Goal: Task Accomplishment & Management: Use online tool/utility

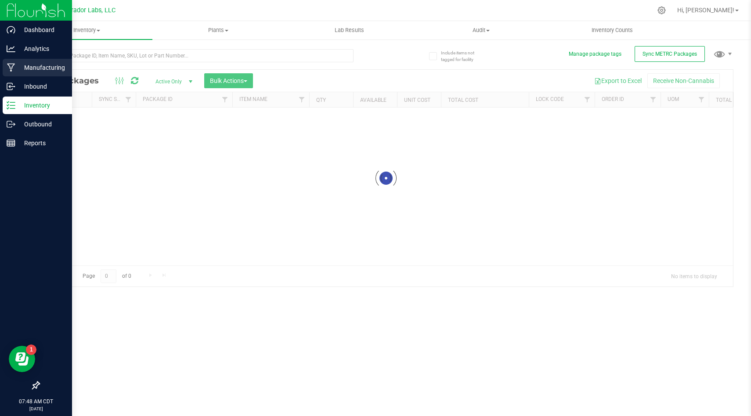
click at [35, 64] on p "Manufacturing" at bounding box center [41, 67] width 53 height 11
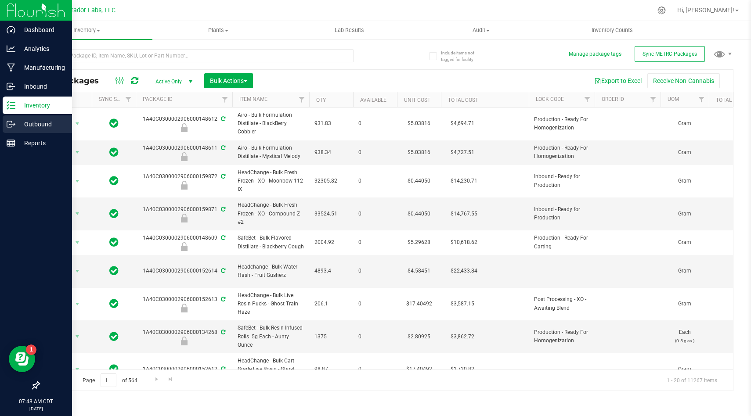
click at [43, 122] on p "Outbound" at bounding box center [41, 124] width 53 height 11
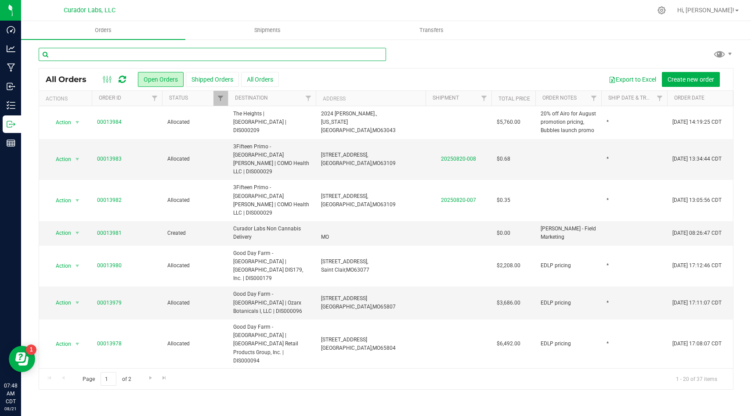
click at [346, 52] on input "text" at bounding box center [212, 54] width 347 height 13
type input "3fifteen"
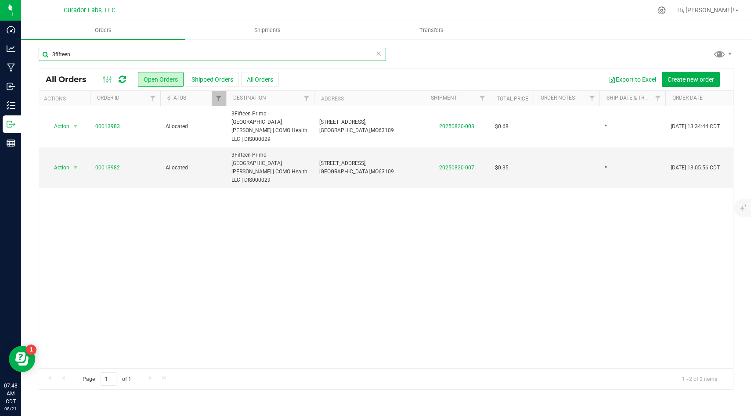
scroll to position [0, 3]
click at [459, 165] on link "20250820-007" at bounding box center [455, 168] width 35 height 6
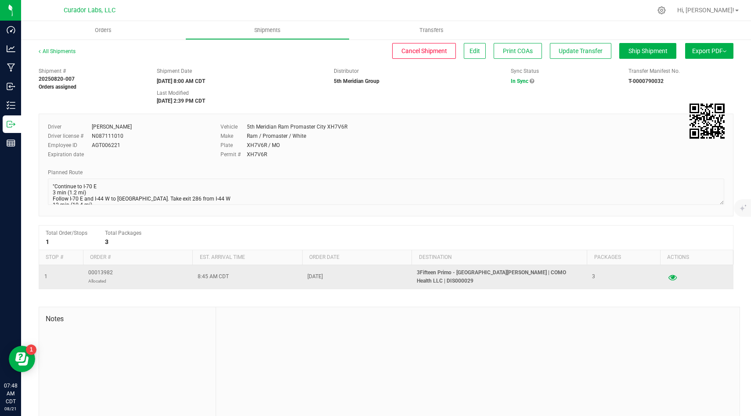
click at [673, 272] on button "button" at bounding box center [672, 277] width 16 height 14
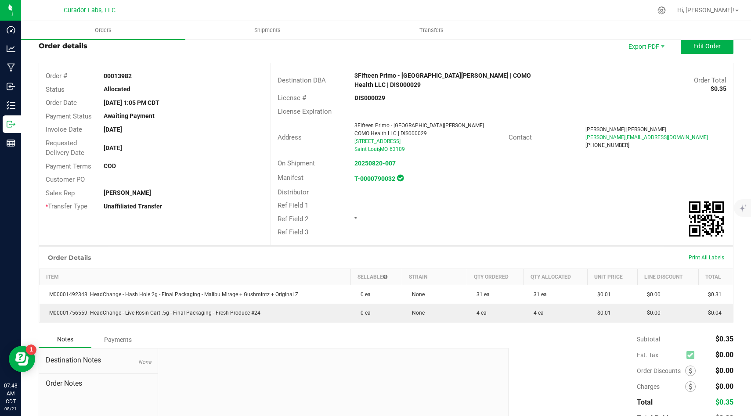
scroll to position [30, 0]
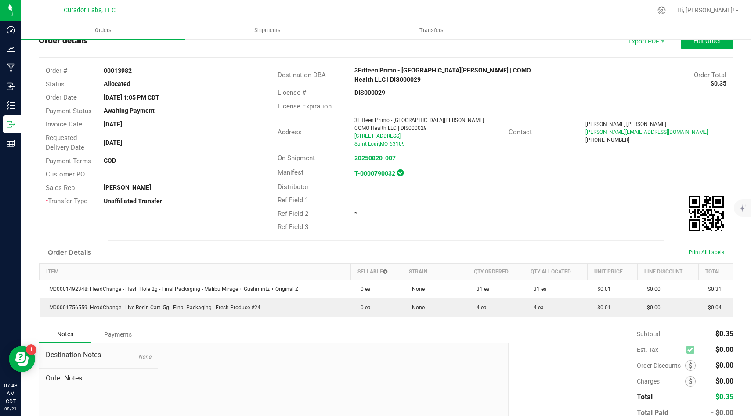
click at [536, 326] on div "Subtotal $0.35 Est. Tax $0.00" at bounding box center [617, 381] width 231 height 111
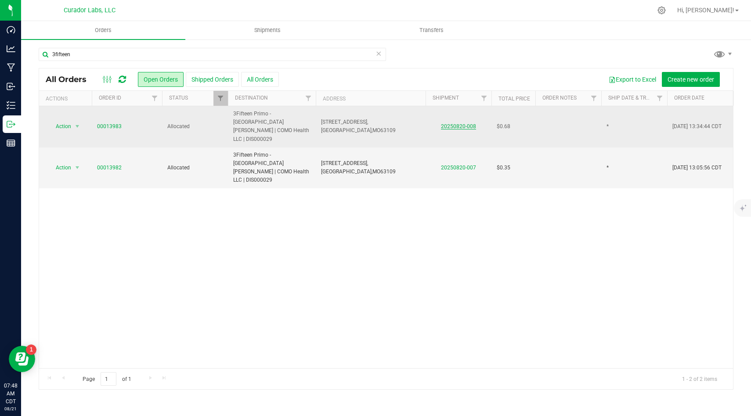
click at [450, 123] on link "20250820-008" at bounding box center [458, 126] width 35 height 6
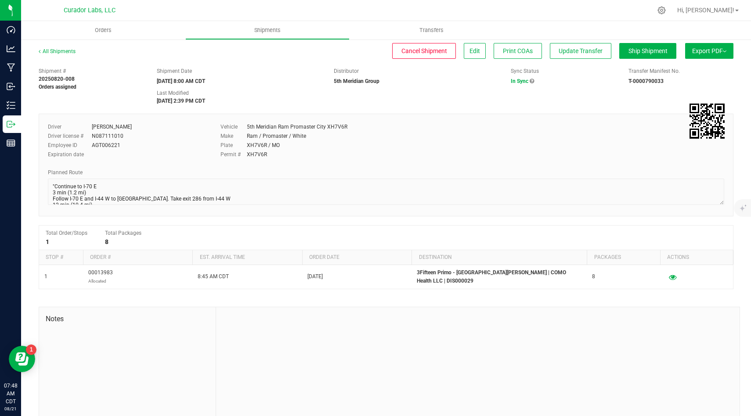
scroll to position [7, 0]
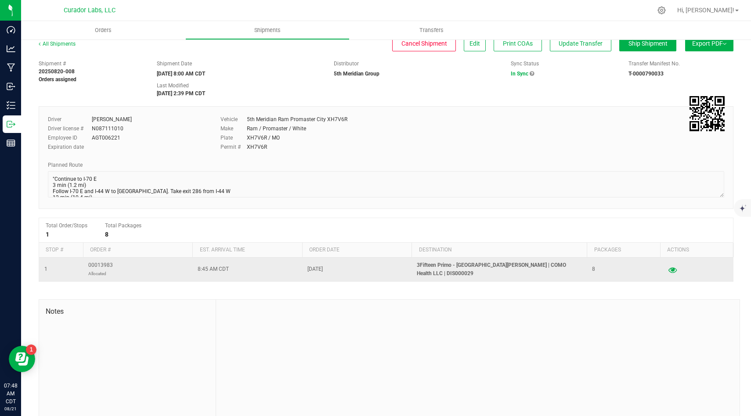
click at [674, 273] on icon "button" at bounding box center [672, 269] width 8 height 6
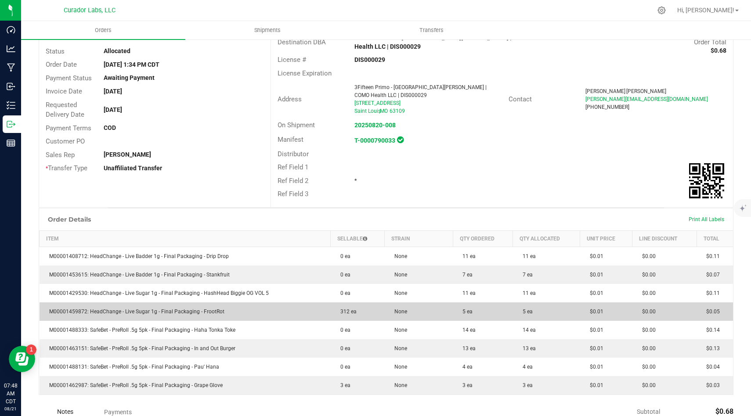
scroll to position [64, 0]
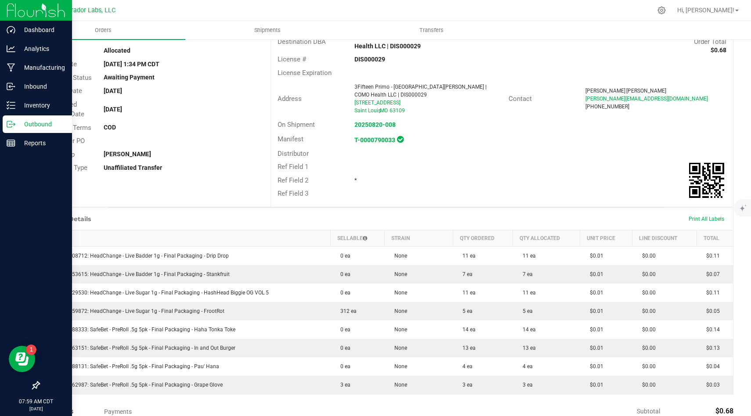
click at [13, 127] on icon at bounding box center [11, 124] width 9 height 9
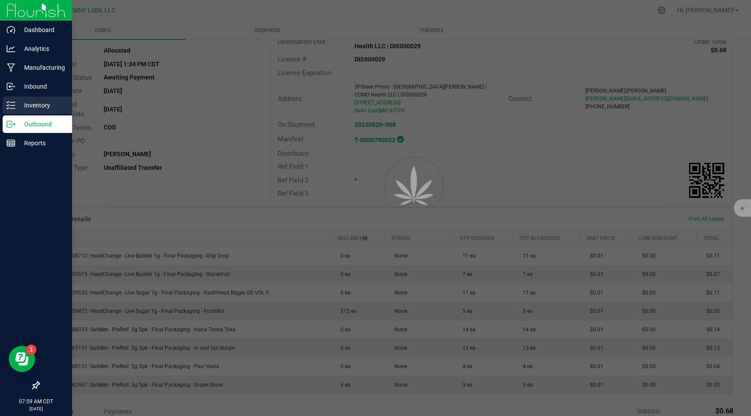
click at [30, 106] on p "Inventory" at bounding box center [41, 105] width 53 height 11
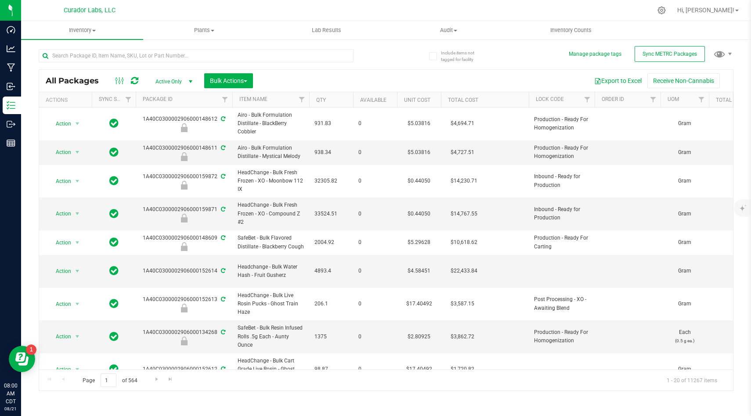
click at [408, 85] on div "Export to Excel Receive Non-Cannabis" at bounding box center [492, 80] width 467 height 15
click at [231, 54] on input "text" at bounding box center [196, 55] width 315 height 13
type input "rainbow belts"
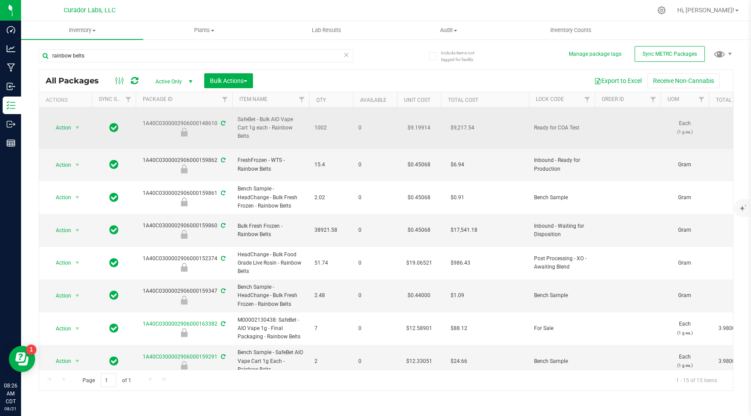
click at [285, 119] on span "SafeBet - Bulk AIO Vape Cart 1g each - Rainbow Belts" at bounding box center [271, 127] width 66 height 25
click at [256, 122] on span "SafeBet - Bulk AIO Vape Cart 1g each - Rainbow Belts" at bounding box center [271, 127] width 66 height 25
copy tr "SafeBet - Bulk AIO Vape Cart 1g each - Rainbow Belts"
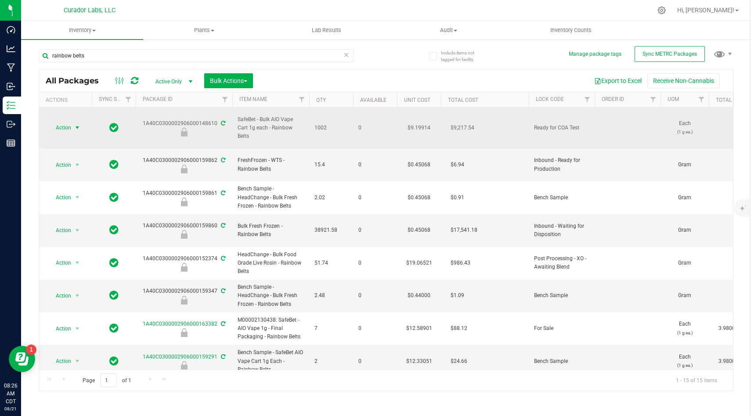
click at [71, 122] on span "Action" at bounding box center [60, 128] width 24 height 12
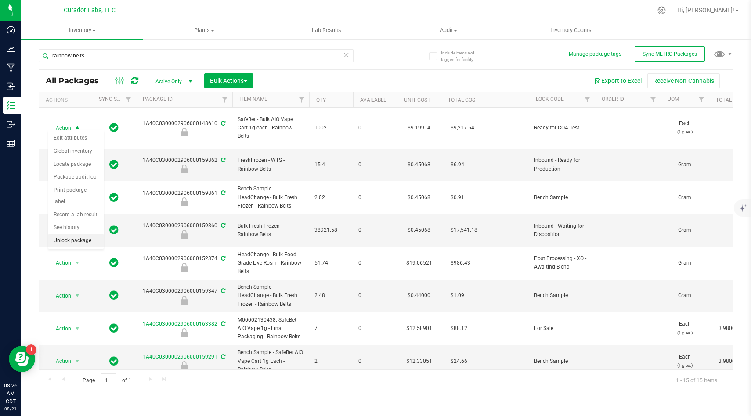
click at [90, 234] on li "Unlock package" at bounding box center [75, 240] width 55 height 13
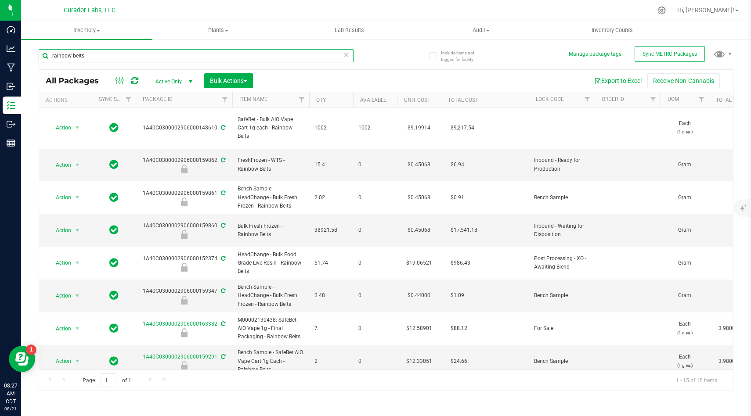
click at [165, 54] on input "rainbow belts" at bounding box center [196, 55] width 315 height 13
type input "green crack"
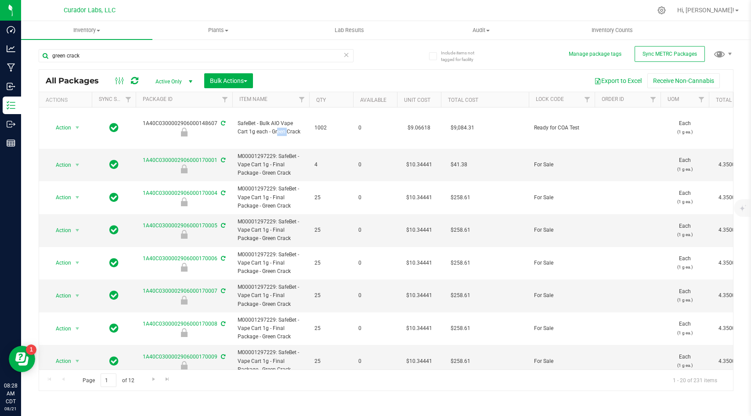
click at [257, 125] on span "SafeBet - Bulk AIO Vape Cart 1g each - Green Crack" at bounding box center [271, 127] width 66 height 17
copy tr "SafeBet - Bulk AIO Vape Cart 1g each - Green Crack"
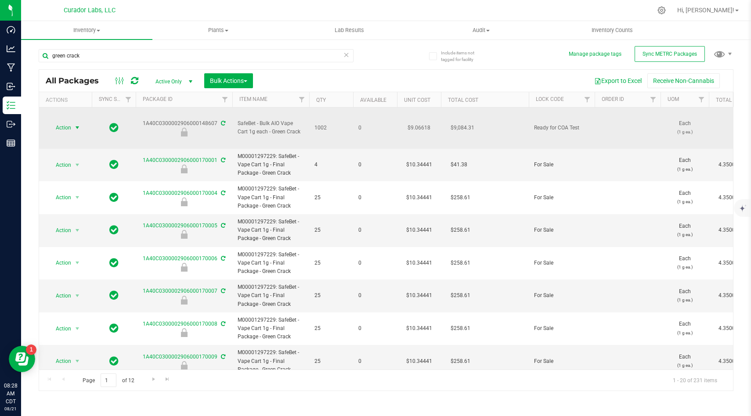
click at [67, 122] on span "Action" at bounding box center [60, 128] width 24 height 12
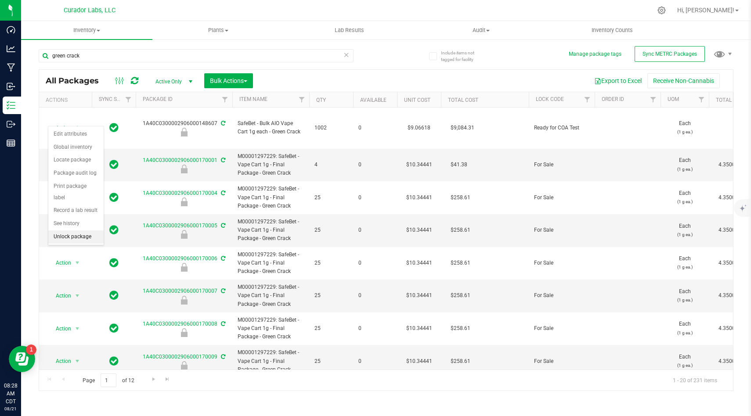
click at [76, 230] on li "Unlock package" at bounding box center [75, 236] width 55 height 13
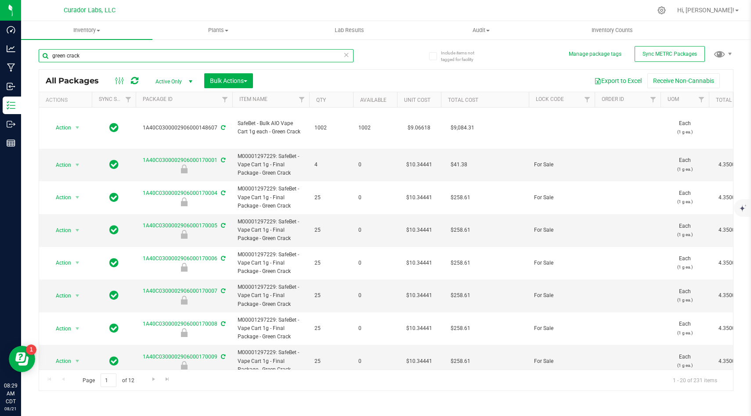
click at [177, 57] on input "green crack" at bounding box center [196, 55] width 315 height 13
type input "s"
type input "alien"
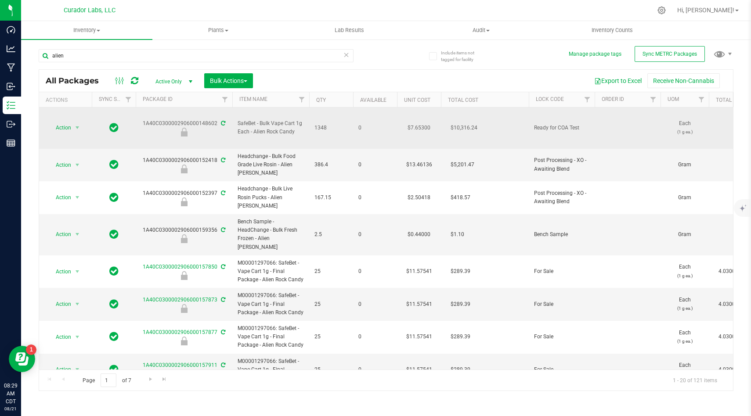
click at [265, 124] on span "SafeBet - Bulk Vape Cart 1g Each - Alien Rock Candy" at bounding box center [271, 127] width 66 height 17
copy tr "SafeBet - Bulk Vape Cart 1g Each - Alien Rock Candy"
click at [68, 122] on span "Action" at bounding box center [60, 128] width 24 height 12
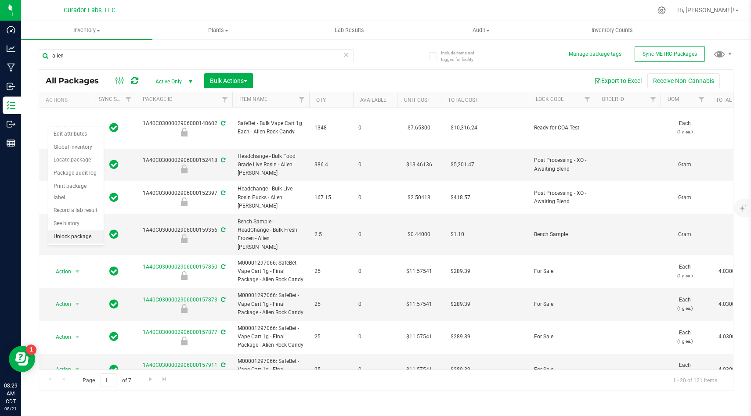
click at [75, 230] on li "Unlock package" at bounding box center [75, 236] width 55 height 13
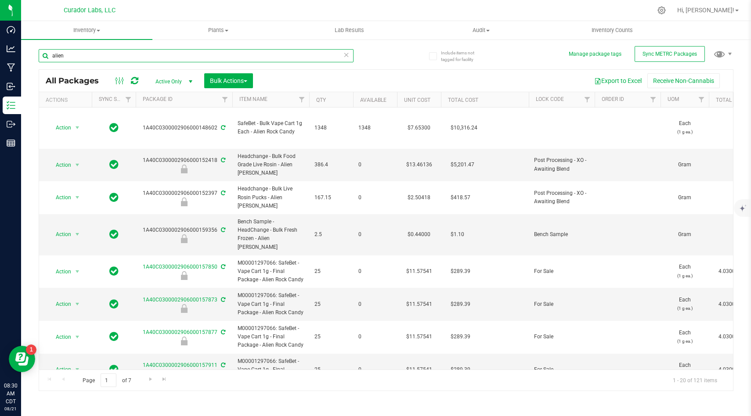
click at [182, 51] on input "alien" at bounding box center [196, 55] width 315 height 13
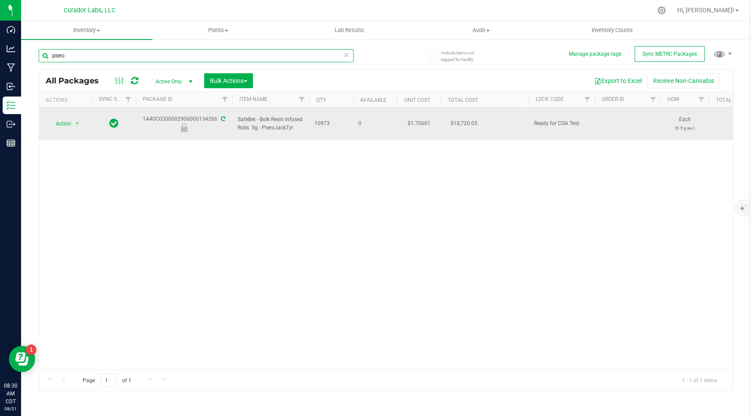
type input "ptero"
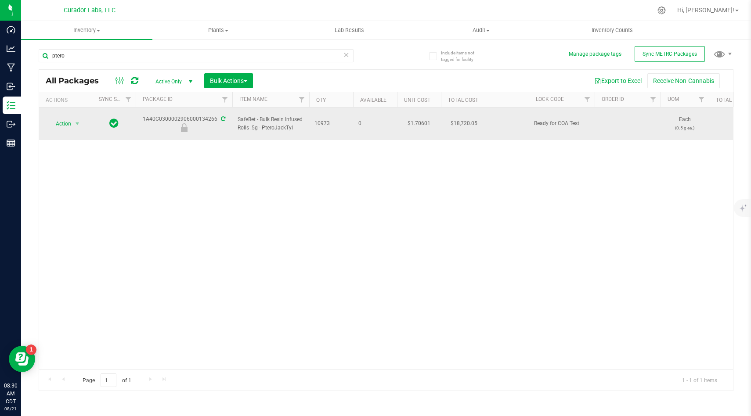
click at [253, 122] on span "SafeBet - Bulk Resin Infused Rolls .5g - PteroJackTyl" at bounding box center [271, 123] width 66 height 17
copy tr "SafeBet - Bulk Resin Infused Rolls .5g - PteroJackTyl"
click at [60, 122] on span "Action" at bounding box center [60, 124] width 24 height 12
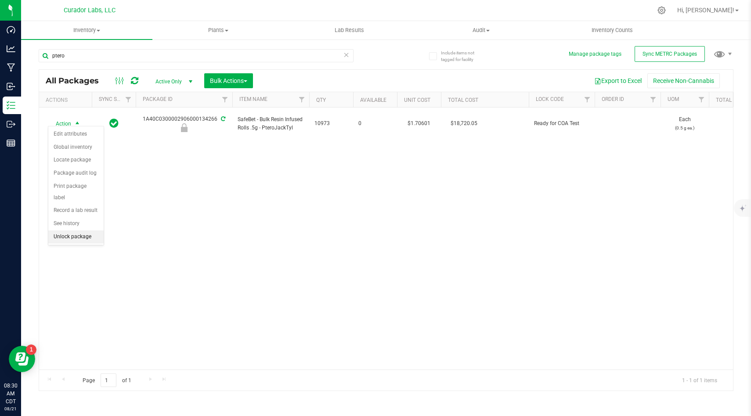
click at [85, 230] on li "Unlock package" at bounding box center [75, 236] width 55 height 13
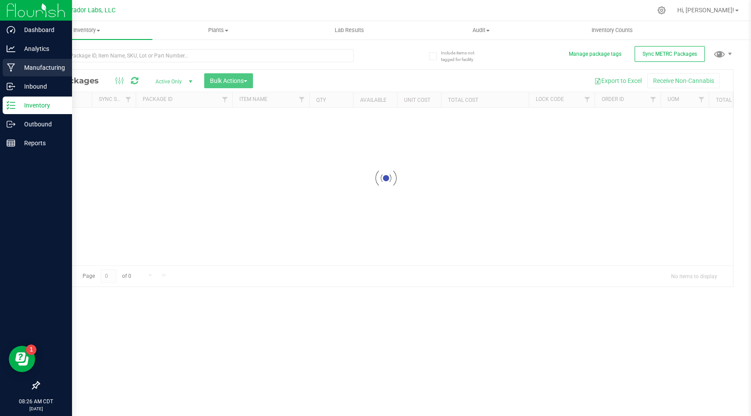
click at [35, 69] on p "Manufacturing" at bounding box center [41, 67] width 53 height 11
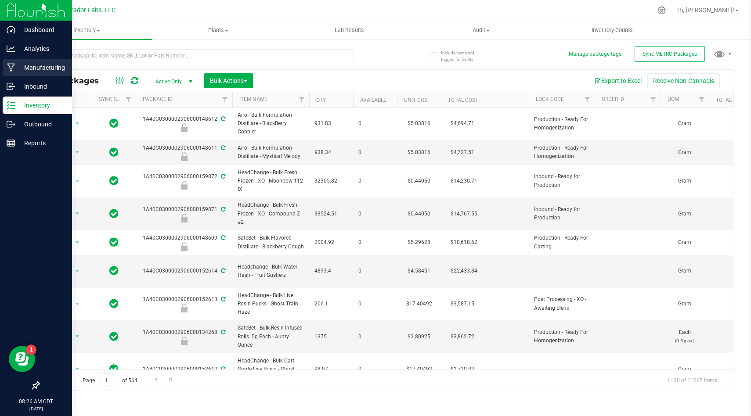
click at [11, 67] on icon at bounding box center [11, 67] width 8 height 9
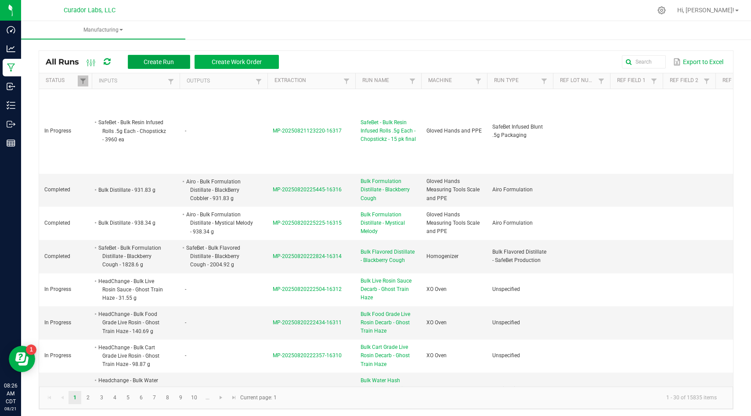
click at [167, 68] on button "Create Run" at bounding box center [159, 62] width 62 height 14
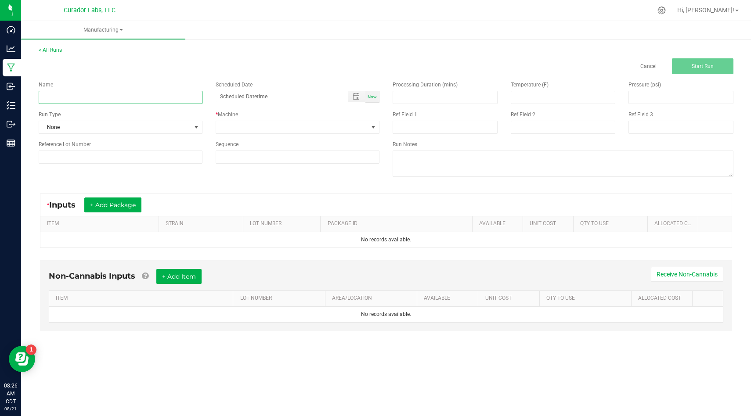
click at [162, 96] on input at bounding box center [121, 97] width 164 height 13
paste input "SafeBet - Bulk AIO Vape Cart 1g each - Rainbow Belts"
type input "SafeBet - Bulk AIO Vape Cart 1g each - Rainbow Belts"
click at [191, 126] on span at bounding box center [196, 127] width 11 height 12
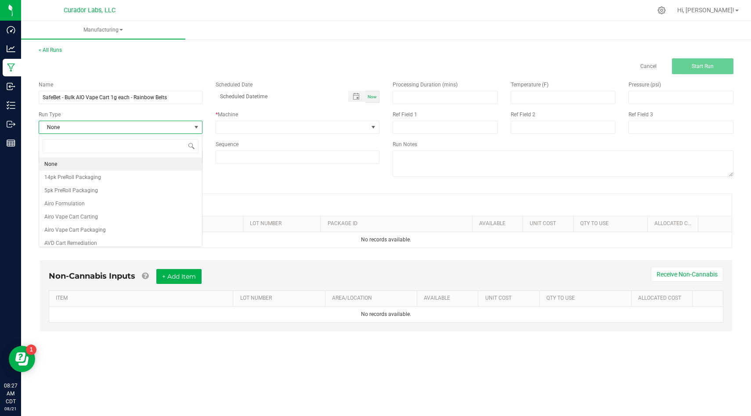
scroll to position [13, 164]
type input "coa"
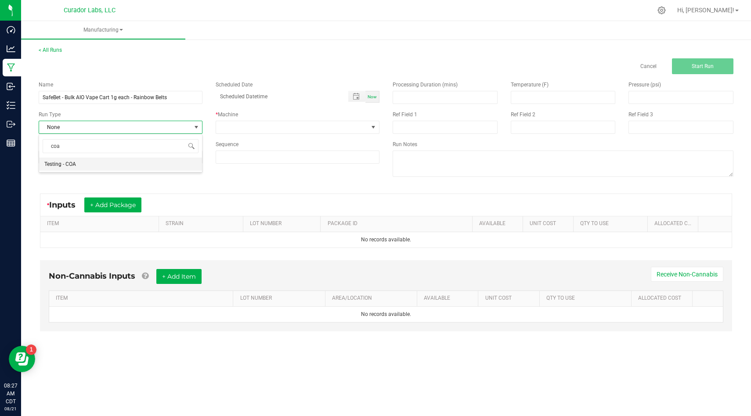
click at [164, 162] on li "Testing - COA" at bounding box center [120, 164] width 163 height 13
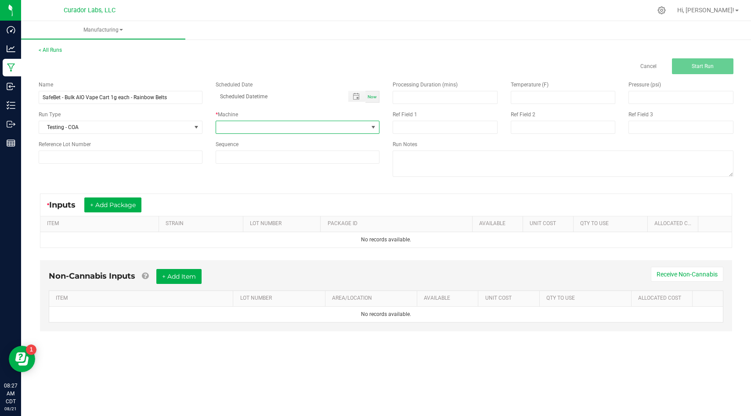
click at [242, 126] on span at bounding box center [292, 127] width 152 height 12
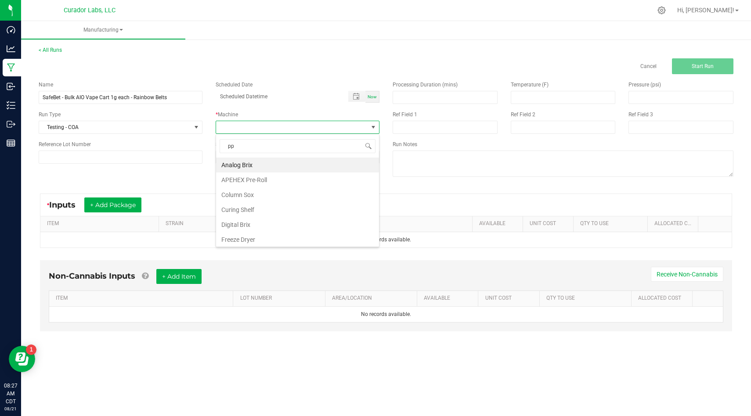
type input "ppe"
click at [245, 163] on li "Gloved Hands and PPE" at bounding box center [297, 165] width 163 height 15
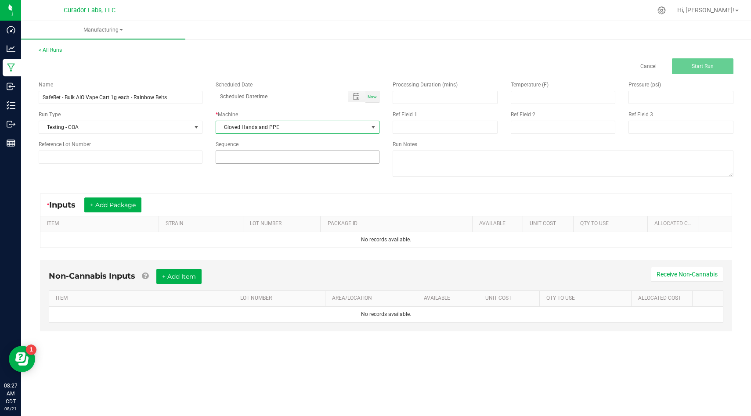
click at [251, 154] on input at bounding box center [297, 157] width 163 height 12
type input "4"
click at [109, 207] on button "+ Add Package" at bounding box center [112, 205] width 57 height 15
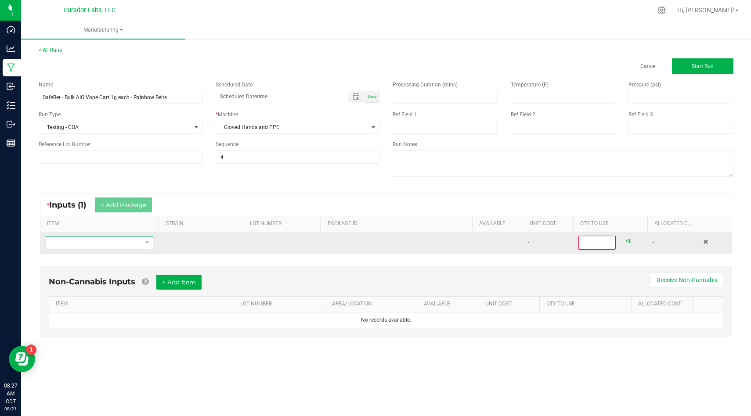
click at [108, 248] on span "NO DATA FOUND" at bounding box center [94, 243] width 96 height 12
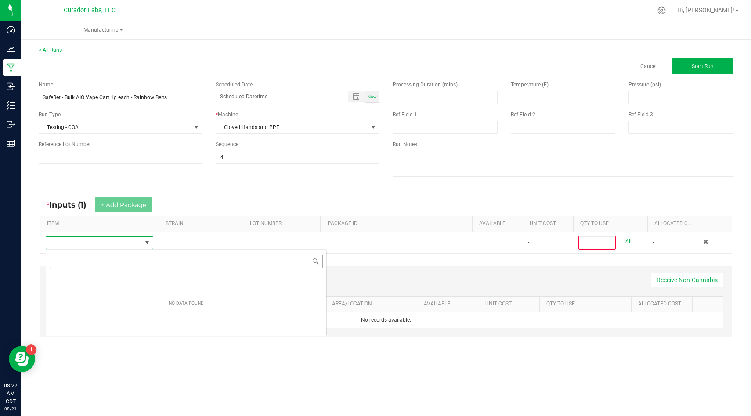
scroll to position [13, 108]
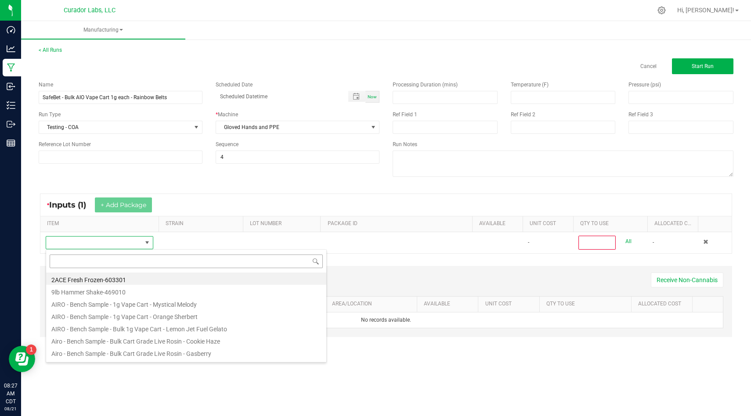
type input "SafeBet - Bulk AIO Vape Cart 1g each - Rainbow Belts"
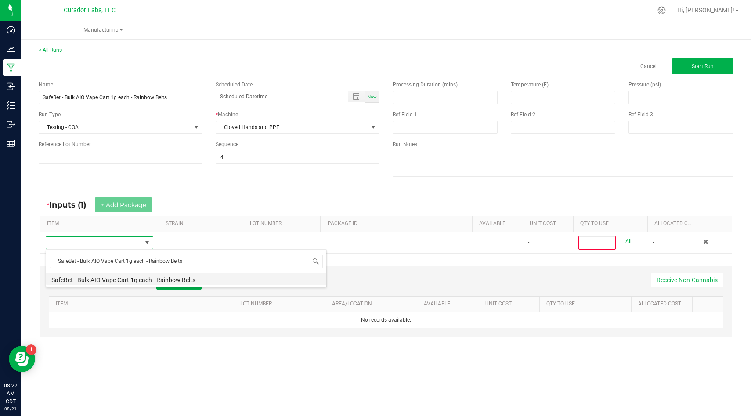
click at [191, 279] on li "SafeBet - Bulk AIO Vape Cart 1g each - Rainbow Belts" at bounding box center [186, 279] width 280 height 12
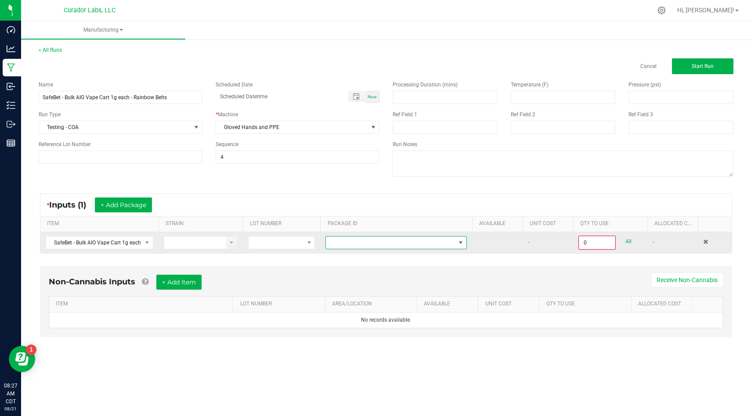
click at [383, 248] on span at bounding box center [395, 242] width 141 height 13
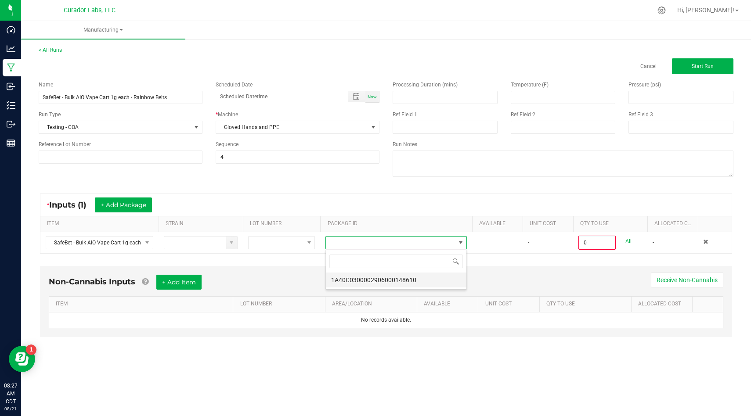
scroll to position [13, 141]
click at [382, 277] on li "1A40C0300002906000148610" at bounding box center [396, 280] width 140 height 15
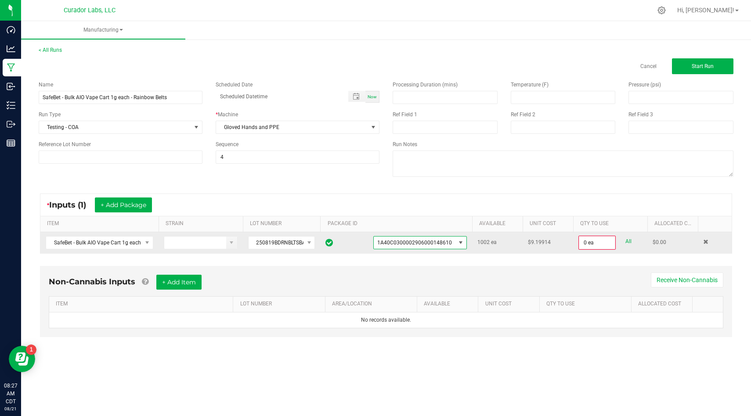
click at [625, 242] on link "All" at bounding box center [628, 242] width 6 height 12
type input "1002 ea"
click at [175, 281] on button "+ Add Item" at bounding box center [178, 281] width 45 height 15
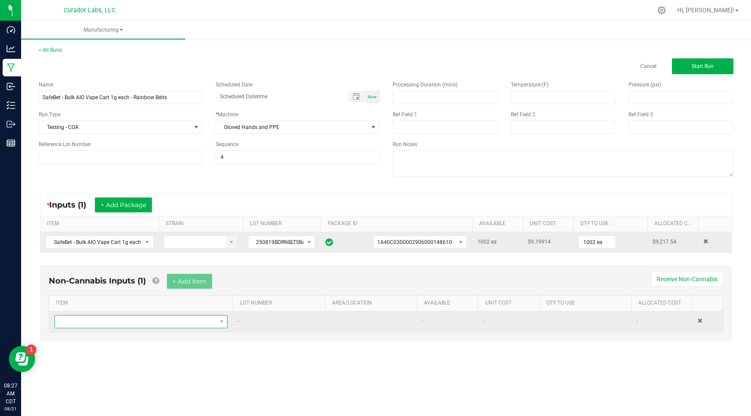
click at [175, 320] on span "NO DATA FOUND" at bounding box center [135, 322] width 161 height 12
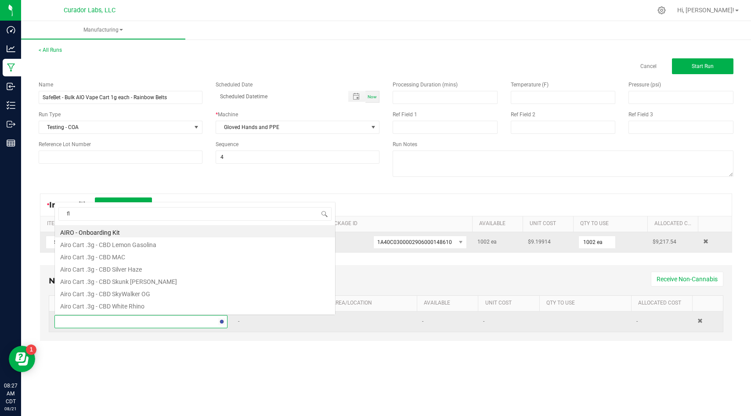
scroll to position [0, 0]
type input "fleur"
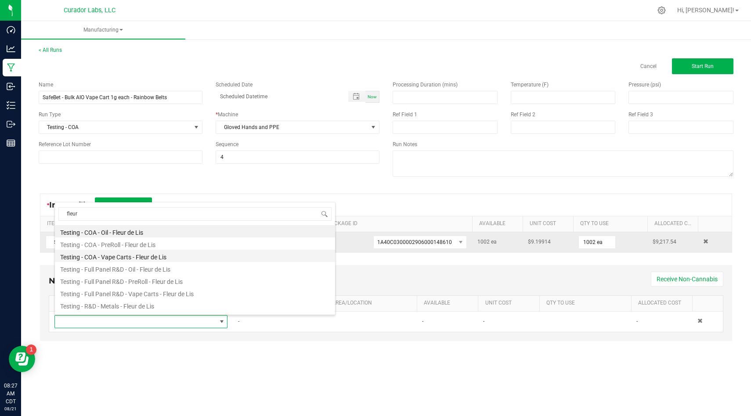
click at [188, 258] on li "Testing - COA - Vape Carts - Fleur de Lis" at bounding box center [195, 256] width 280 height 12
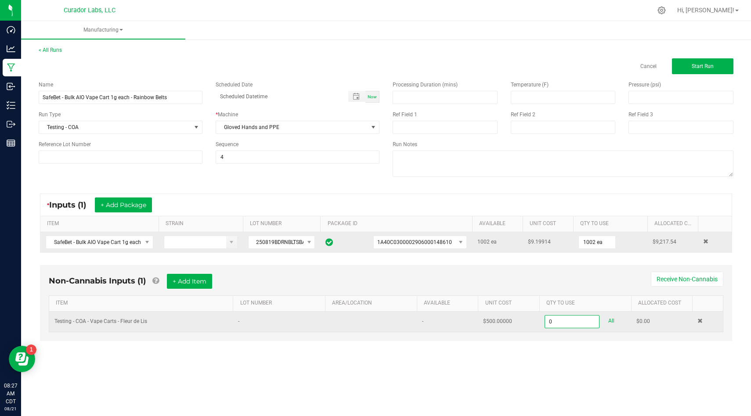
click at [576, 322] on input "0" at bounding box center [572, 322] width 54 height 12
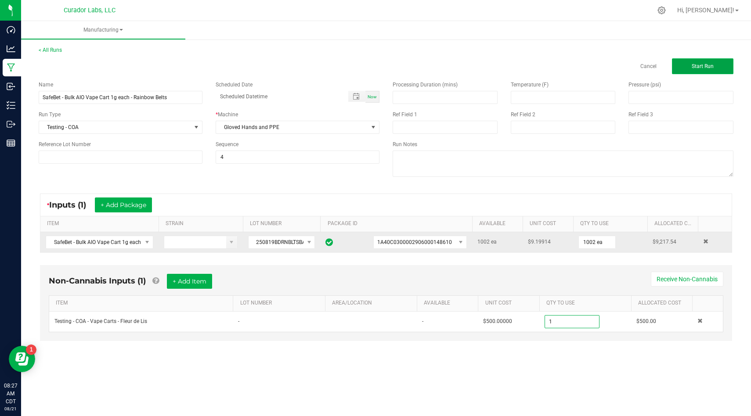
type input "1.0000 u"
click at [714, 69] on button "Start Run" at bounding box center [702, 66] width 61 height 16
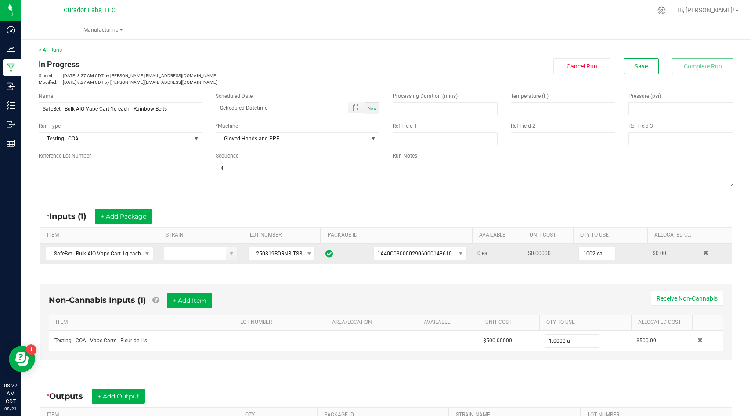
scroll to position [123, 0]
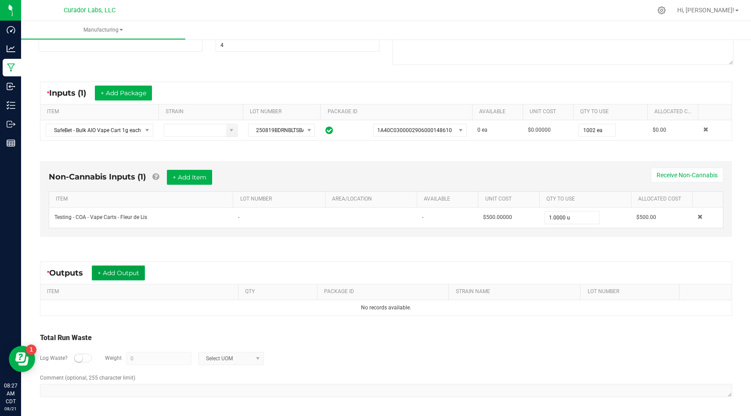
click at [138, 274] on button "+ Add Output" at bounding box center [118, 273] width 53 height 15
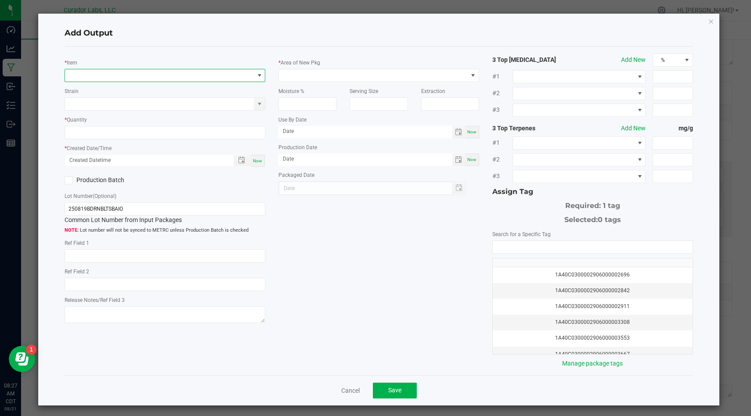
click at [209, 73] on span "NO DATA FOUND" at bounding box center [159, 75] width 189 height 12
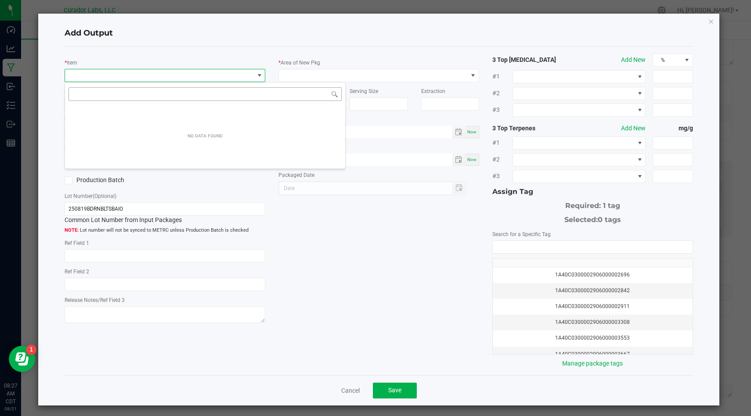
scroll to position [13, 200]
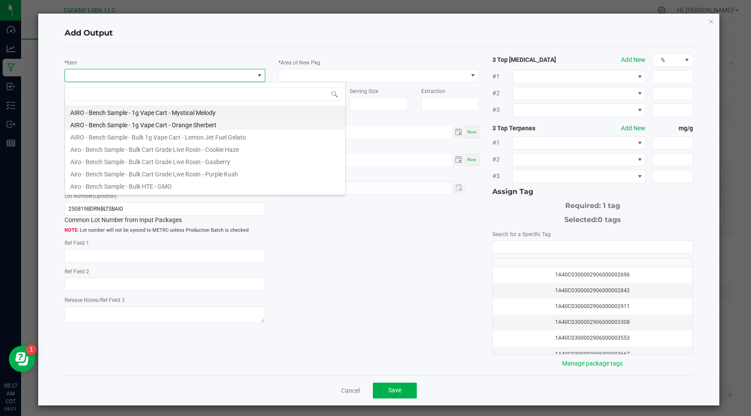
type input "SafeBet - Bulk AIO Vape Cart 1g each - Rainbow Belts"
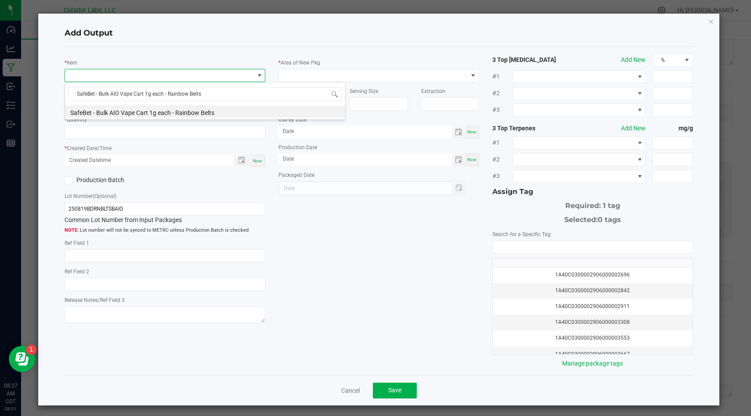
click at [211, 112] on li "SafeBet - Bulk AIO Vape Cart 1g each - Rainbow Belts" at bounding box center [205, 111] width 280 height 12
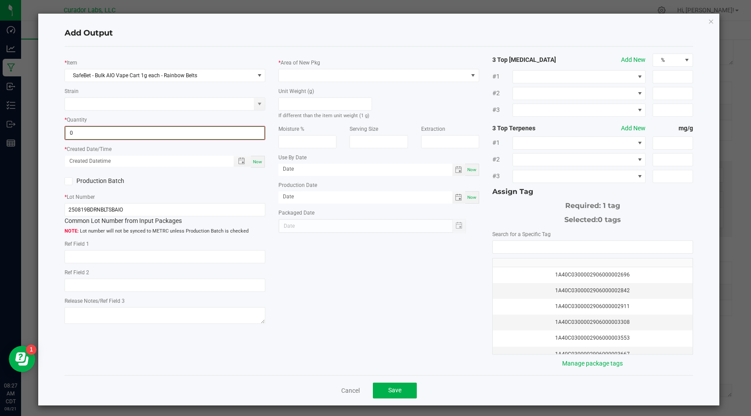
click at [200, 132] on input "0" at bounding box center [164, 133] width 199 height 12
type input "1002 ea"
click at [257, 158] on span "Now" at bounding box center [257, 160] width 9 height 5
type input "[DATE] 8:27 AM"
type input "[DATE]"
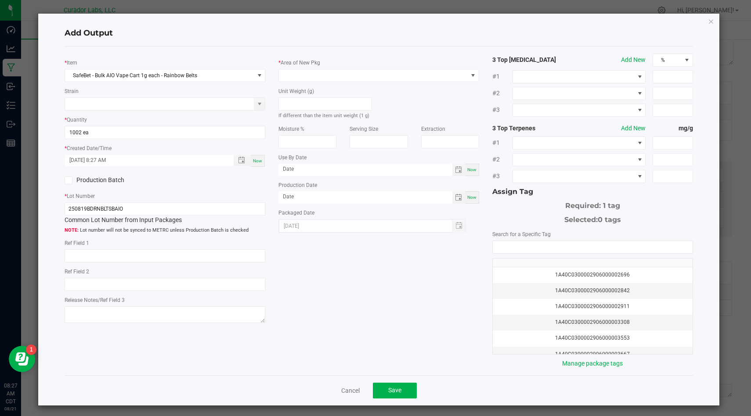
click at [69, 180] on icon at bounding box center [69, 180] width 6 height 0
click at [0, 0] on input "Production Batch" at bounding box center [0, 0] width 0 height 0
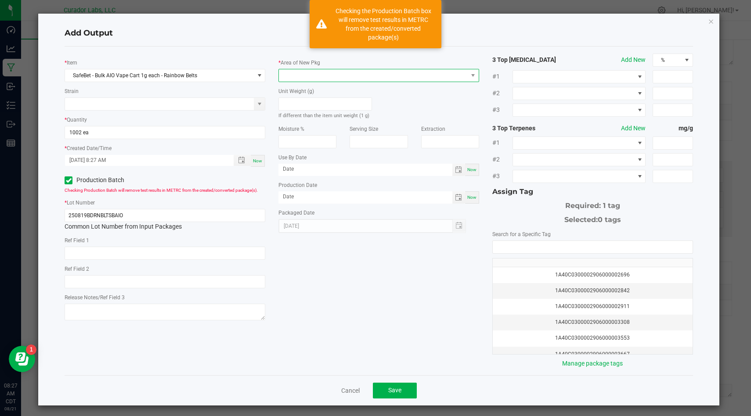
click at [372, 78] on span at bounding box center [373, 75] width 189 height 12
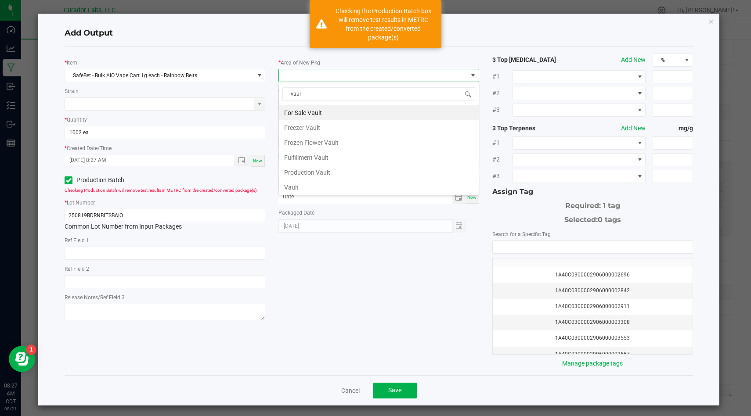
type input "vault"
click at [348, 191] on li "Vault" at bounding box center [379, 187] width 200 height 15
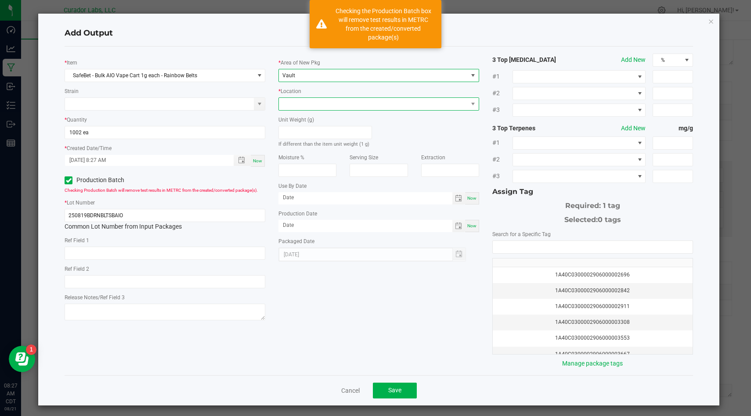
click at [383, 99] on span at bounding box center [373, 104] width 189 height 12
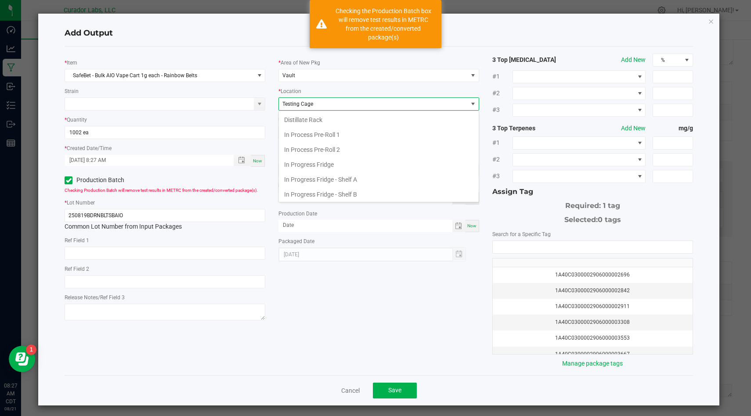
scroll to position [330, 0]
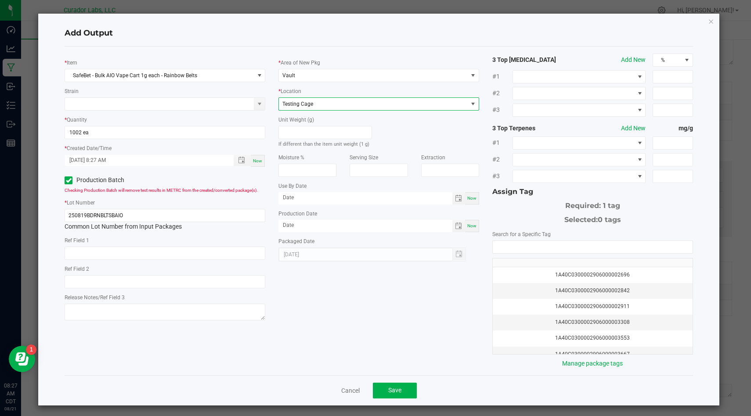
click at [473, 198] on span "Now" at bounding box center [471, 198] width 9 height 5
type input "[DATE]"
click at [475, 225] on span "Now" at bounding box center [471, 225] width 9 height 5
type input "[DATE]"
click at [429, 199] on input "[DATE]" at bounding box center [365, 197] width 174 height 11
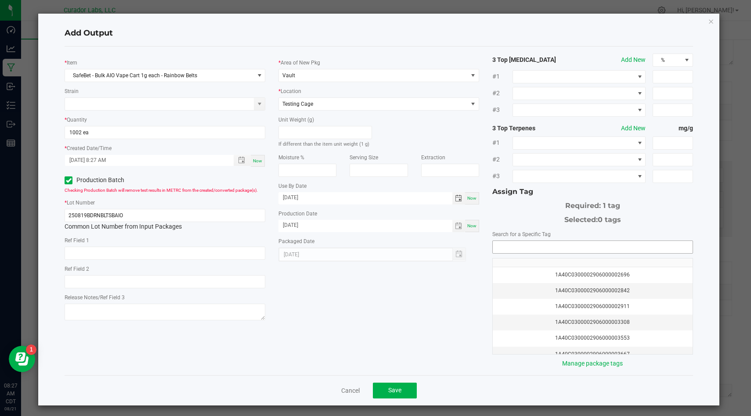
type input "[DATE]"
click at [630, 245] on input "NO DATA FOUND" at bounding box center [593, 247] width 200 height 12
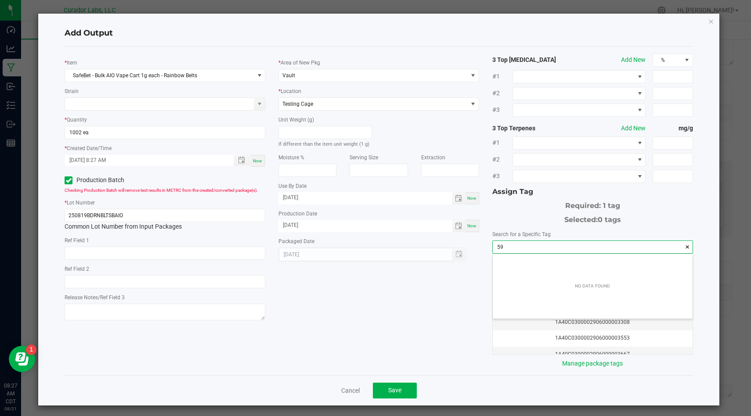
scroll to position [12, 199]
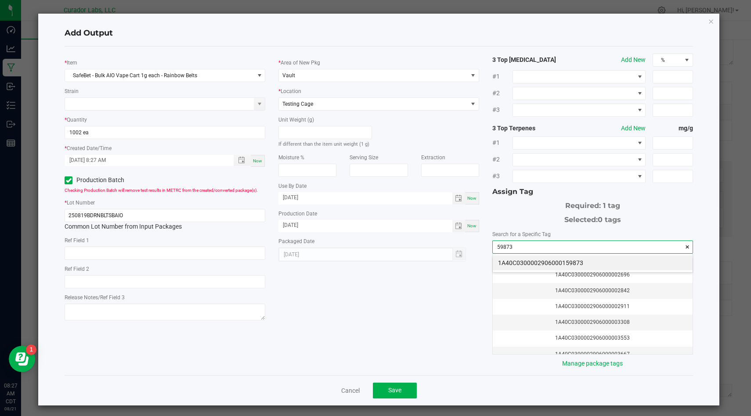
type input "1A40C0300002906000159873"
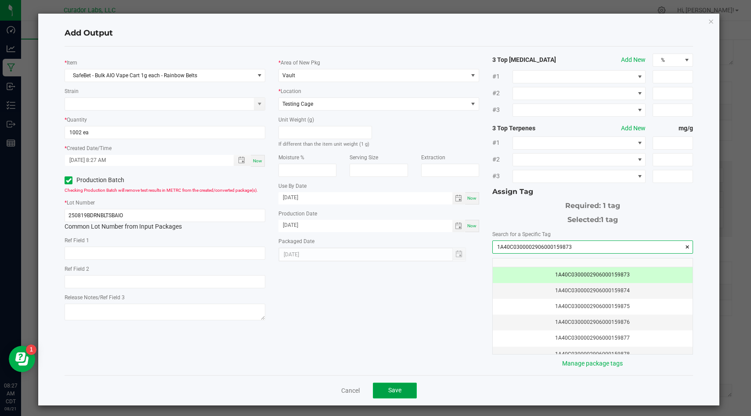
click at [406, 389] on button "Save" at bounding box center [395, 391] width 44 height 16
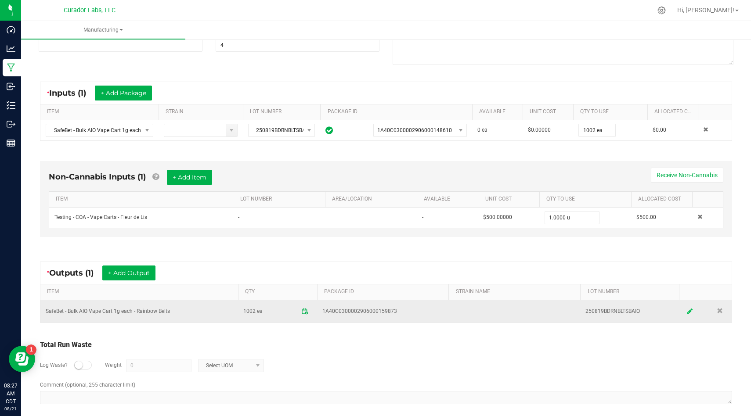
click at [689, 313] on icon at bounding box center [689, 311] width 5 height 6
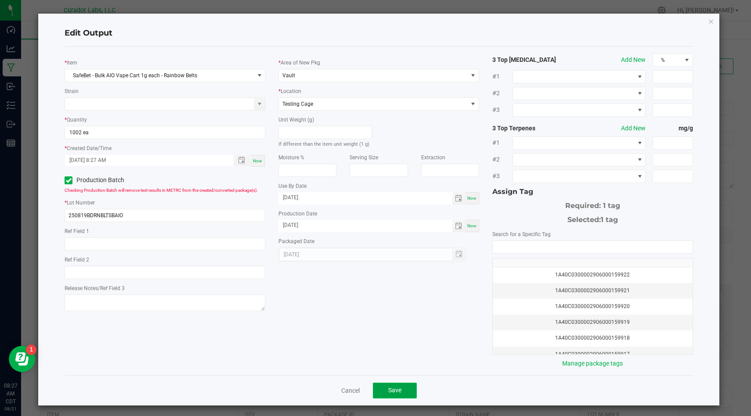
click at [394, 392] on span "Save" at bounding box center [394, 390] width 13 height 7
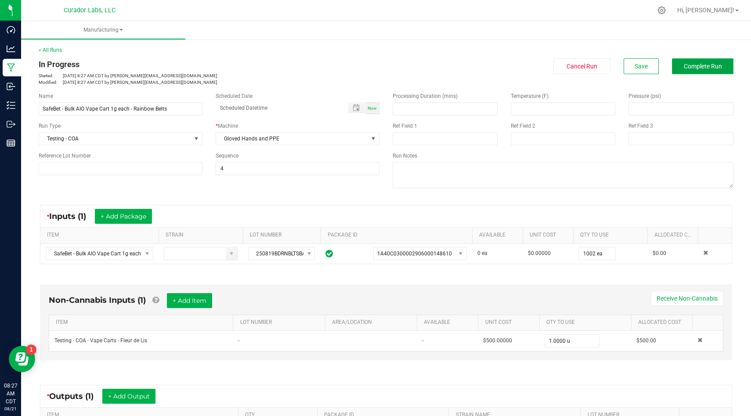
click at [696, 63] on span "Complete Run" at bounding box center [703, 66] width 38 height 7
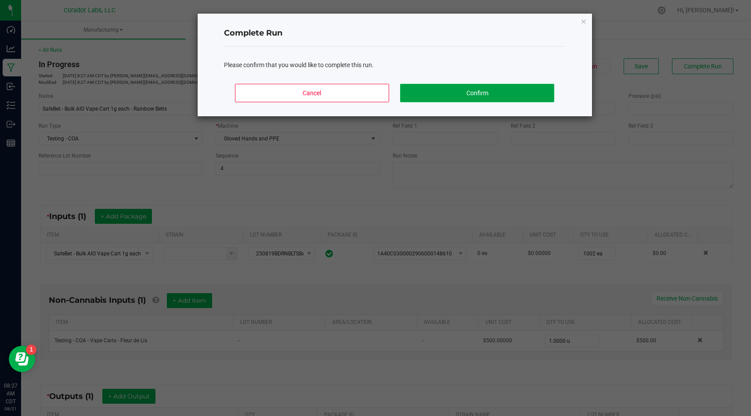
click at [465, 88] on button "Confirm" at bounding box center [477, 93] width 154 height 18
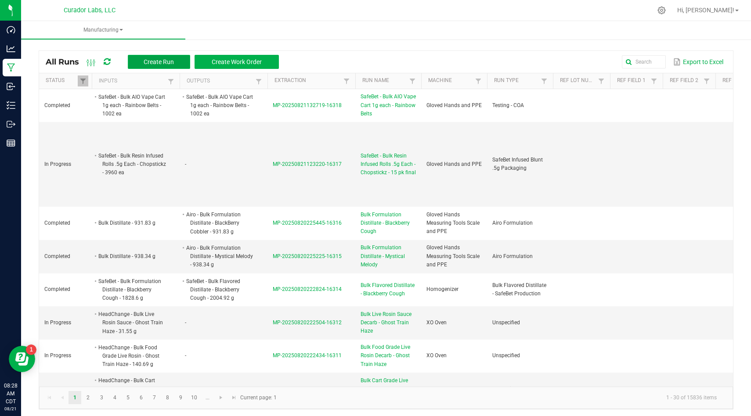
click at [149, 61] on span "Create Run" at bounding box center [159, 61] width 30 height 7
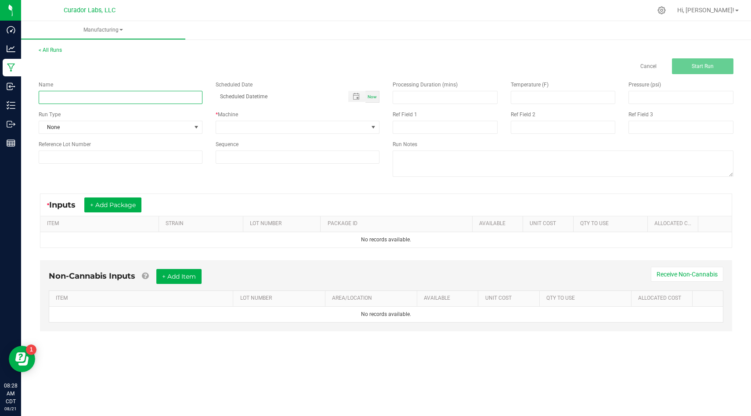
click at [148, 101] on input at bounding box center [121, 97] width 164 height 13
paste input "SafeBet - Bulk AIO Vape Cart 1g each - Green Crack"
type input "SafeBet - Bulk AIO Vape Cart 1g each - Green Crack"
click at [185, 131] on span "None" at bounding box center [115, 127] width 152 height 12
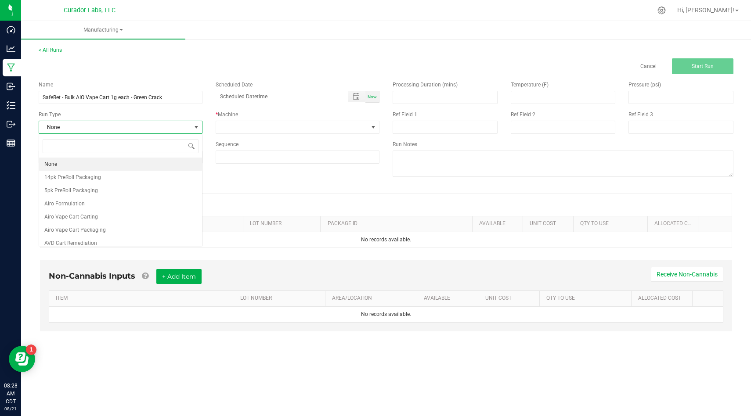
scroll to position [13, 164]
type input "coa"
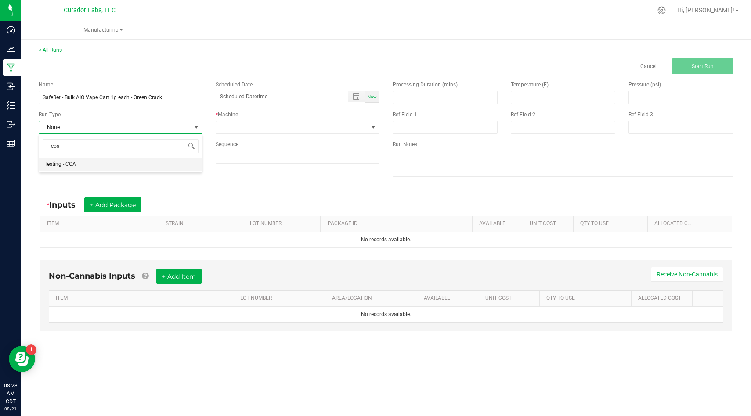
click at [184, 161] on li "Testing - COA" at bounding box center [120, 164] width 163 height 13
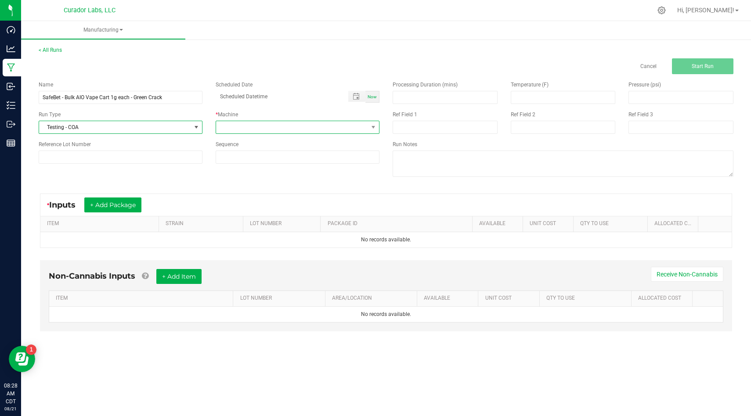
click at [247, 129] on span at bounding box center [292, 127] width 152 height 12
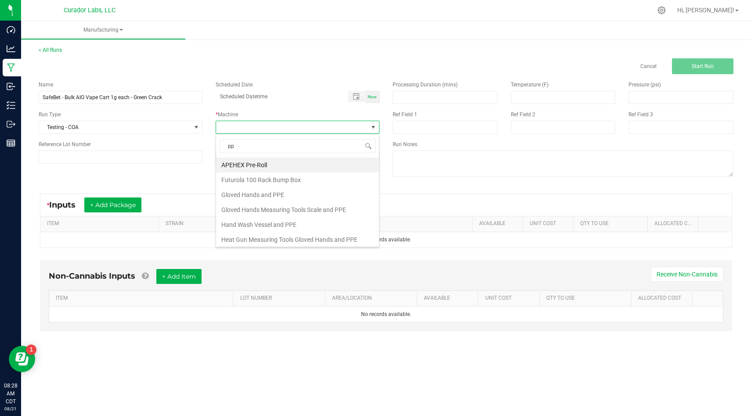
type input "ppe"
click at [257, 165] on li "Gloved Hands and PPE" at bounding box center [297, 165] width 163 height 15
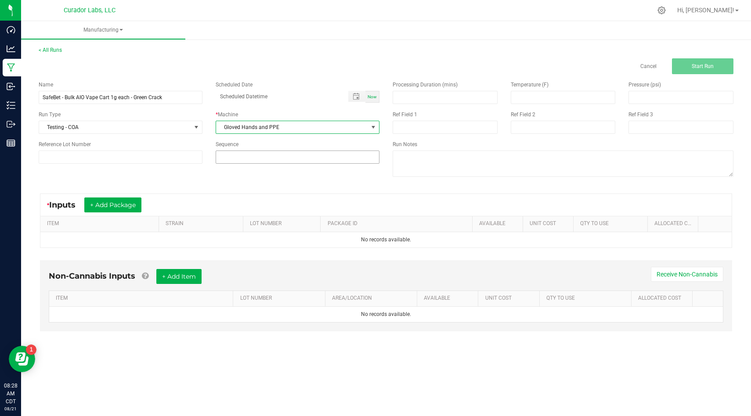
click at [257, 157] on input at bounding box center [297, 157] width 163 height 12
type input "4"
click at [133, 201] on button "+ Add Package" at bounding box center [112, 205] width 57 height 15
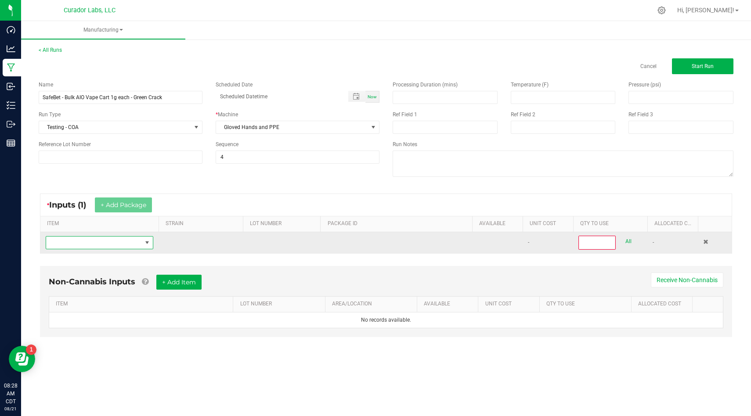
click at [122, 245] on span "NO DATA FOUND" at bounding box center [94, 243] width 96 height 12
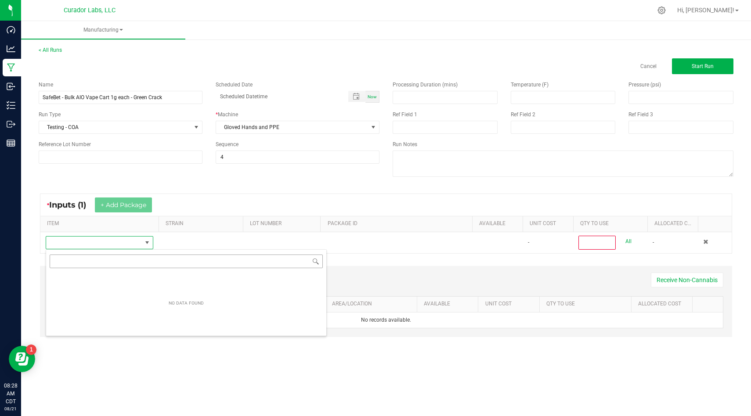
scroll to position [13, 108]
click at [111, 263] on input "NO DATA FOUND" at bounding box center [186, 262] width 273 height 14
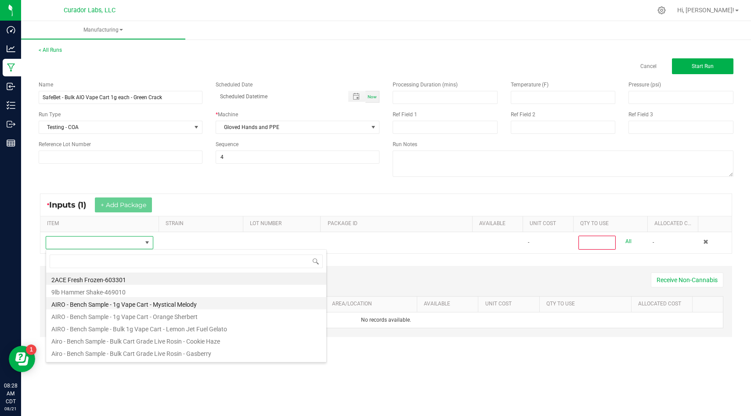
type input "SafeBet - Bulk AIO Vape Cart 1g each - Green Crack"
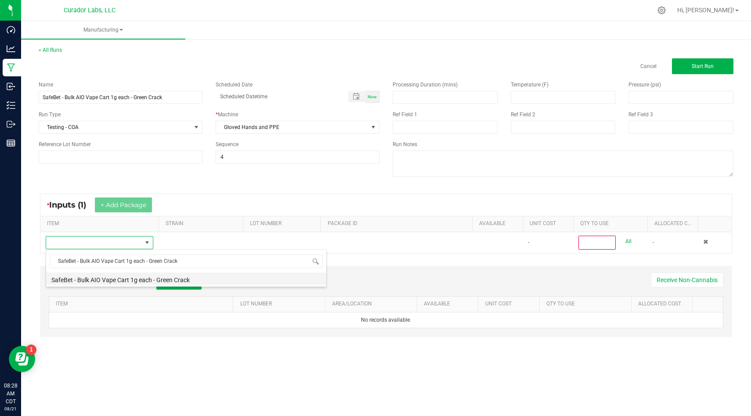
click at [230, 279] on li "SafeBet - Bulk AIO Vape Cart 1g each - Green Crack" at bounding box center [186, 279] width 280 height 12
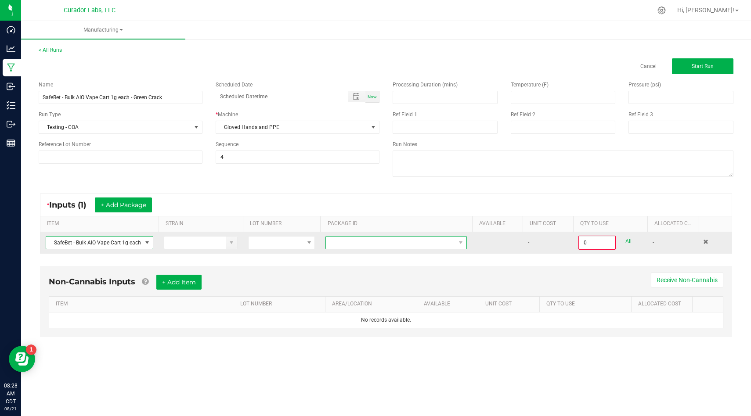
click at [367, 246] on span at bounding box center [391, 243] width 130 height 12
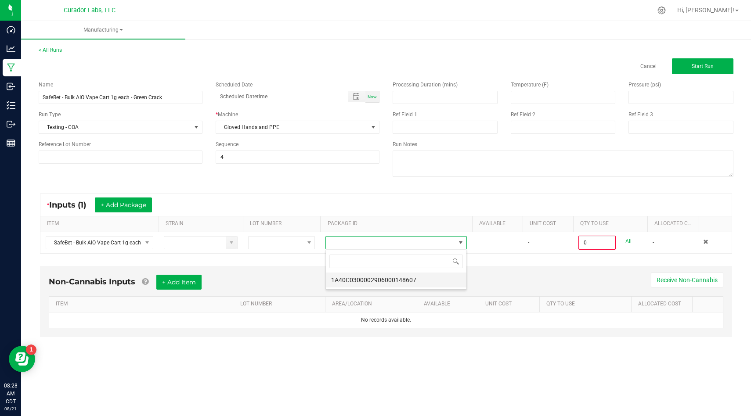
scroll to position [13, 141]
click at [372, 282] on li "1A40C0300002906000148607" at bounding box center [396, 280] width 140 height 15
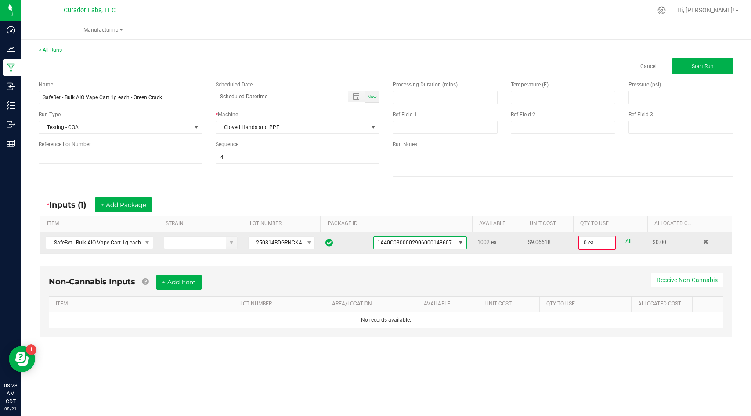
click at [624, 243] on div "All" at bounding box center [624, 242] width 16 height 12
click at [630, 242] on link "All" at bounding box center [628, 242] width 6 height 12
type input "1002 ea"
click at [205, 285] on div "Non-Cannabis Inputs + Add Item Receive Non-Cannabis" at bounding box center [386, 285] width 674 height 22
click at [195, 285] on button "+ Add Item" at bounding box center [178, 281] width 45 height 15
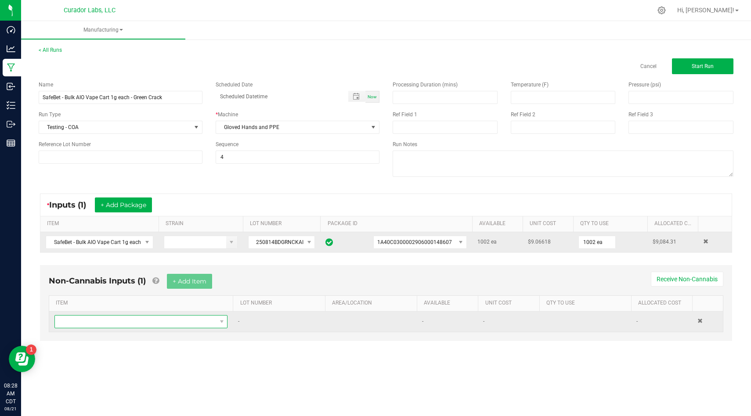
click at [189, 328] on span "NO DATA FOUND" at bounding box center [140, 321] width 173 height 13
click at [193, 324] on span "NO DATA FOUND" at bounding box center [135, 322] width 161 height 12
click at [195, 322] on span "NO DATA FOUND" at bounding box center [135, 322] width 161 height 12
type input "fleur"
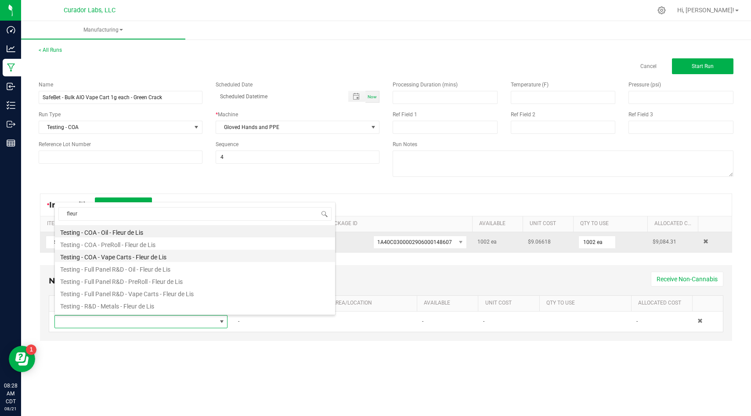
drag, startPoint x: 177, startPoint y: 232, endPoint x: 176, endPoint y: 254, distance: 22.0
click at [176, 225] on ul "Testing - COA - Oil - Fleur de Lis Testing - COA - PreRoll - Fleur de Lis Testi…" at bounding box center [195, 225] width 280 height 0
click at [176, 254] on li "Testing - COA - Vape Carts - Fleur de Lis" at bounding box center [195, 256] width 280 height 12
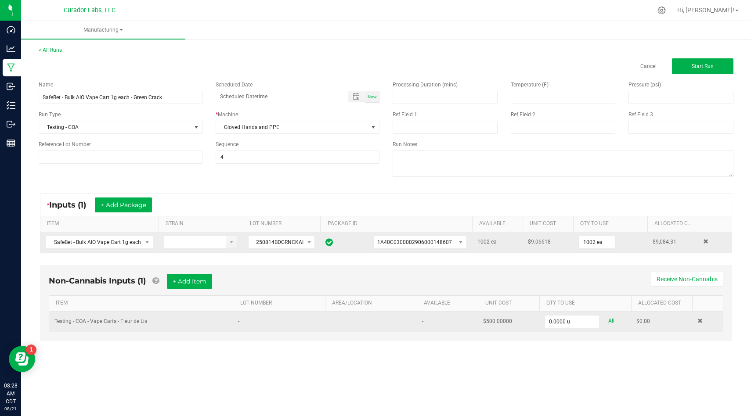
click at [572, 329] on td "0.0000 u All" at bounding box center [585, 322] width 92 height 20
click at [576, 324] on input "0" at bounding box center [572, 322] width 54 height 12
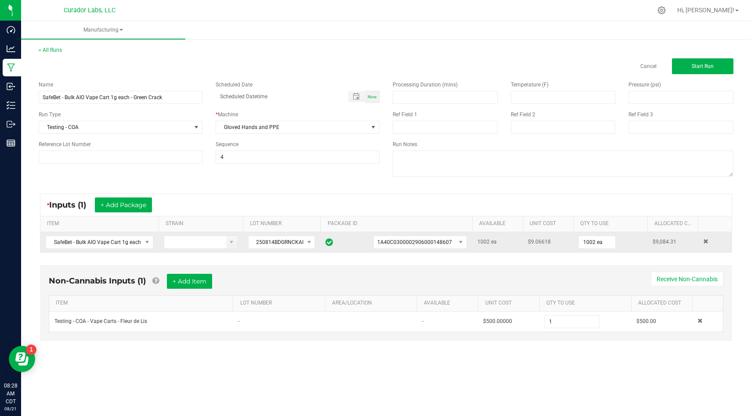
type input "1.0000 u"
click at [718, 54] on div "< All Runs Cancel Start Run" at bounding box center [386, 60] width 695 height 28
click at [702, 71] on button "Start Run" at bounding box center [702, 66] width 61 height 16
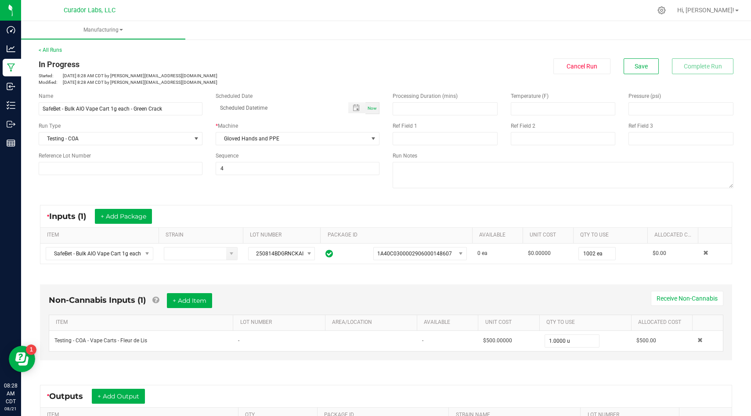
scroll to position [123, 0]
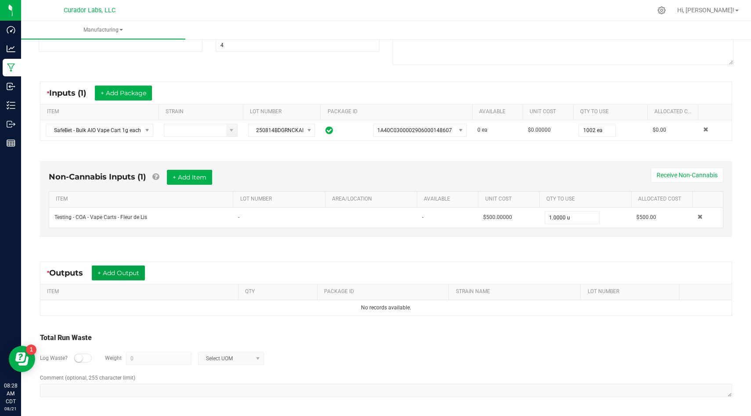
click at [125, 275] on button "+ Add Output" at bounding box center [118, 273] width 53 height 15
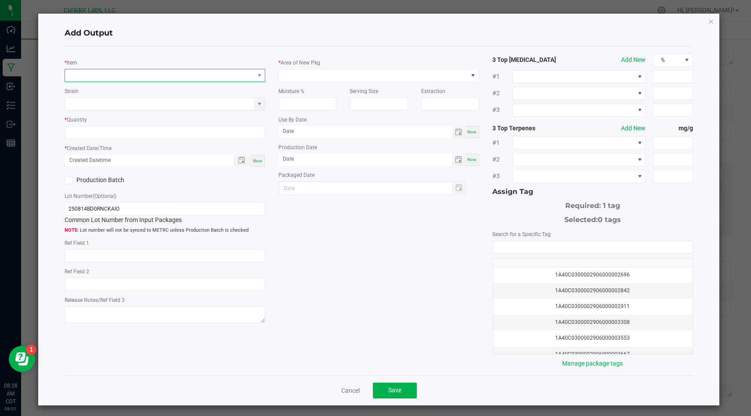
click at [214, 74] on span "NO DATA FOUND" at bounding box center [159, 75] width 189 height 12
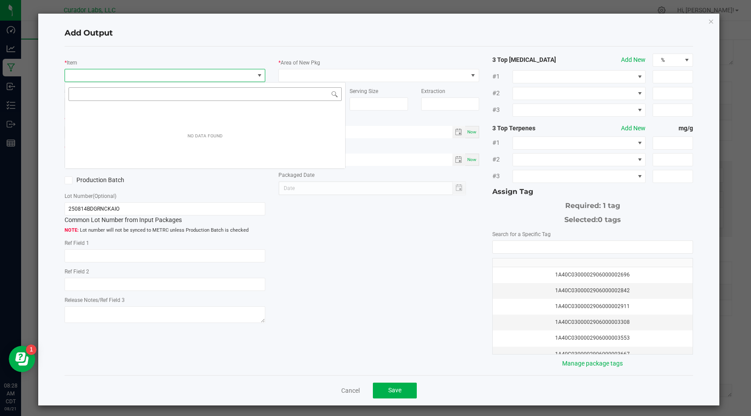
scroll to position [13, 200]
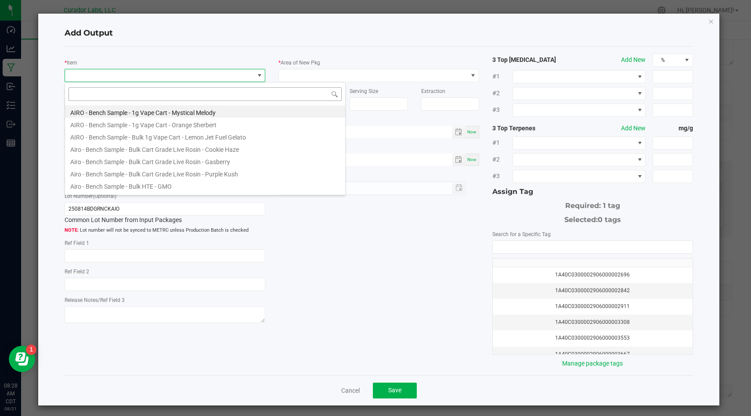
type input "SafeBet - Bulk AIO Vape Cart 1g each - Green Crack"
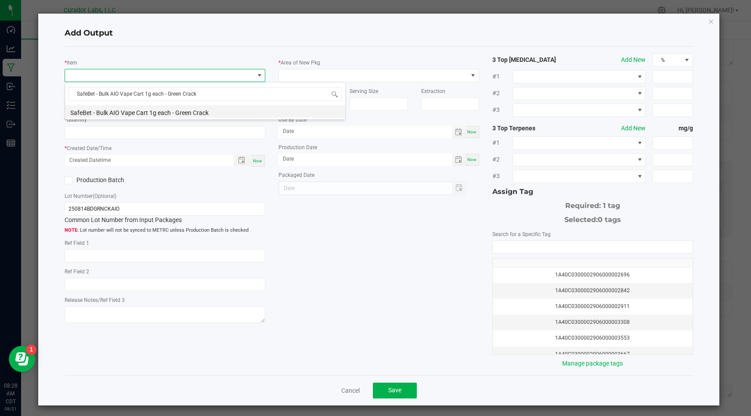
click at [228, 114] on li "SafeBet - Bulk AIO Vape Cart 1g each - Green Crack" at bounding box center [205, 111] width 280 height 12
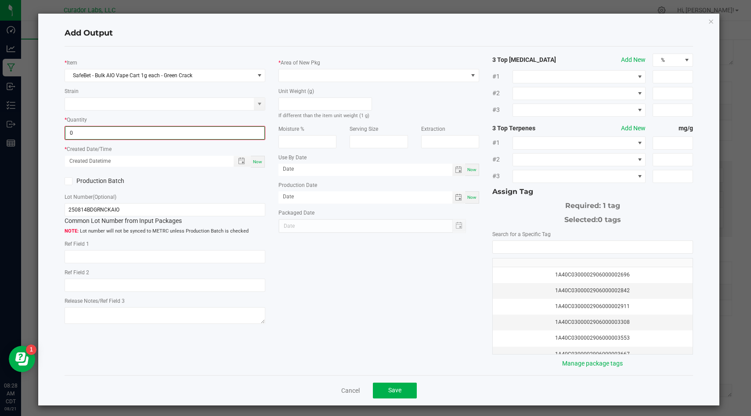
click at [216, 130] on input "0" at bounding box center [164, 133] width 199 height 12
type input "1002 ea"
click at [260, 159] on span "Now" at bounding box center [257, 160] width 9 height 5
type input "[DATE] 8:28 AM"
type input "[DATE]"
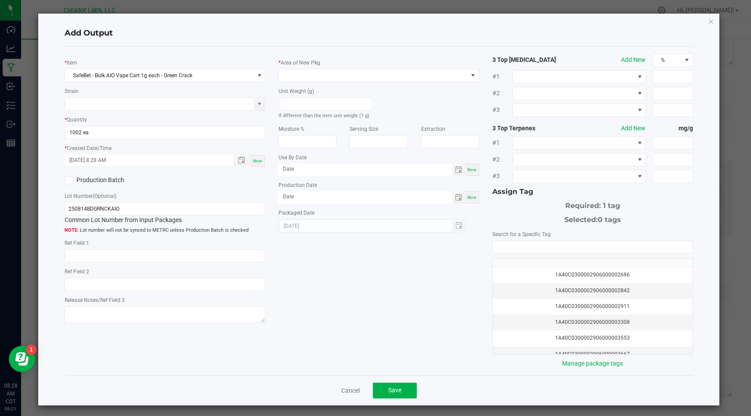
click at [68, 180] on icon at bounding box center [69, 180] width 6 height 0
click at [0, 0] on input "Production Batch" at bounding box center [0, 0] width 0 height 0
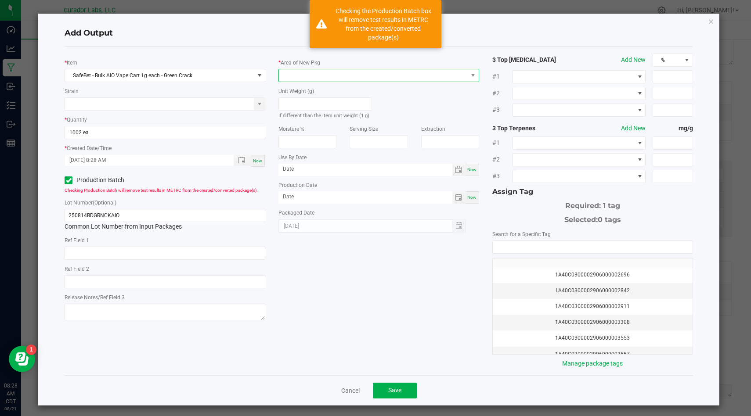
click at [338, 76] on span at bounding box center [373, 75] width 189 height 12
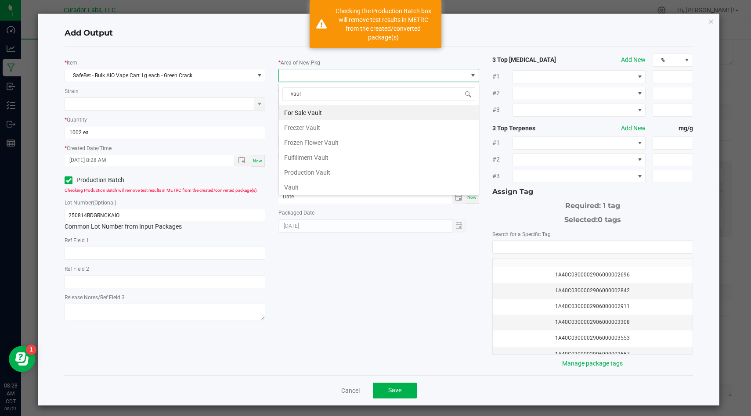
type input "vault"
click at [316, 186] on li "Vault" at bounding box center [379, 187] width 200 height 15
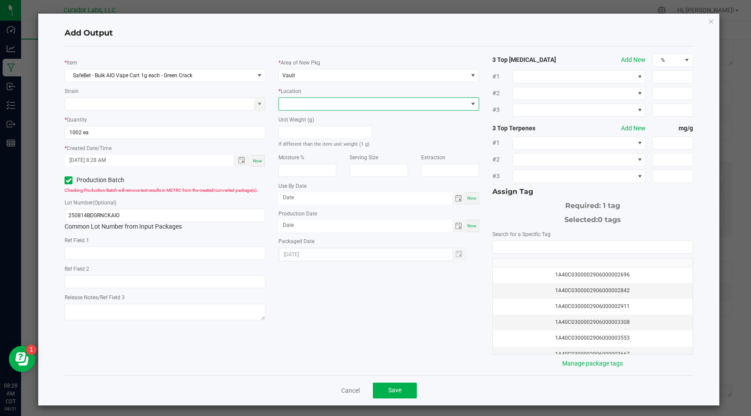
click at [359, 102] on span at bounding box center [373, 104] width 189 height 12
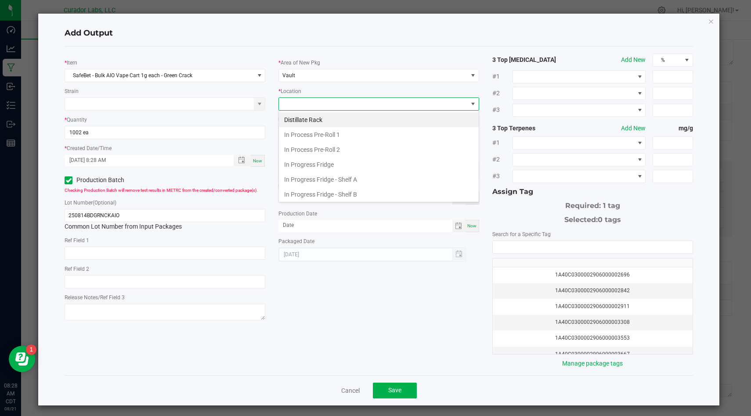
scroll to position [330, 0]
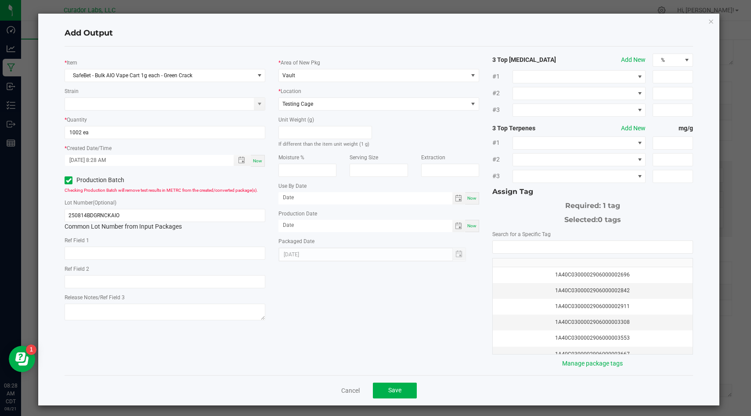
click at [475, 199] on span "Now" at bounding box center [471, 198] width 9 height 5
type input "[DATE]"
click at [473, 224] on span "Now" at bounding box center [471, 225] width 9 height 5
type input "[DATE]"
click at [426, 198] on input "[DATE]" at bounding box center [365, 197] width 174 height 11
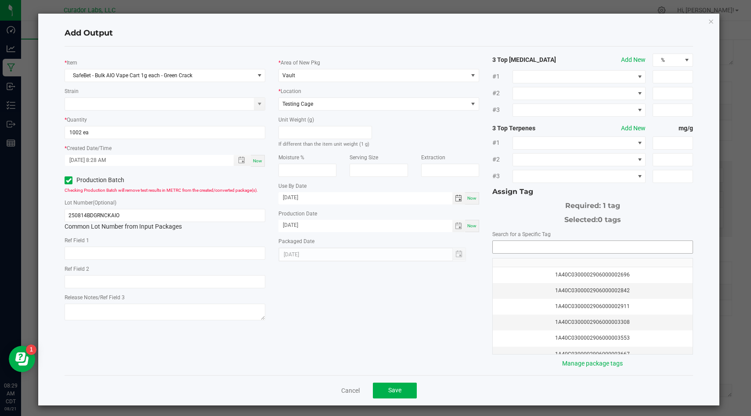
type input "[DATE]"
click at [534, 245] on input "NO DATA FOUND" at bounding box center [593, 247] width 200 height 12
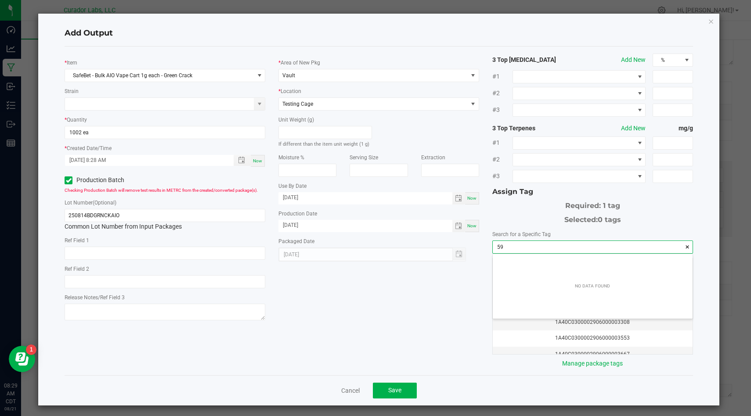
scroll to position [12, 199]
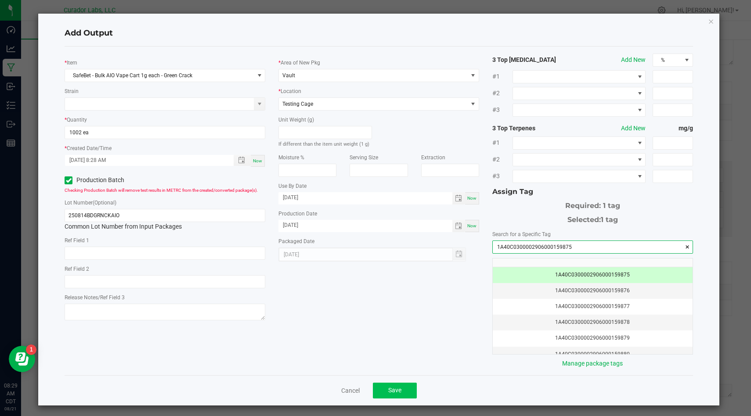
type input "1A40C0300002906000159875"
click at [403, 387] on button "Save" at bounding box center [395, 391] width 44 height 16
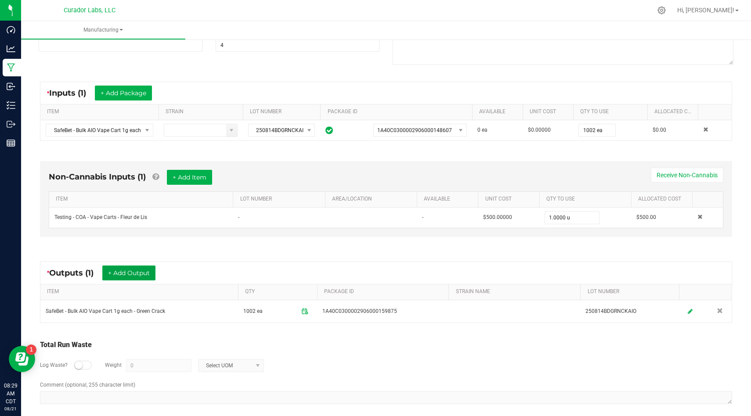
scroll to position [0, 0]
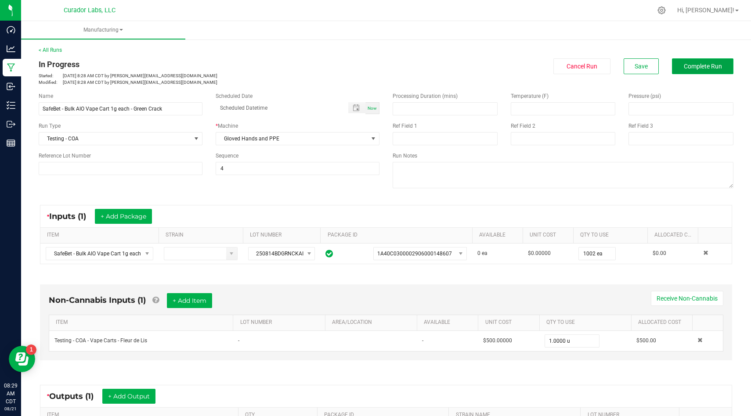
click at [700, 67] on span "Complete Run" at bounding box center [703, 66] width 38 height 7
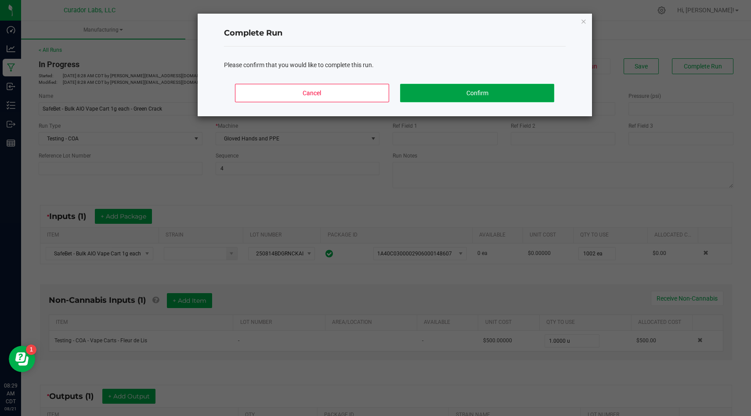
click at [505, 92] on button "Confirm" at bounding box center [477, 93] width 154 height 18
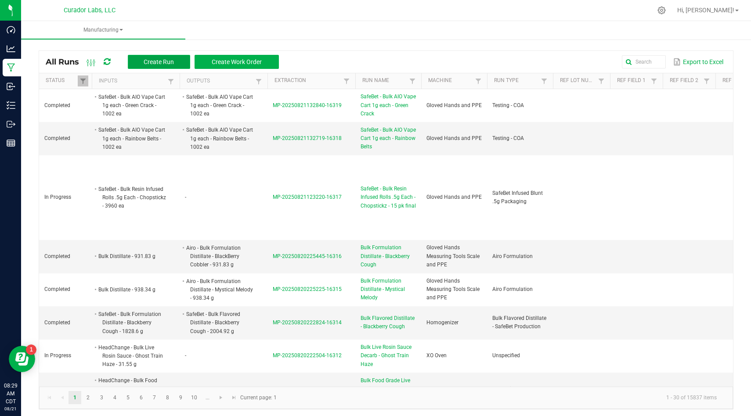
click at [158, 61] on span "Create Run" at bounding box center [159, 61] width 30 height 7
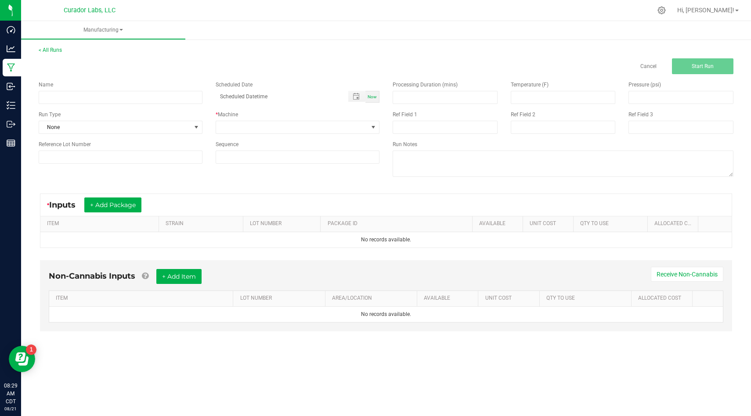
click at [151, 108] on div "Name Scheduled Date Now Run Type None * Machine Reference Lot Number Sequence" at bounding box center [209, 122] width 354 height 96
click at [155, 103] on input at bounding box center [121, 97] width 164 height 13
paste input "SafeBet - Bulk Vape Cart 1g Each - Alien Rock Candy"
type input "SafeBet - Bulk Vape Cart 1g Each - Alien Rock Candy"
click at [160, 125] on span "None" at bounding box center [115, 127] width 152 height 12
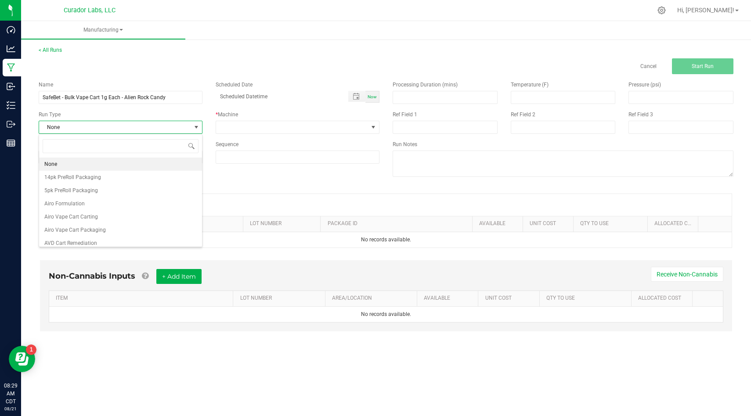
scroll to position [13, 164]
type input "coa"
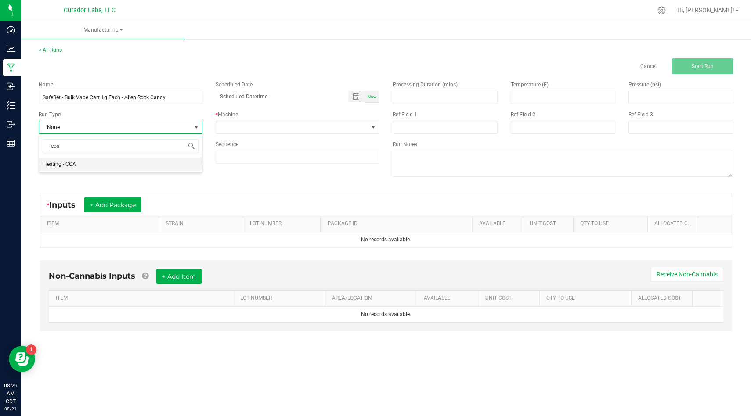
click at [125, 162] on li "Testing - COA" at bounding box center [120, 164] width 163 height 13
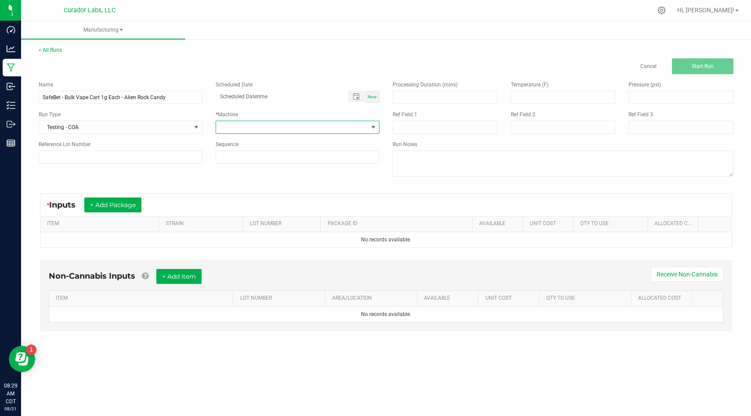
click at [242, 132] on span at bounding box center [292, 127] width 152 height 12
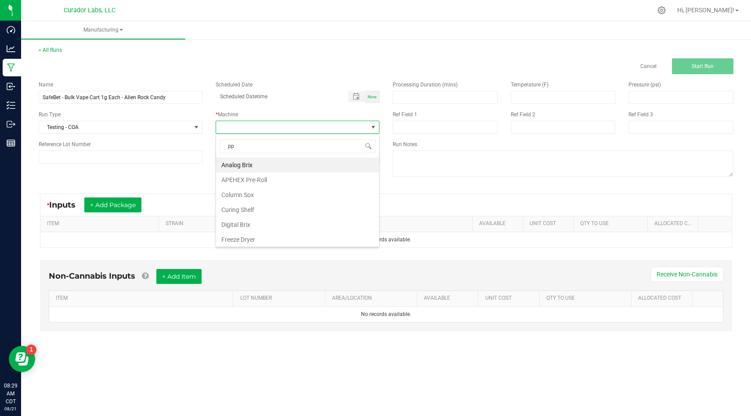
type input "ppe"
click at [255, 161] on li "Gloved Hands and PPE" at bounding box center [297, 165] width 163 height 15
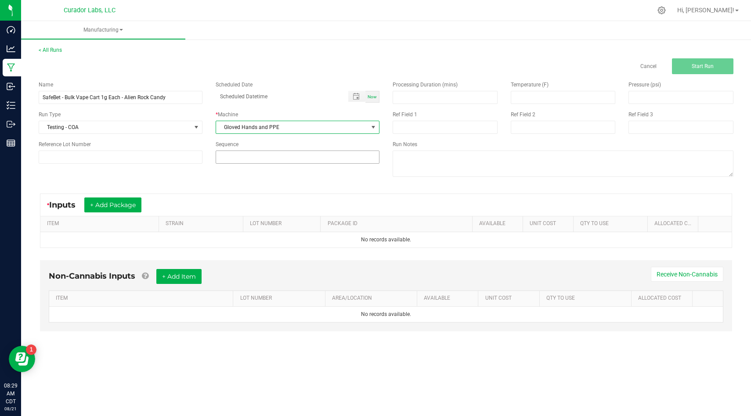
click at [257, 160] on input at bounding box center [297, 157] width 163 height 12
type input "4"
click at [243, 174] on div "Name SafeBet - Bulk Vape Cart 1g Each - Alien Rock Candy Scheduled Date Now Run…" at bounding box center [386, 130] width 708 height 112
click at [131, 197] on div "* Inputs + Add Package" at bounding box center [385, 205] width 691 height 22
click at [130, 200] on button "+ Add Package" at bounding box center [112, 205] width 57 height 15
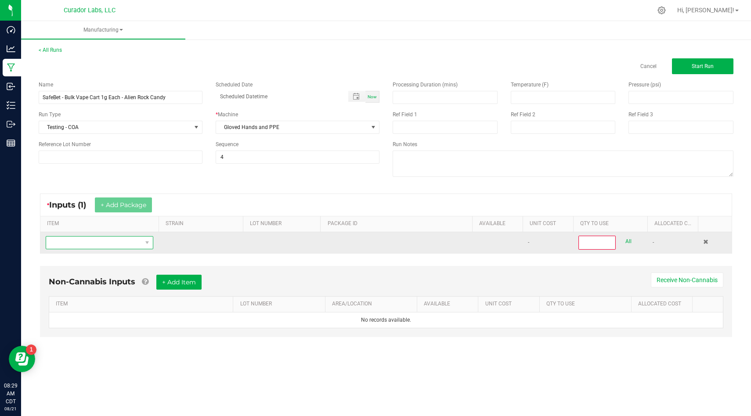
click at [141, 244] on span "NO DATA FOUND" at bounding box center [94, 243] width 96 height 12
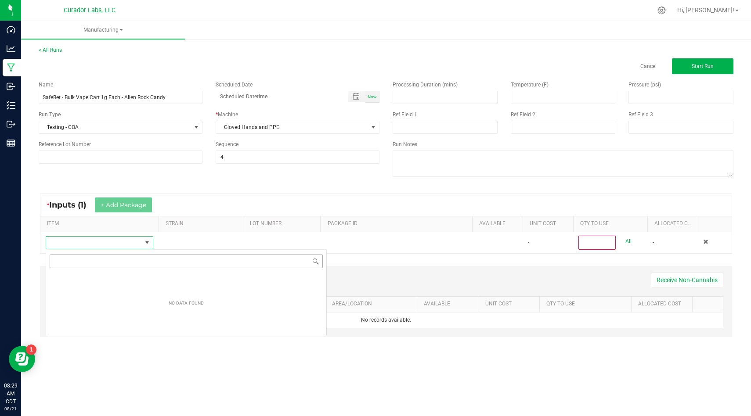
scroll to position [13, 108]
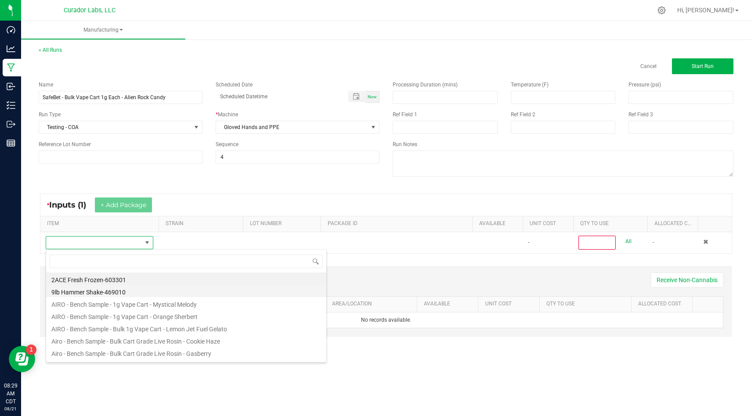
type input "SafeBet - Bulk Vape Cart 1g Each - Alien Rock Candy"
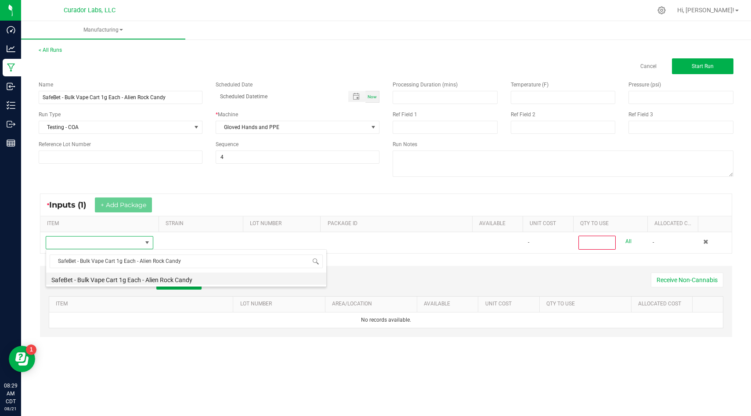
click at [215, 283] on li "SafeBet - Bulk Vape Cart 1g Each - Alien Rock Candy" at bounding box center [186, 279] width 280 height 12
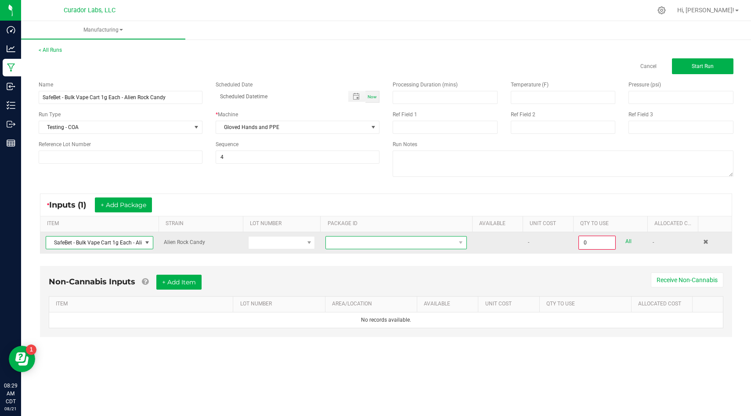
click at [425, 246] on span at bounding box center [391, 243] width 130 height 12
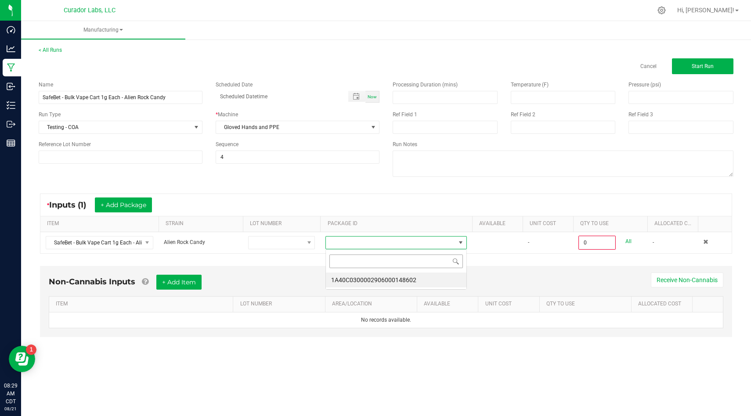
scroll to position [13, 141]
click at [417, 277] on li "1A40C0300002906000148602" at bounding box center [396, 280] width 140 height 15
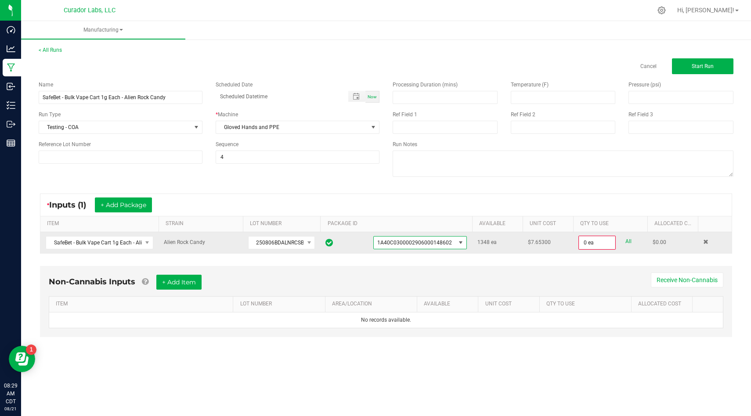
click at [625, 242] on link "All" at bounding box center [628, 242] width 6 height 12
type input "1348 ea"
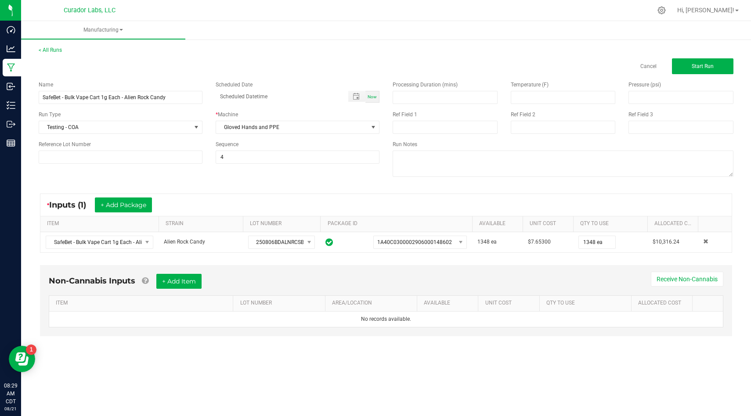
click at [195, 274] on div "Non-Cannabis Inputs + Add Item Receive Non-Cannabis" at bounding box center [386, 285] width 674 height 22
click at [200, 273] on div "Non-Cannabis Inputs + Add Item Receive Non-Cannabis ITEM LOT NUMBER AREA/LOCATI…" at bounding box center [386, 300] width 692 height 71
click at [200, 281] on button "+ Add Item" at bounding box center [178, 281] width 45 height 15
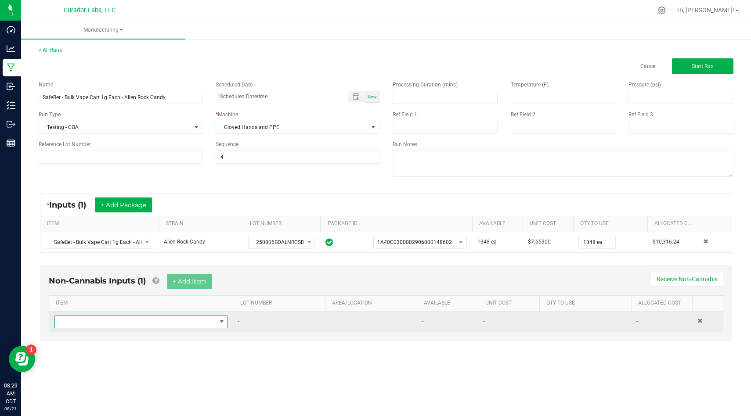
click at [199, 317] on span "NO DATA FOUND" at bounding box center [135, 322] width 161 height 12
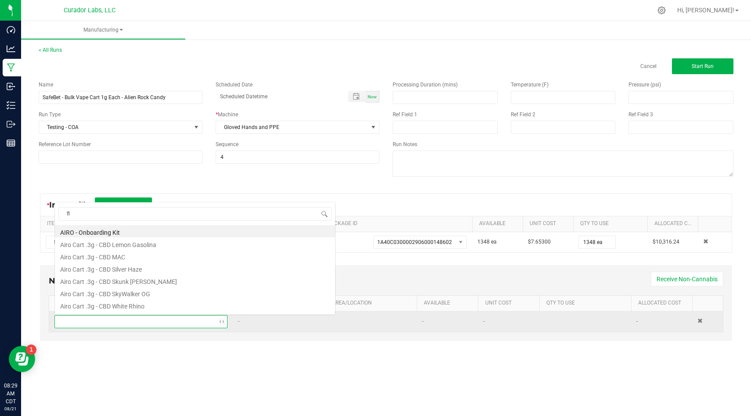
scroll to position [0, 0]
type input "fleur"
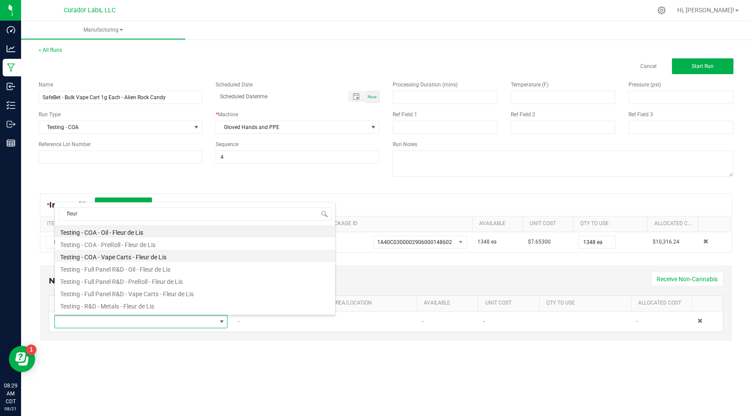
click at [203, 257] on li "Testing - COA - Vape Carts - Fleur de Lis" at bounding box center [195, 256] width 280 height 12
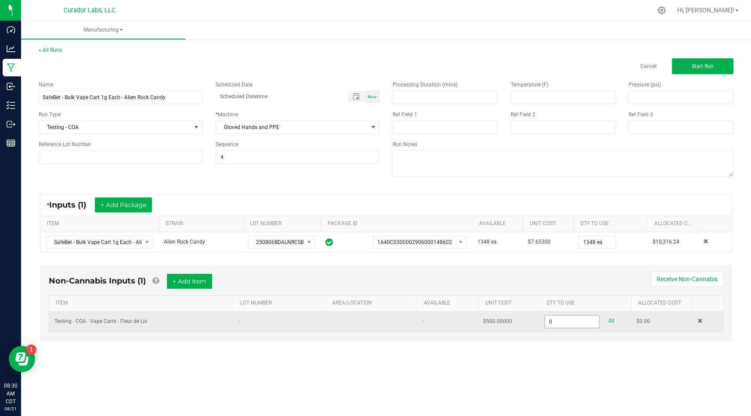
click at [575, 323] on input "0" at bounding box center [572, 322] width 54 height 12
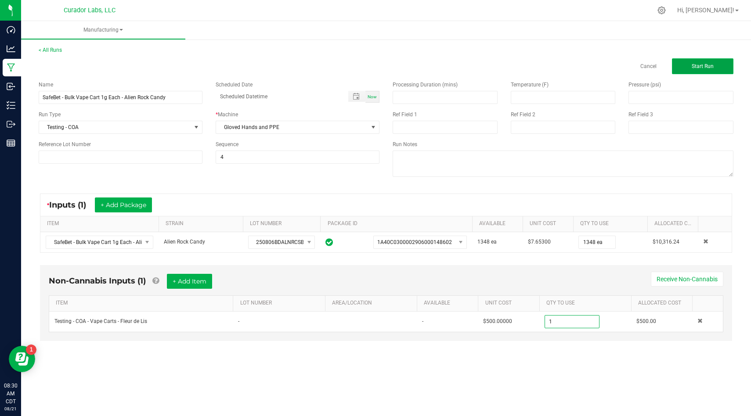
type input "1.0000 u"
click at [711, 73] on button "Start Run" at bounding box center [702, 66] width 61 height 16
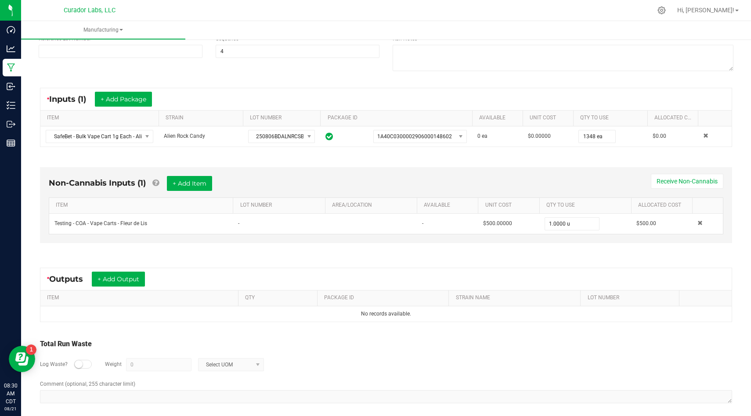
scroll to position [123, 0]
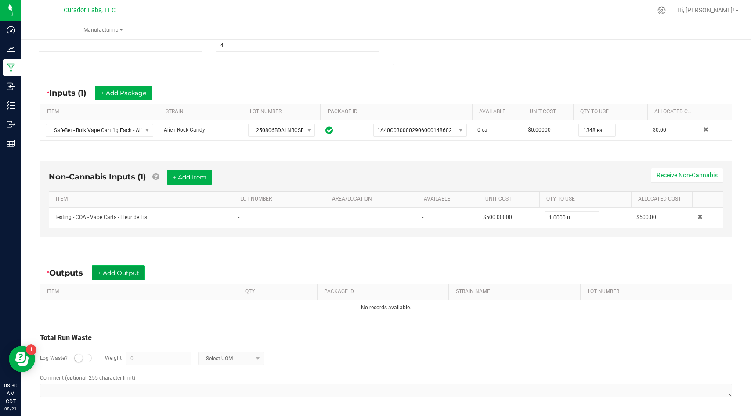
click at [134, 273] on button "+ Add Output" at bounding box center [118, 273] width 53 height 15
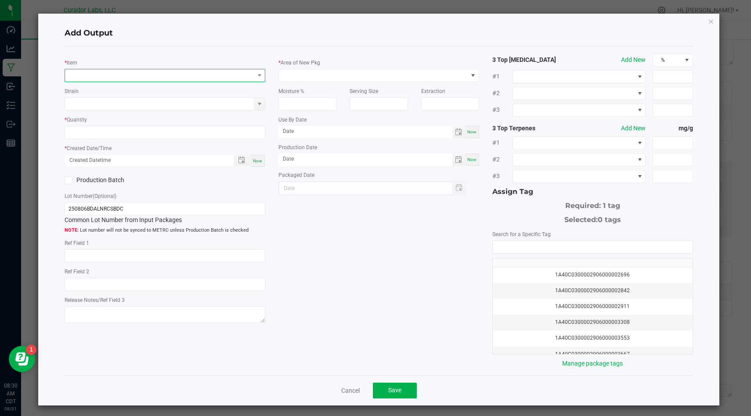
click at [252, 73] on span "NO DATA FOUND" at bounding box center [159, 75] width 189 height 12
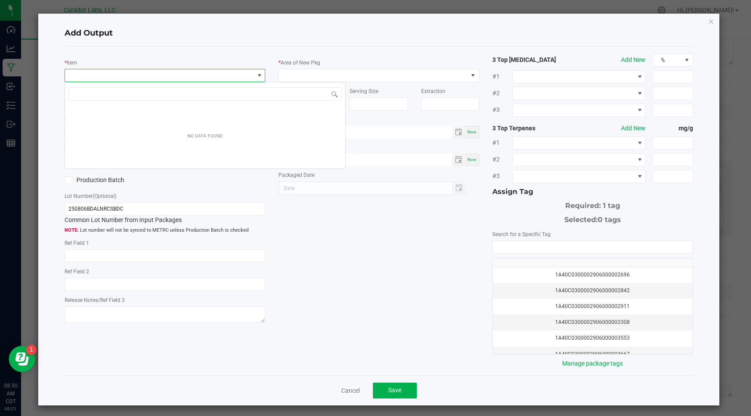
scroll to position [13, 200]
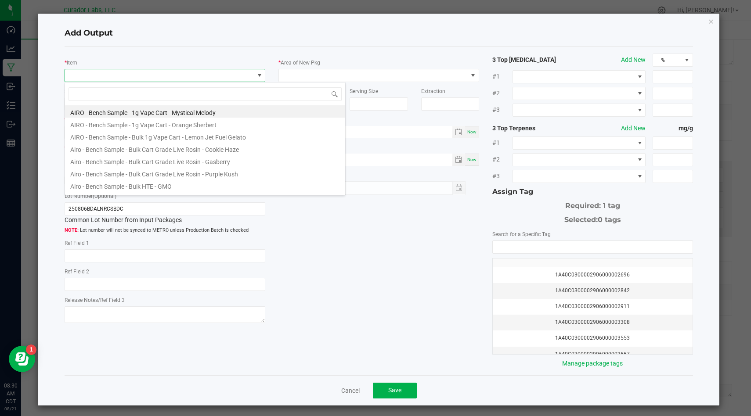
type input "SafeBet - Bulk Vape Cart 1g Each - Alien Rock Candy"
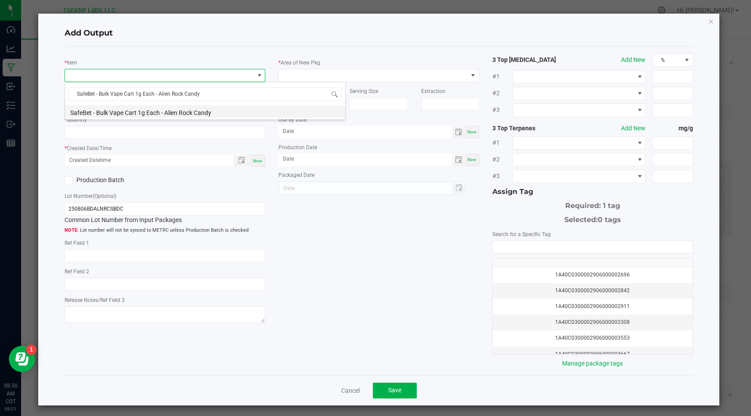
click at [229, 109] on li "SafeBet - Bulk Vape Cart 1g Each - Alien Rock Candy" at bounding box center [205, 111] width 280 height 12
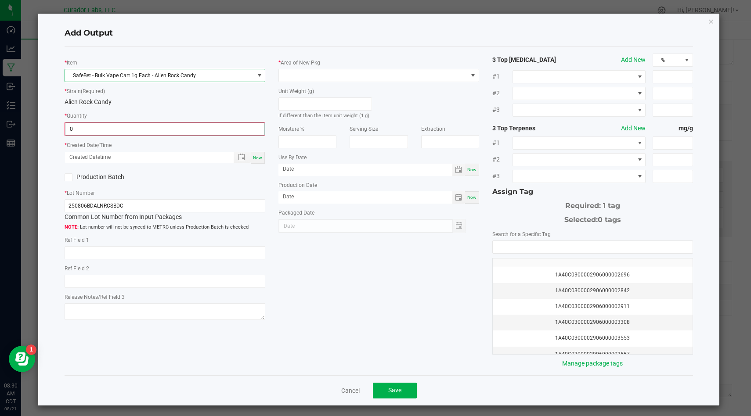
click at [216, 127] on input "0" at bounding box center [164, 129] width 199 height 12
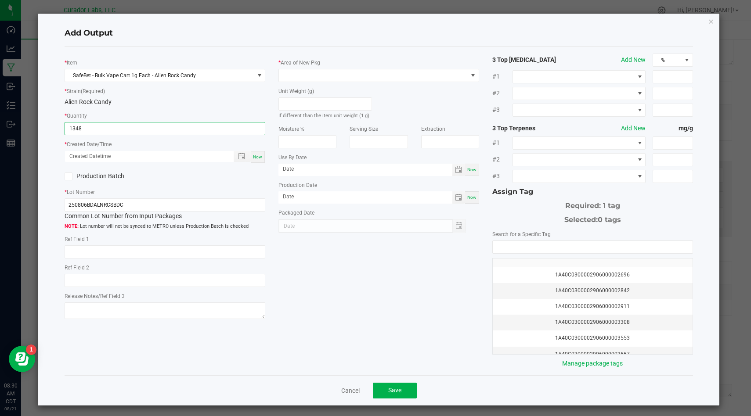
type input "1348 ea"
click at [255, 155] on span "Now" at bounding box center [257, 157] width 9 height 5
type input "[DATE] 8:30 AM"
type input "[DATE]"
click at [70, 176] on icon at bounding box center [69, 176] width 6 height 0
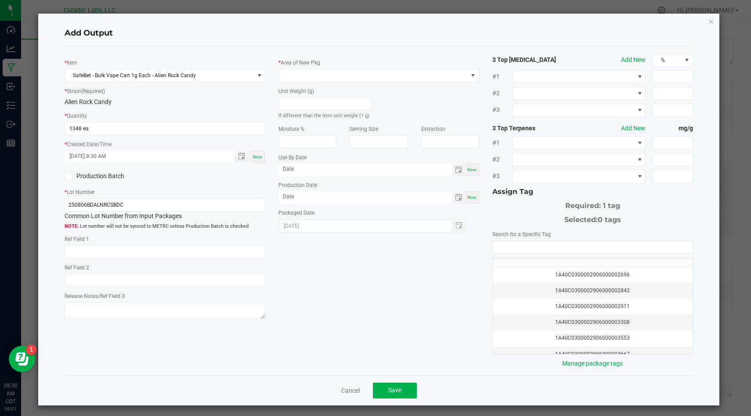
click at [0, 0] on input "Production Batch" at bounding box center [0, 0] width 0 height 0
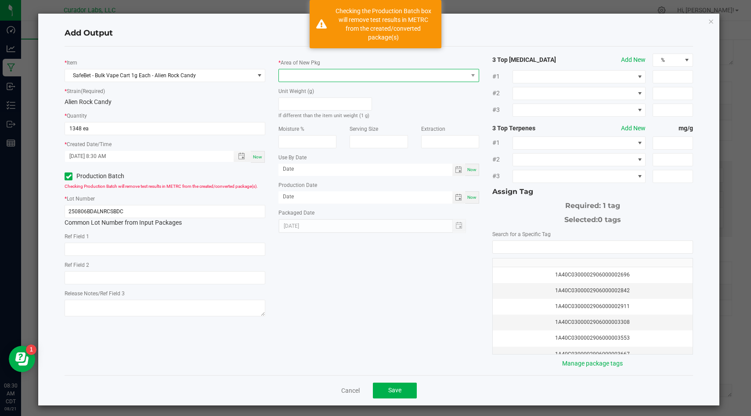
click at [298, 76] on span at bounding box center [373, 75] width 189 height 12
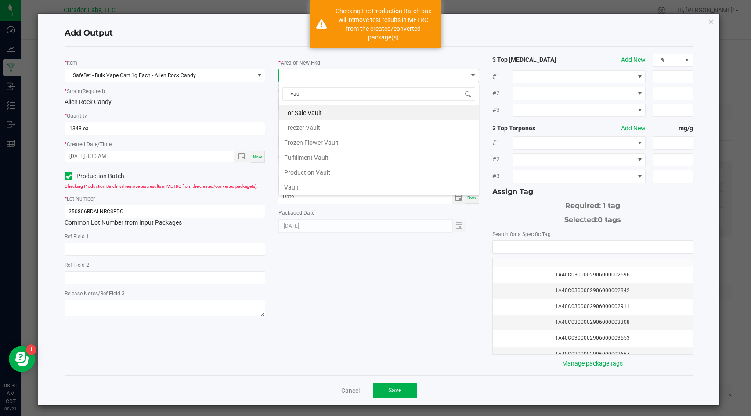
type input "vault"
click at [304, 183] on li "Vault" at bounding box center [379, 187] width 200 height 15
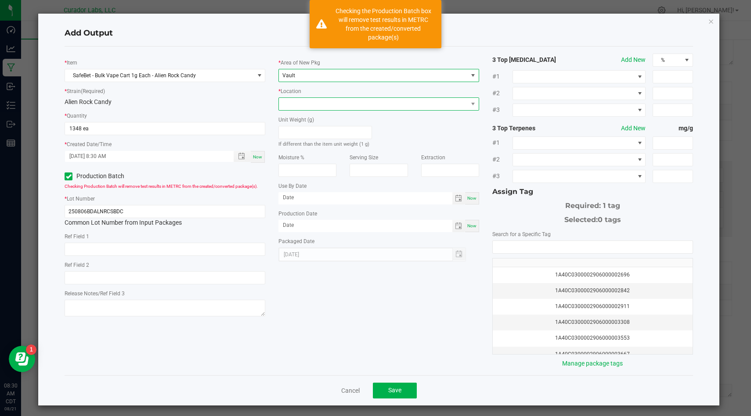
click at [351, 104] on span at bounding box center [373, 104] width 189 height 12
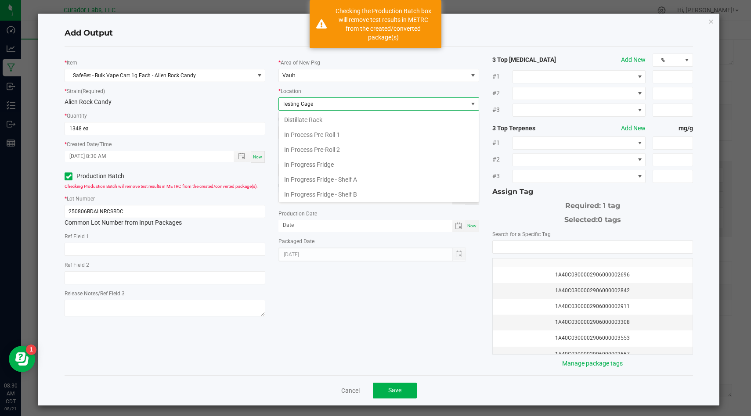
scroll to position [330, 0]
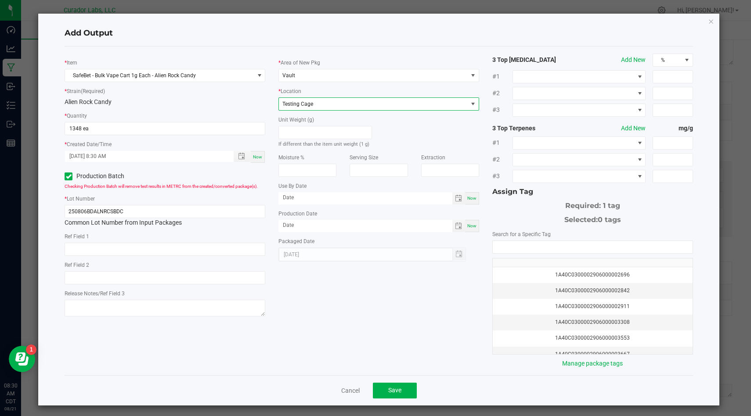
click at [473, 196] on span "Now" at bounding box center [471, 198] width 9 height 5
type input "[DATE]"
click at [473, 228] on div "Now" at bounding box center [472, 226] width 14 height 12
type input "[DATE]"
click at [419, 200] on input "[DATE]" at bounding box center [365, 197] width 174 height 11
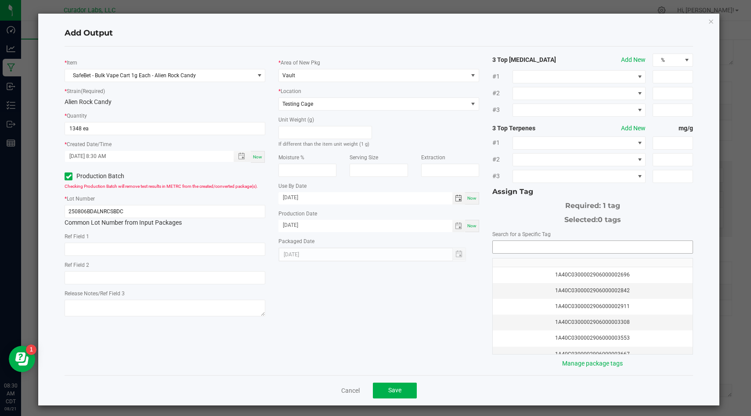
type input "[DATE]"
click at [521, 246] on input "NO DATA FOUND" at bounding box center [593, 247] width 200 height 12
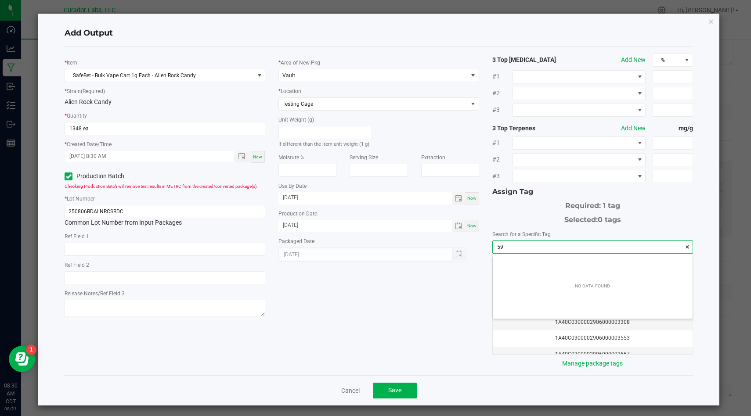
scroll to position [12, 199]
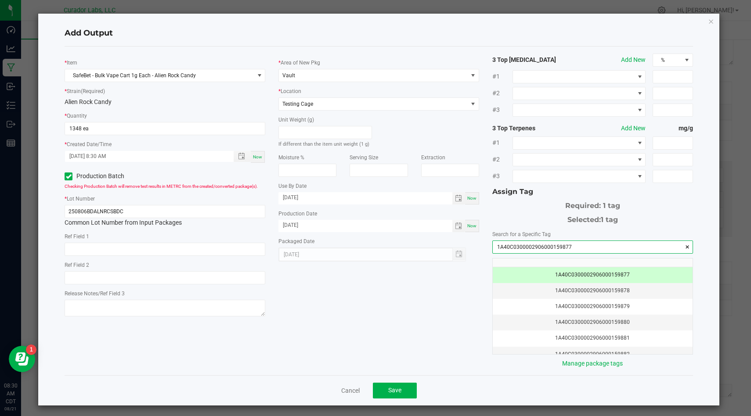
type input "1A40C0300002906000159877"
click at [411, 332] on div "* Item SafeBet - Bulk Vape Cart 1g Each - Alien Rock Candy * Strain (Required) …" at bounding box center [378, 211] width 641 height 315
click at [394, 388] on span "Save" at bounding box center [394, 390] width 13 height 7
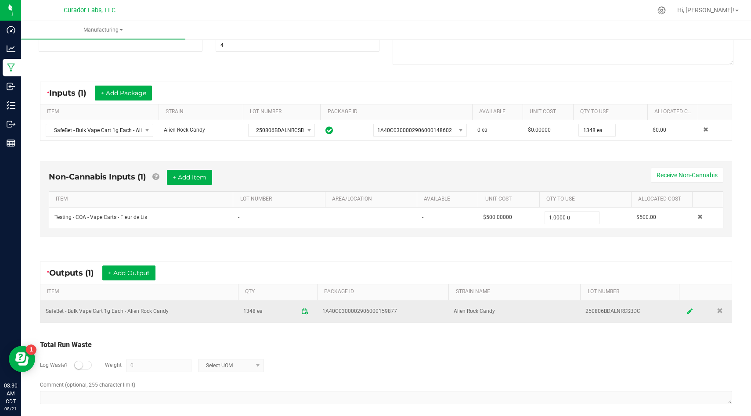
click at [691, 313] on icon at bounding box center [689, 311] width 5 height 6
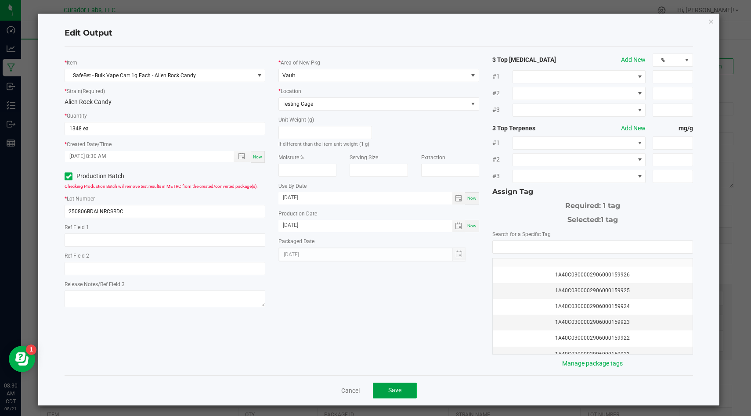
click at [408, 391] on button "Save" at bounding box center [395, 391] width 44 height 16
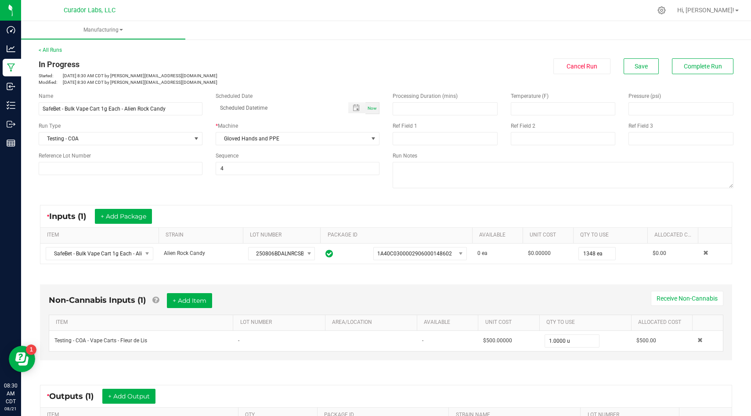
click at [706, 76] on div "In Progress Started: [DATE] 8:30 AM CDT by [PERSON_NAME][EMAIL_ADDRESS][DOMAIN_…" at bounding box center [386, 71] width 708 height 27
click at [706, 73] on button "Complete Run" at bounding box center [702, 66] width 61 height 16
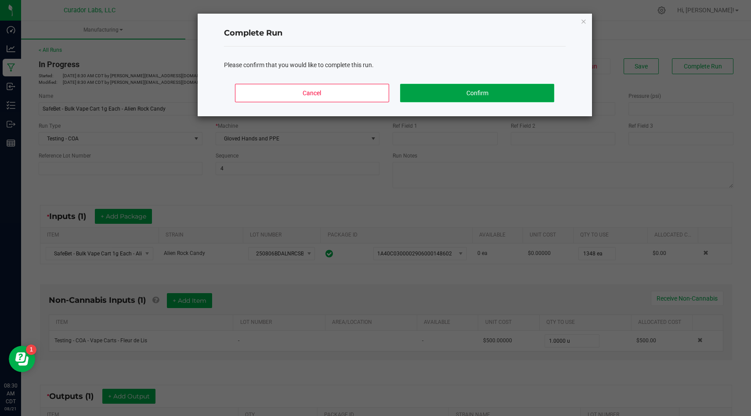
click at [541, 94] on button "Confirm" at bounding box center [477, 93] width 154 height 18
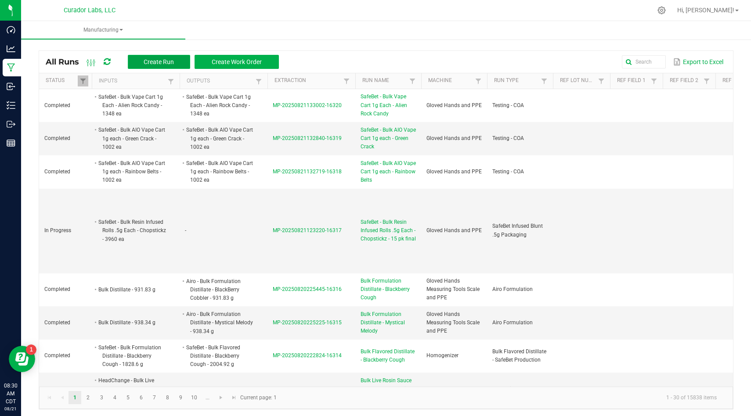
click at [176, 62] on button "Create Run" at bounding box center [159, 62] width 62 height 14
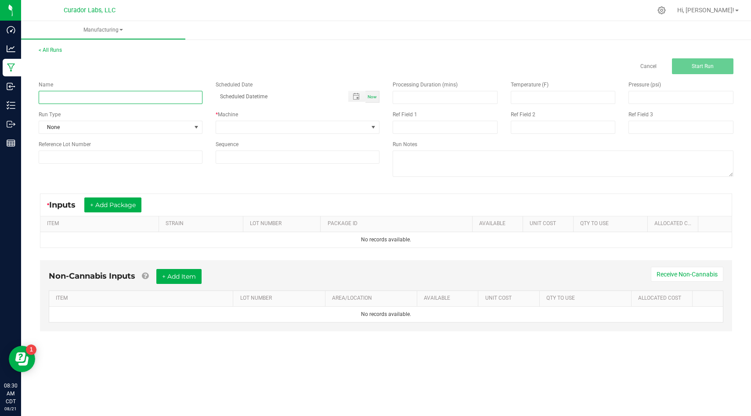
click at [165, 94] on input at bounding box center [121, 97] width 164 height 13
paste input "SafeBet - Bulk Resin Infused Rolls .5g - PteroJackTyl"
type input "SafeBet - Bulk Resin Infused Rolls .5g - PteroJackTyl"
click at [176, 131] on span "None" at bounding box center [115, 127] width 152 height 12
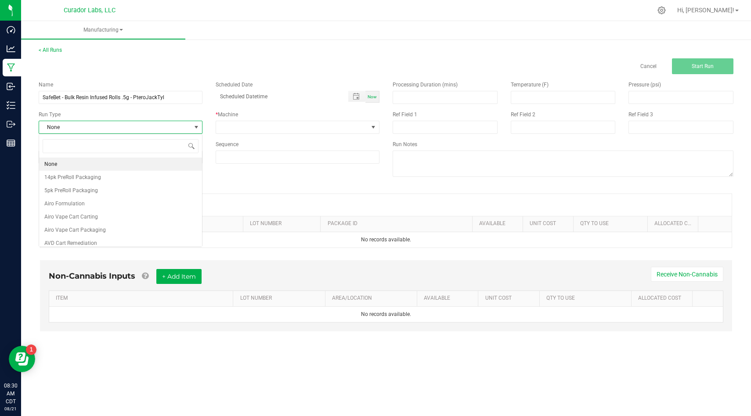
scroll to position [13, 164]
type input "coa"
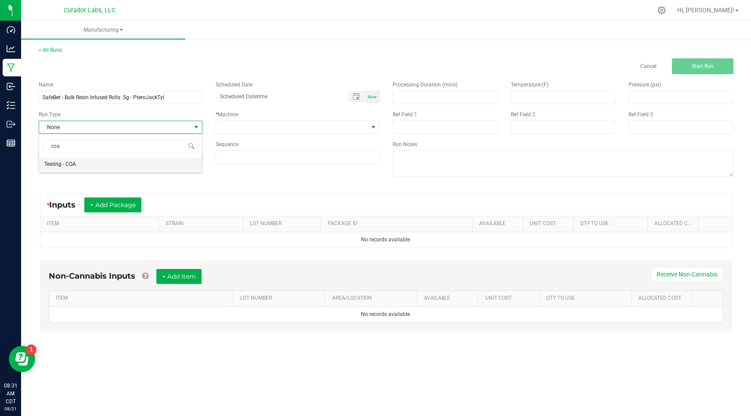
click at [156, 163] on li "Testing - COA" at bounding box center [120, 164] width 163 height 13
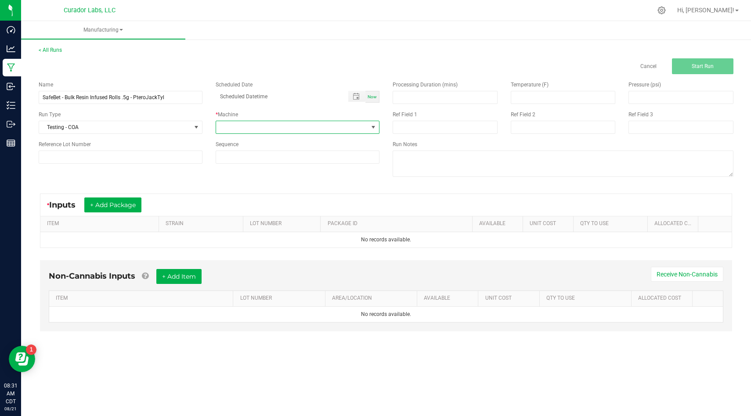
click at [279, 130] on span at bounding box center [292, 127] width 152 height 12
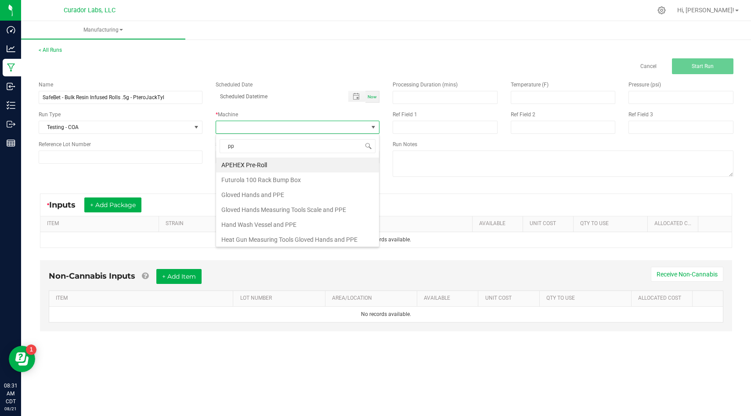
type input "ppe"
click at [281, 165] on li "Gloved Hands and PPE" at bounding box center [297, 165] width 163 height 15
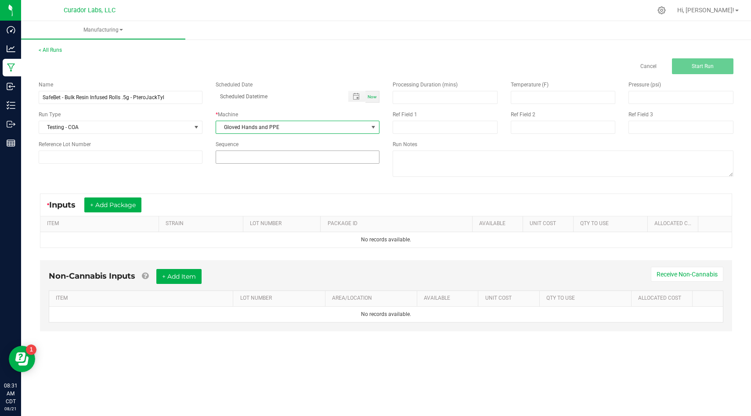
click at [281, 162] on input at bounding box center [297, 157] width 163 height 12
type input "4"
click at [117, 201] on button "+ Add Package" at bounding box center [112, 205] width 57 height 15
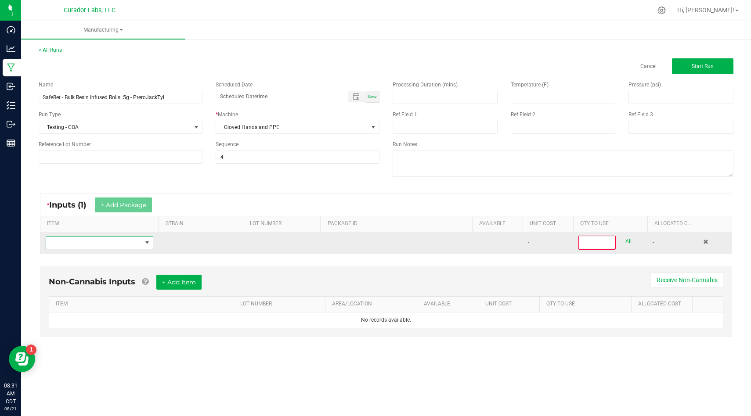
click at [108, 239] on span "NO DATA FOUND" at bounding box center [94, 243] width 96 height 12
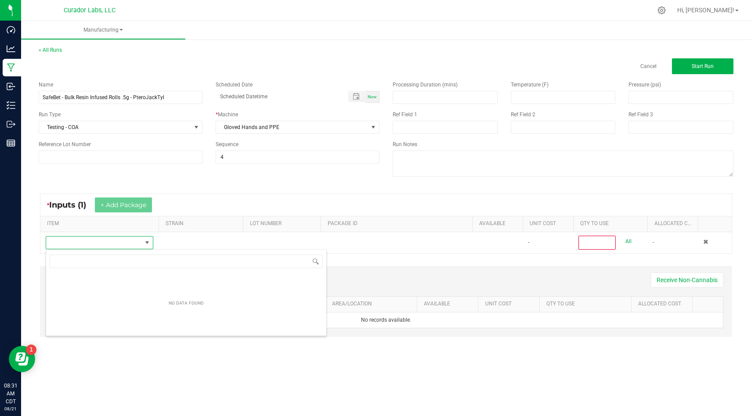
scroll to position [13, 108]
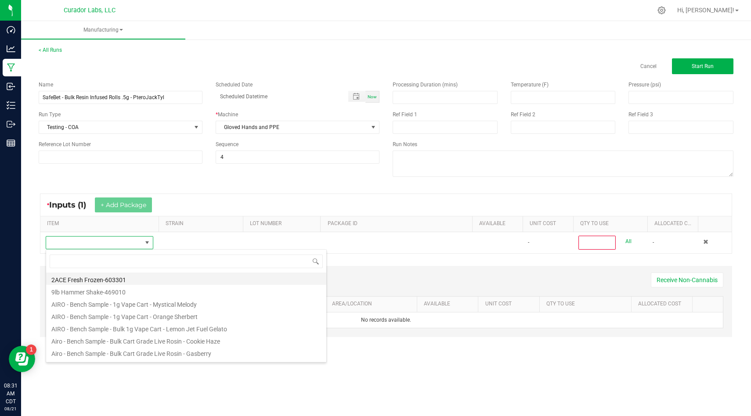
type input "SafeBet - Bulk Resin Infused Rolls .5g - PteroJackTyl"
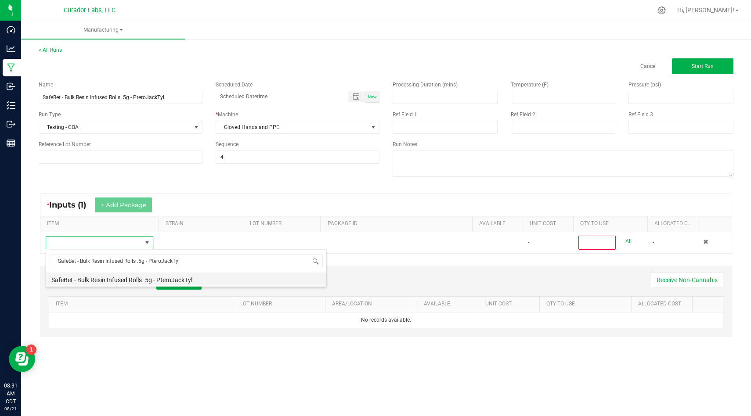
click at [221, 279] on li "SafeBet - Bulk Resin Infused Rolls .5g - PteroJackTyl" at bounding box center [186, 279] width 280 height 12
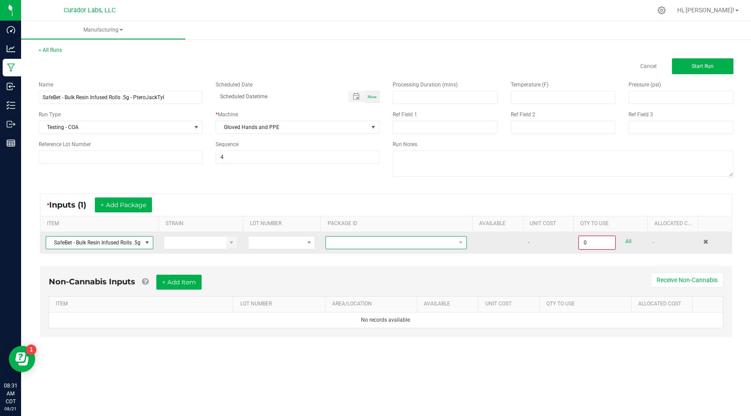
click at [400, 239] on span at bounding box center [391, 243] width 130 height 12
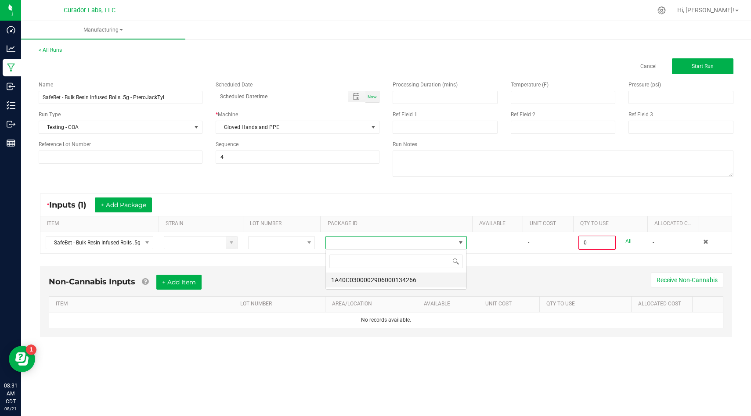
scroll to position [13, 141]
click at [394, 281] on li "1A40C0300002906000134266" at bounding box center [396, 280] width 140 height 15
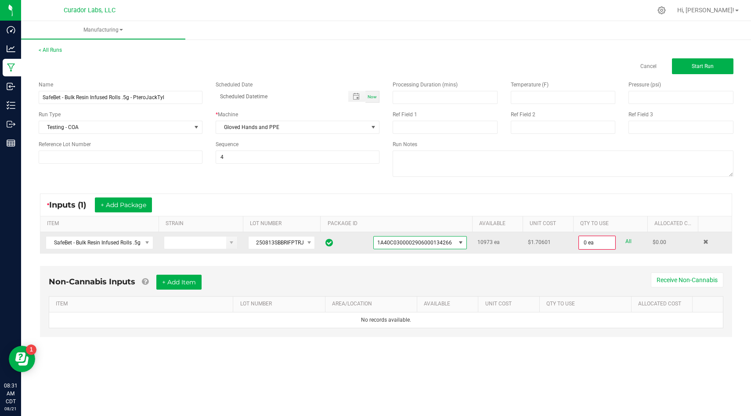
click at [628, 242] on link "All" at bounding box center [628, 242] width 6 height 12
type input "10973 ea"
click at [199, 282] on button "+ Add Item" at bounding box center [178, 281] width 45 height 15
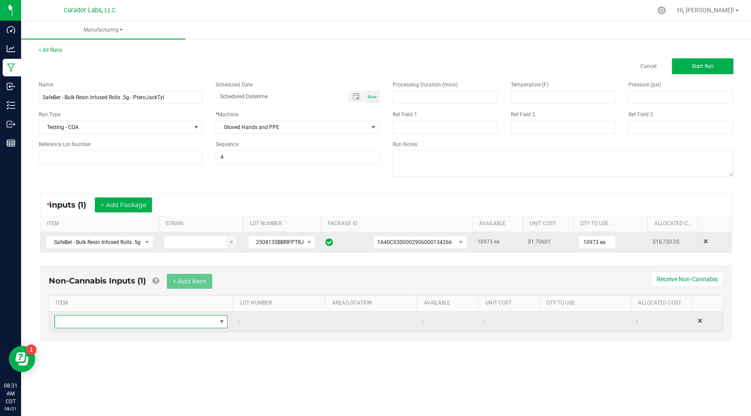
click at [192, 322] on span "NO DATA FOUND" at bounding box center [135, 322] width 161 height 12
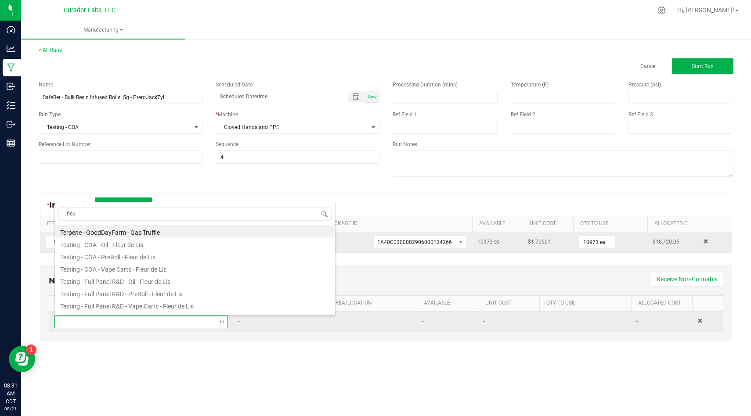
type input "fleur"
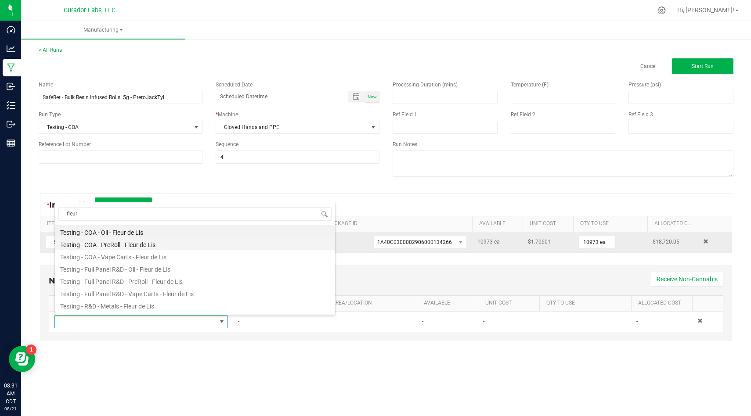
click at [182, 242] on li "Testing - COA - PreRoll - Fleur de Lis" at bounding box center [195, 244] width 280 height 12
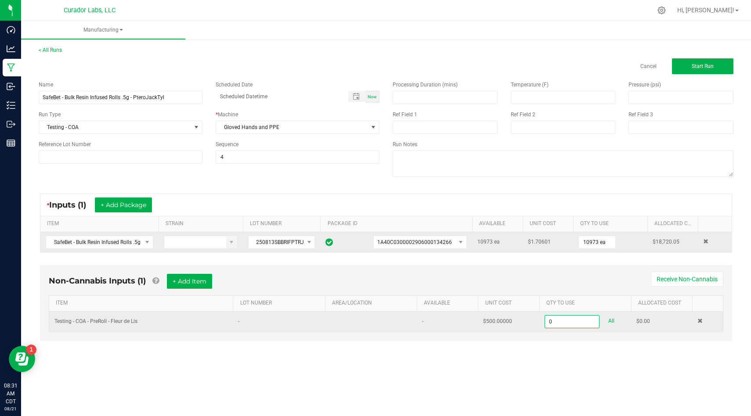
click at [587, 320] on input "0" at bounding box center [572, 322] width 54 height 12
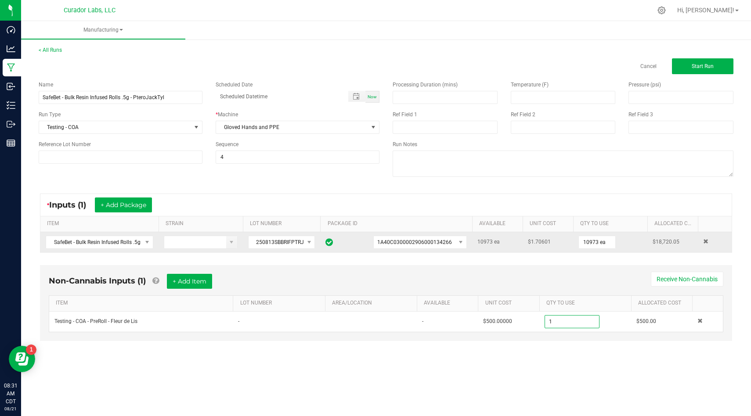
type input "1.0000 u"
click at [704, 74] on div "Processing Duration (mins) Temperature (F) Pressure (psi) Ref Field 1 Ref Field…" at bounding box center [563, 130] width 354 height 112
click at [704, 70] on button "Start Run" at bounding box center [702, 66] width 61 height 16
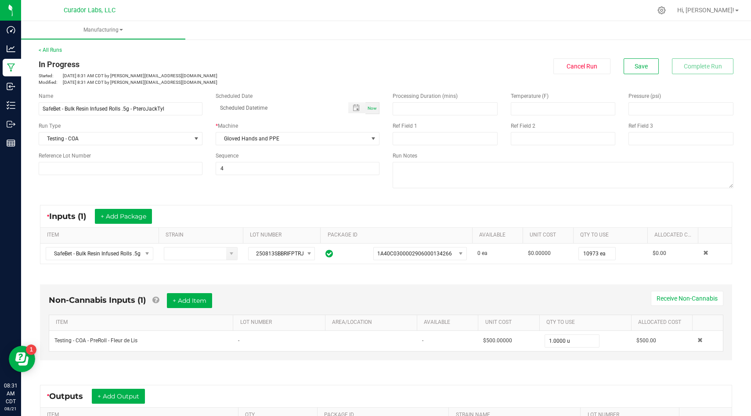
scroll to position [123, 0]
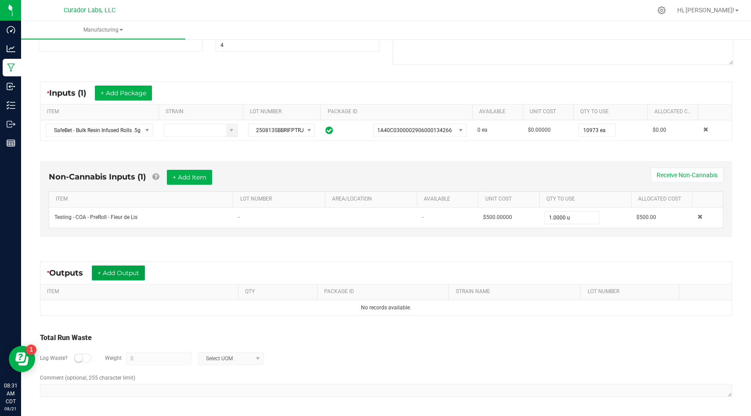
click at [133, 275] on button "+ Add Output" at bounding box center [118, 273] width 53 height 15
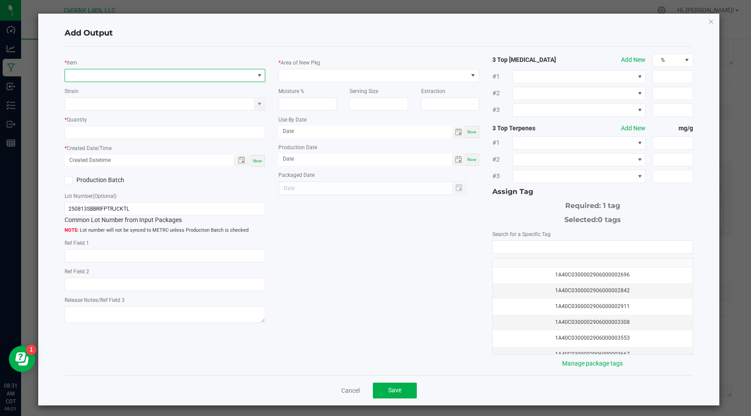
click at [191, 71] on span "NO DATA FOUND" at bounding box center [159, 75] width 189 height 12
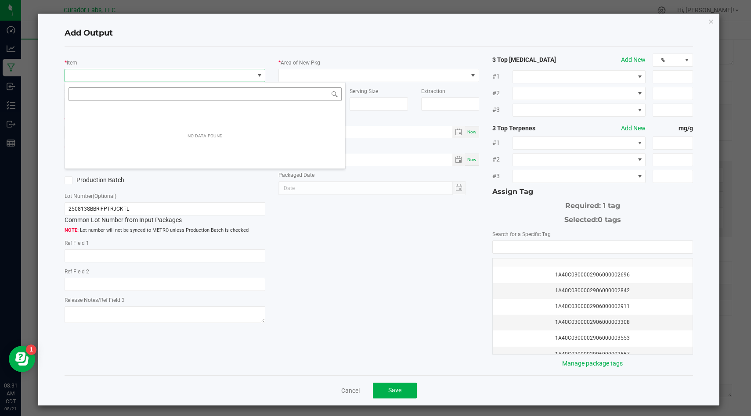
scroll to position [13, 200]
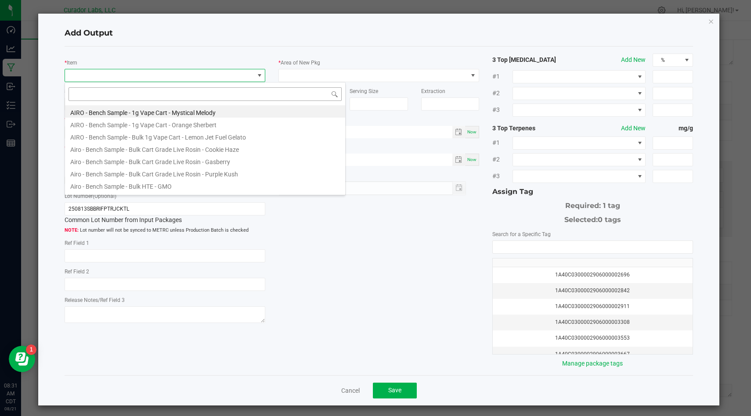
type input "SafeBet - Bulk Resin Infused Rolls .5g - PteroJackTyl"
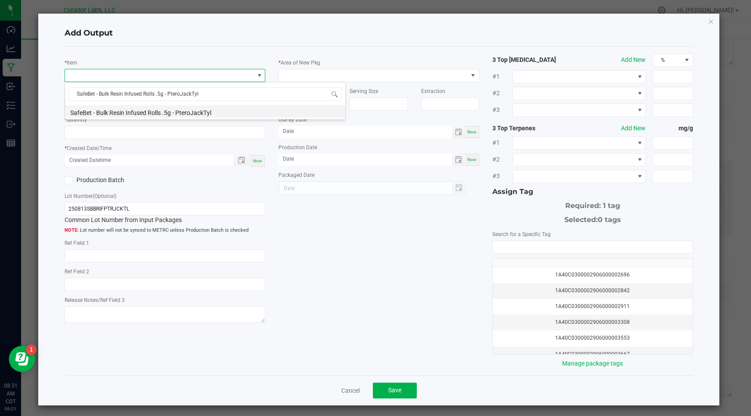
click at [248, 117] on li "SafeBet - Bulk Resin Infused Rolls .5g - PteroJackTyl" at bounding box center [205, 111] width 280 height 12
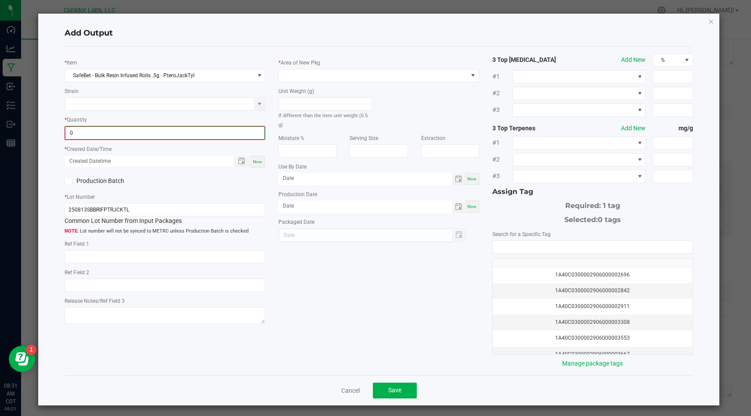
click at [234, 133] on input "0" at bounding box center [164, 133] width 199 height 12
type input "10973 ea"
click at [259, 159] on span "Now" at bounding box center [257, 160] width 9 height 5
type input "[DATE] 8:31 AM"
type input "[DATE]"
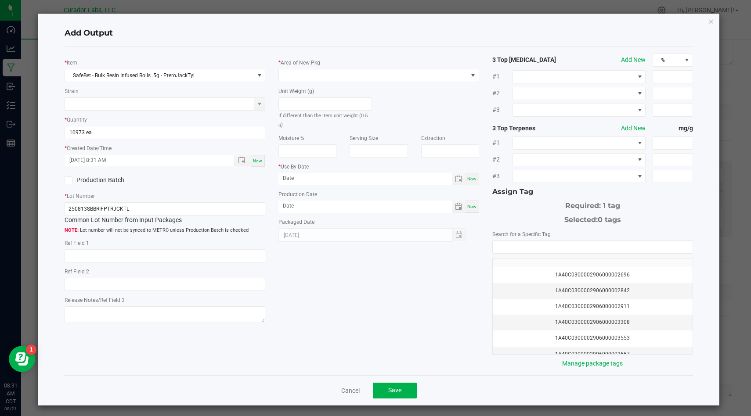
click at [68, 180] on icon at bounding box center [69, 180] width 6 height 0
click at [0, 0] on input "Production Batch" at bounding box center [0, 0] width 0 height 0
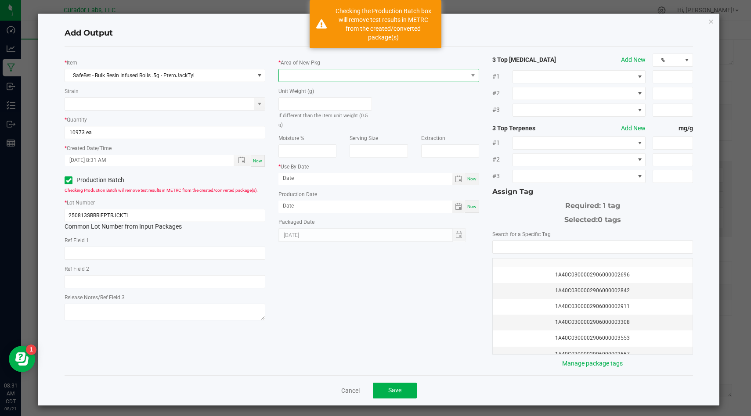
click at [338, 78] on span at bounding box center [373, 75] width 189 height 12
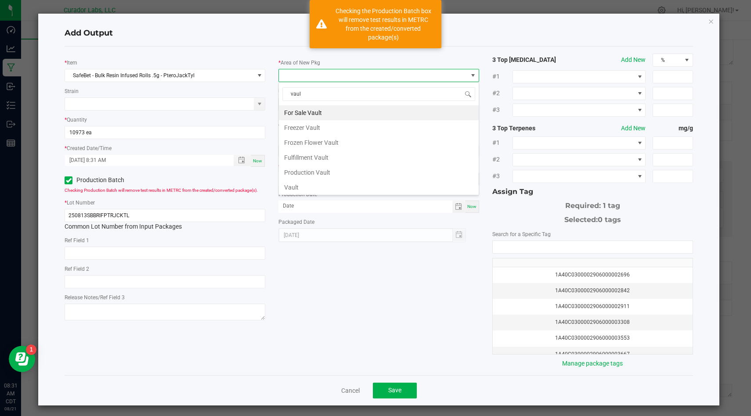
type input "vault"
click at [349, 190] on li "Vault" at bounding box center [379, 187] width 200 height 15
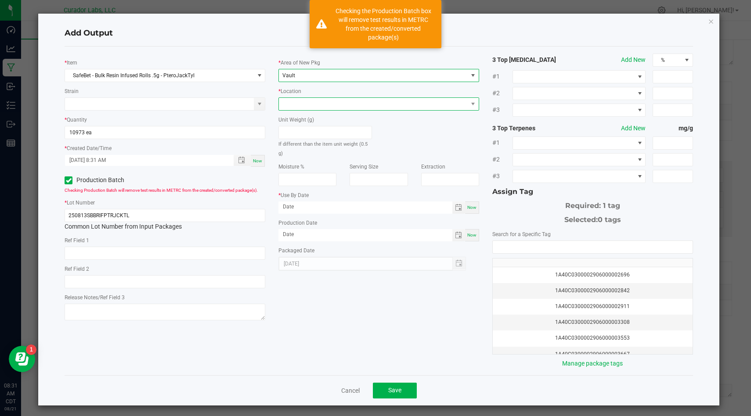
click at [432, 108] on span at bounding box center [373, 104] width 189 height 12
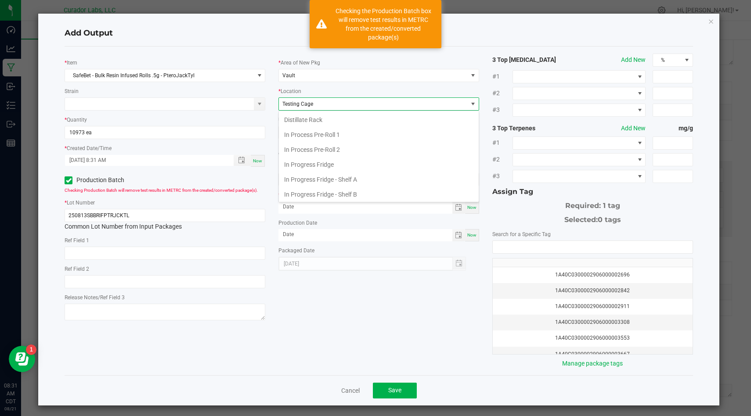
scroll to position [330, 0]
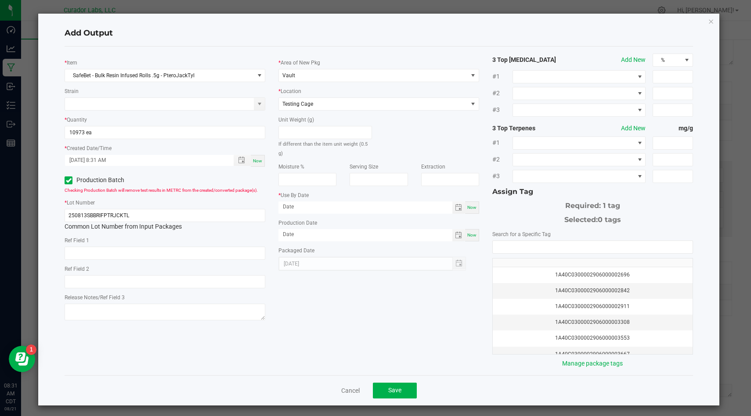
click at [476, 191] on div "* Use By Date Now" at bounding box center [378, 202] width 201 height 23
click at [476, 202] on div "Now" at bounding box center [472, 208] width 14 height 12
type input "[DATE]"
click at [471, 233] on span "Now" at bounding box center [471, 235] width 9 height 5
type input "[DATE]"
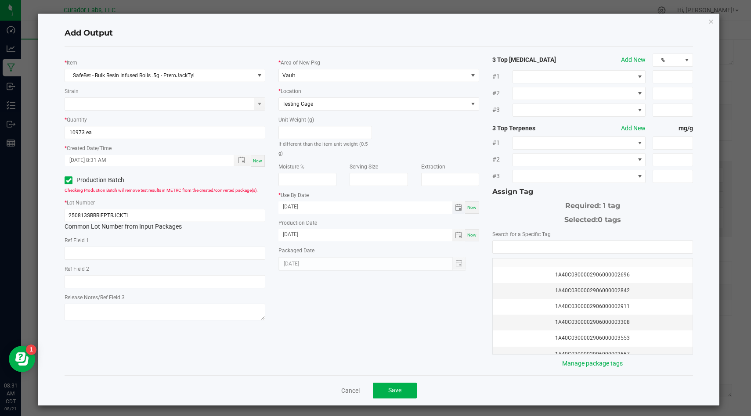
click at [399, 202] on input "[DATE]" at bounding box center [365, 207] width 174 height 11
type input "[DATE]"
click at [572, 248] on input "NO DATA FOUND" at bounding box center [593, 247] width 200 height 12
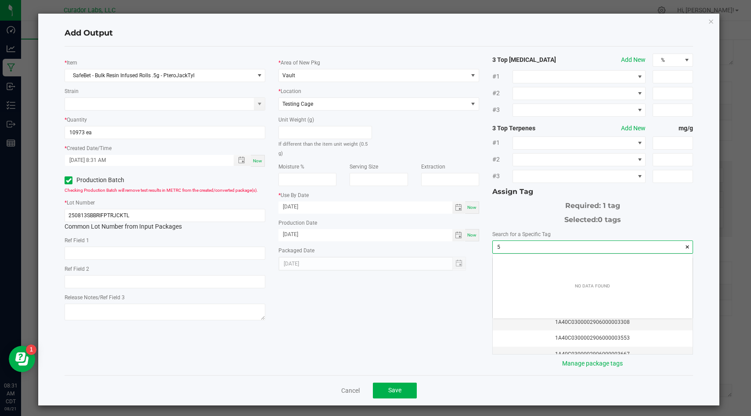
scroll to position [12, 199]
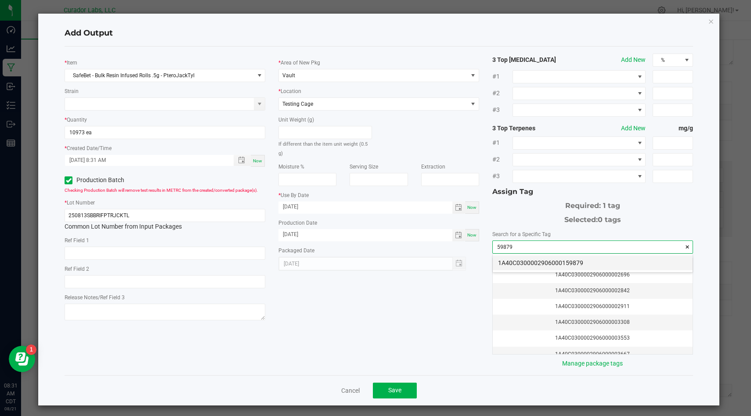
click at [576, 262] on li "1A40C0300002906000159879" at bounding box center [593, 263] width 200 height 15
type input "1A40C0300002906000159879"
click at [390, 337] on div "* Item SafeBet - Bulk Resin Infused Rolls .5g - PteroJackTyl Strain * Quantity …" at bounding box center [378, 211] width 641 height 315
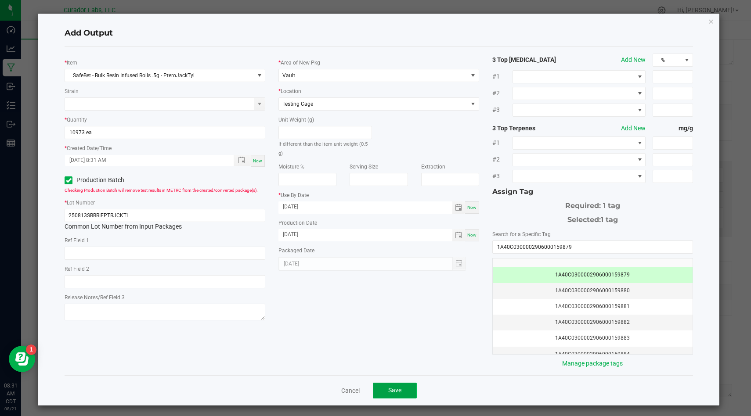
click at [392, 389] on span "Save" at bounding box center [394, 390] width 13 height 7
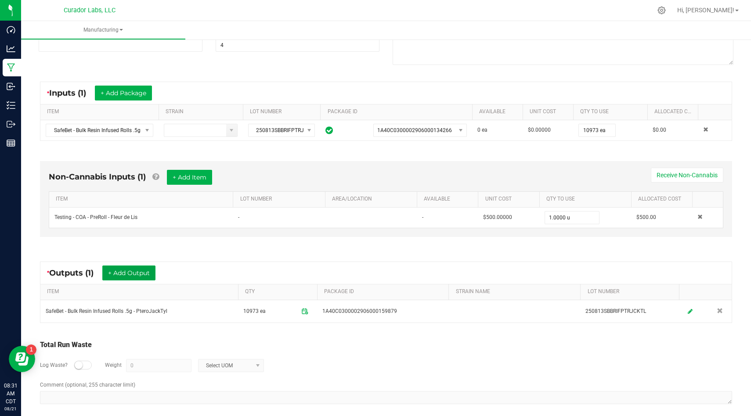
scroll to position [0, 0]
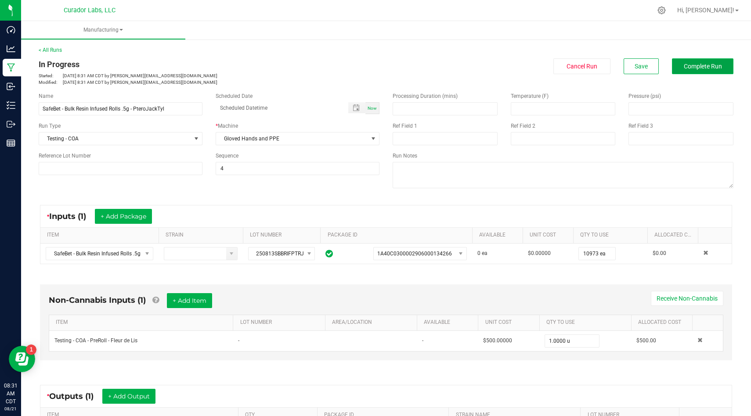
click at [713, 61] on button "Complete Run" at bounding box center [702, 66] width 61 height 16
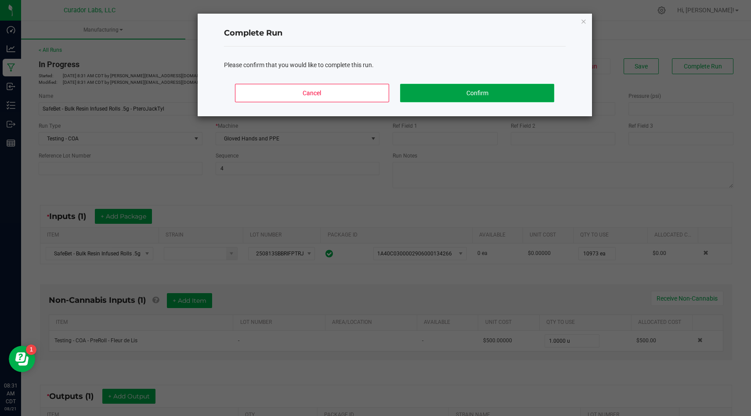
click at [519, 91] on button "Confirm" at bounding box center [477, 93] width 154 height 18
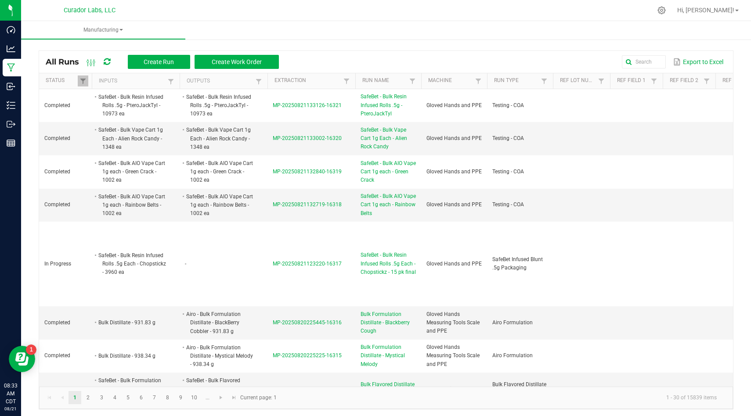
click at [356, 43] on div "All Runs Create Run Create Work Order Export to Excel Status Inputs Outputs Ext…" at bounding box center [386, 227] width 730 height 381
click at [150, 68] on button "Create Run" at bounding box center [159, 62] width 62 height 14
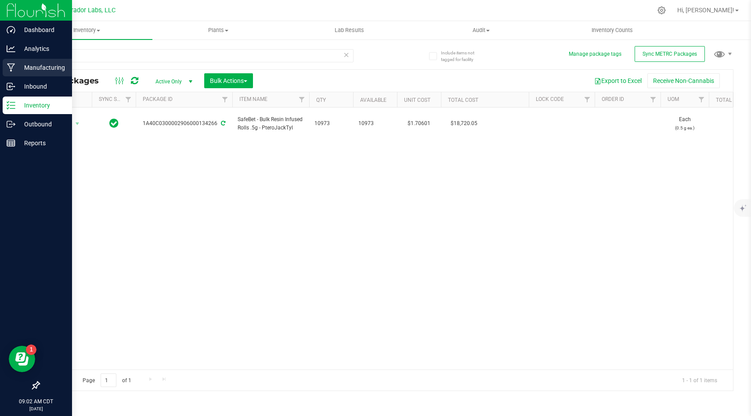
click at [14, 65] on icon at bounding box center [11, 67] width 8 height 9
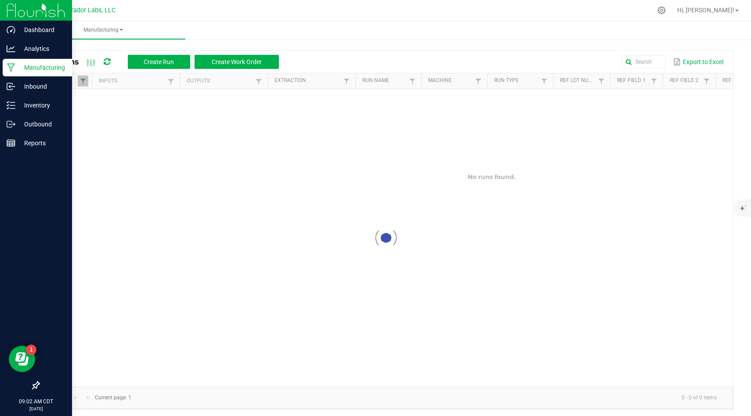
scroll to position [2, 0]
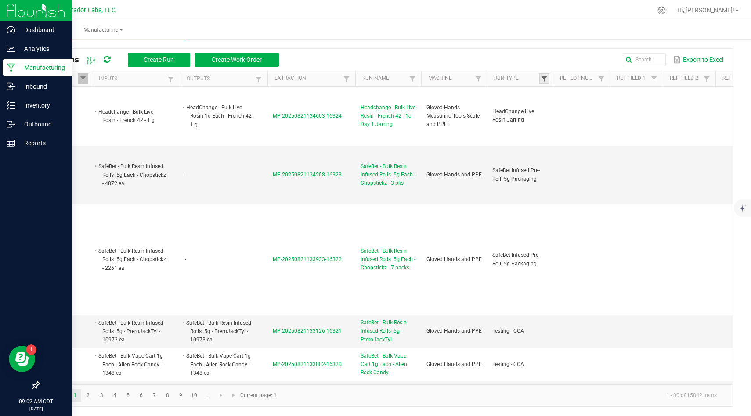
click at [544, 78] on span at bounding box center [543, 79] width 7 height 7
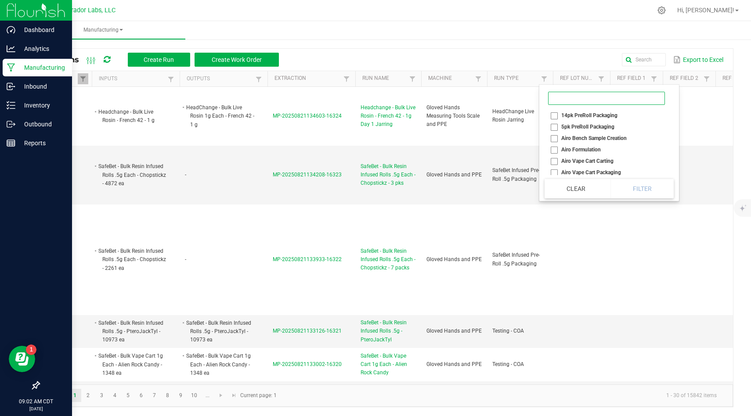
click at [565, 101] on input at bounding box center [606, 98] width 117 height 13
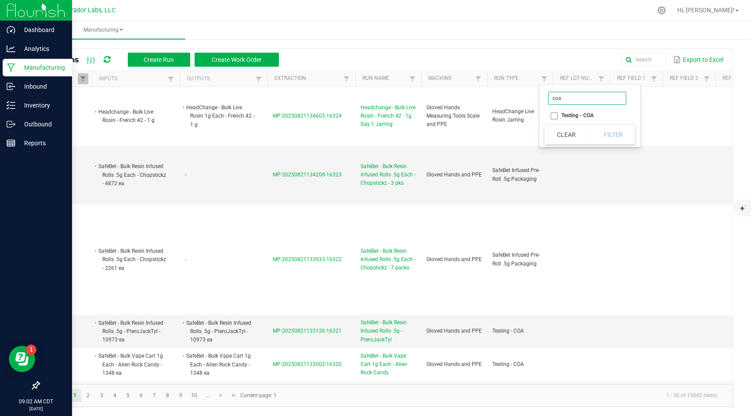
type input "coa"
click at [553, 114] on li "Testing - COA" at bounding box center [586, 115] width 85 height 11
checkbox COA "true"
click at [611, 131] on button "Filter" at bounding box center [613, 134] width 44 height 19
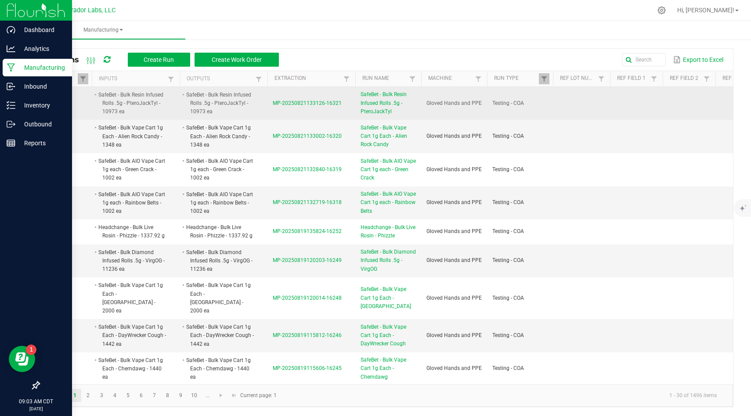
click at [288, 101] on span "MP-20250821133126-16321" at bounding box center [307, 103] width 69 height 6
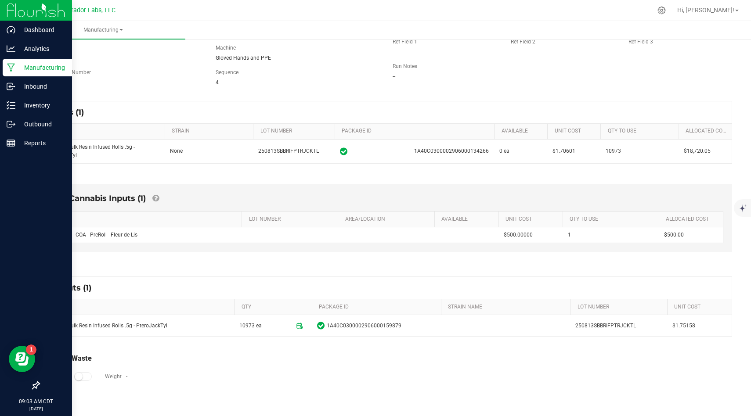
scroll to position [81, 0]
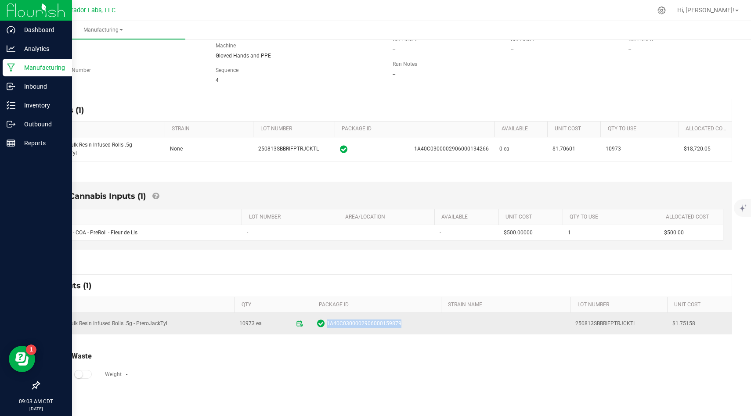
drag, startPoint x: 404, startPoint y: 324, endPoint x: 324, endPoint y: 320, distance: 80.0
click at [324, 320] on span "1A40C0300002906000159879" at bounding box center [376, 323] width 119 height 9
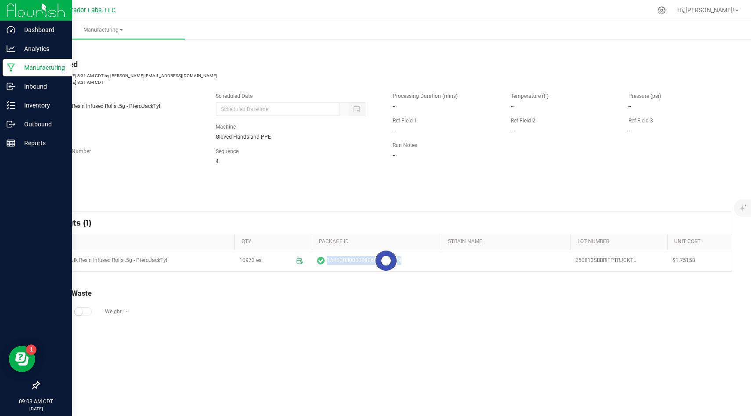
scroll to position [0, 0]
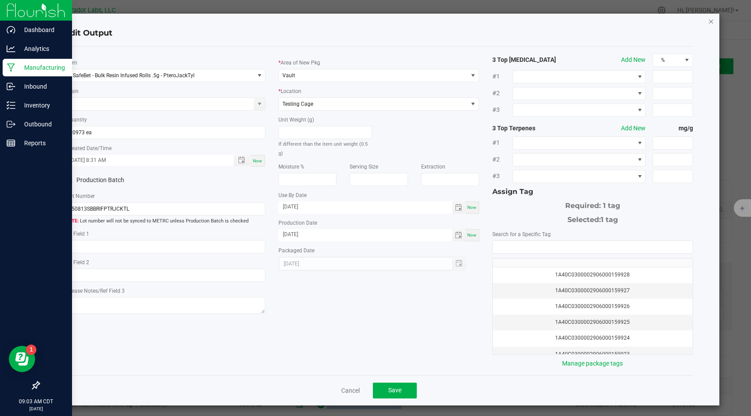
click at [709, 20] on icon "button" at bounding box center [711, 21] width 6 height 11
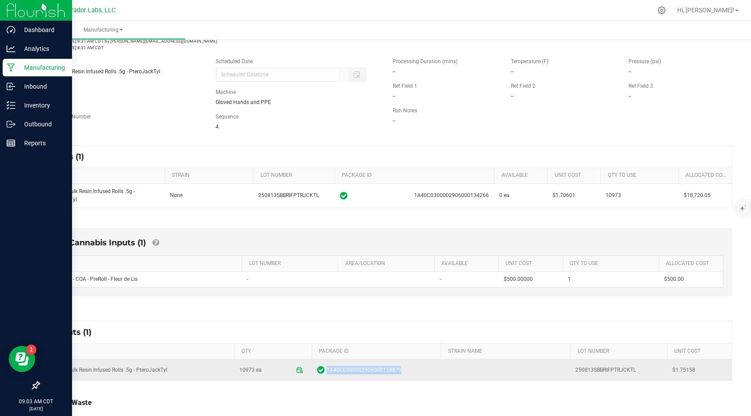
scroll to position [43, 0]
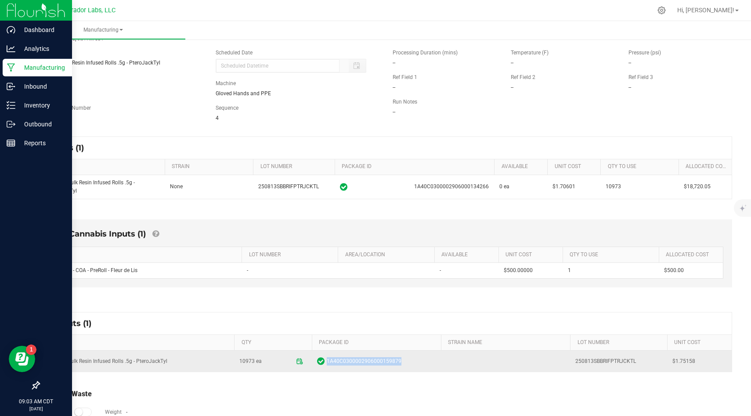
copy span "1A40C0300002906000159879"
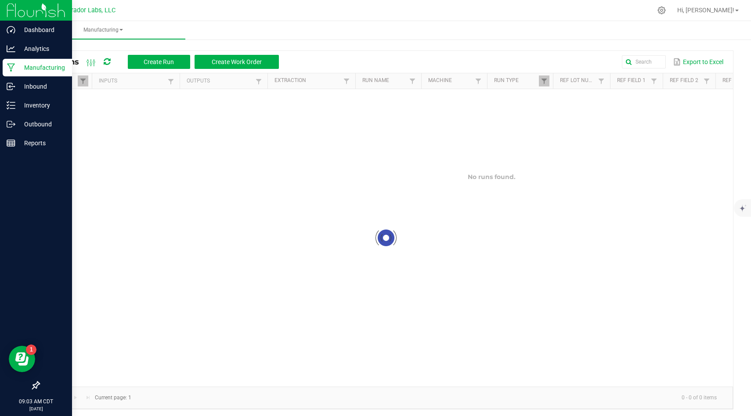
scroll to position [2, 0]
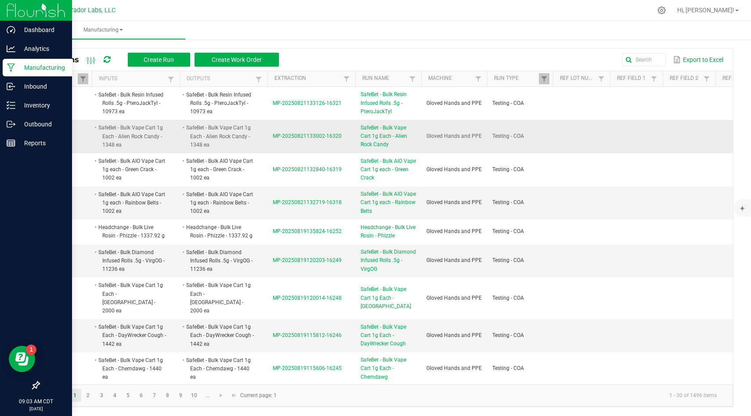
click at [288, 134] on span "MP-20250821133002-16320" at bounding box center [307, 136] width 69 height 6
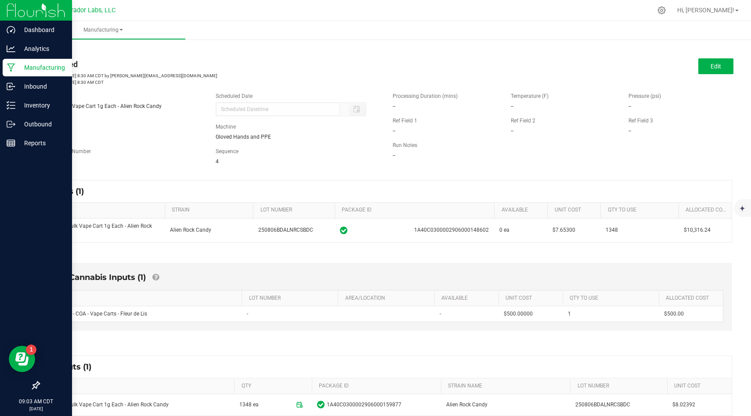
scroll to position [81, 0]
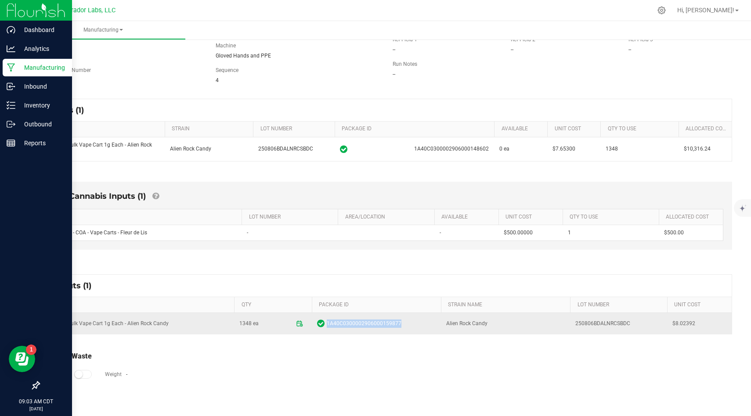
drag, startPoint x: 401, startPoint y: 322, endPoint x: 313, endPoint y: 318, distance: 87.9
click at [313, 318] on td "1A40C0300002906000159877" at bounding box center [376, 323] width 129 height 21
copy span "1A40C0300002906000159877"
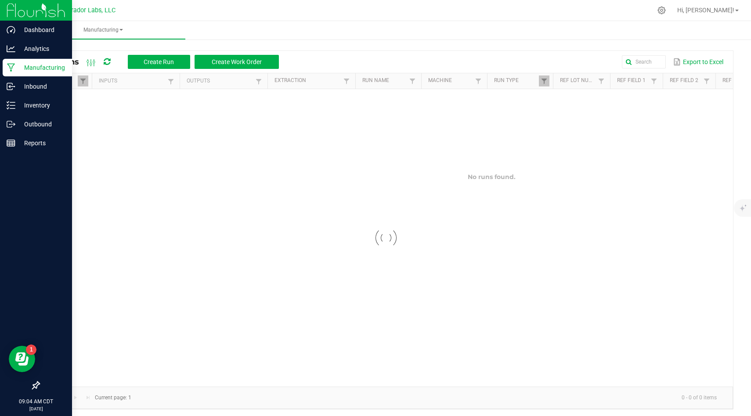
scroll to position [2, 0]
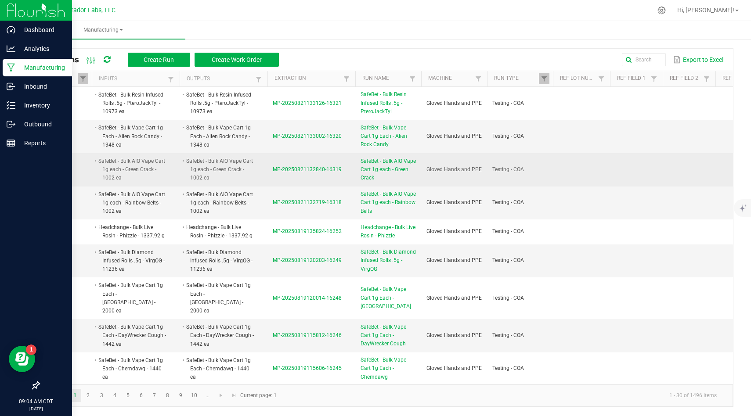
click at [300, 171] on span "MP-20250821132840-16319" at bounding box center [307, 169] width 69 height 6
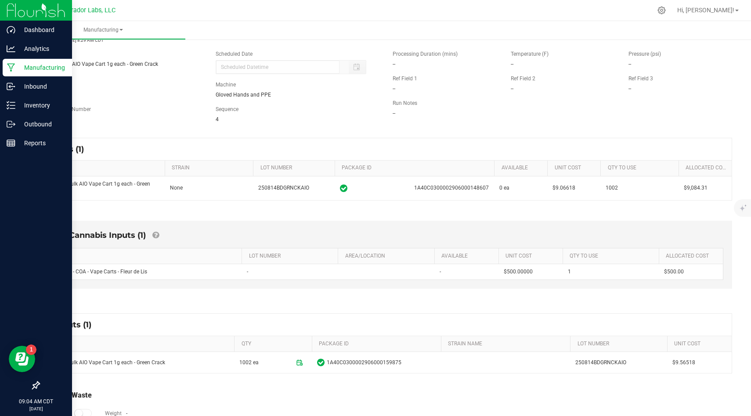
scroll to position [81, 0]
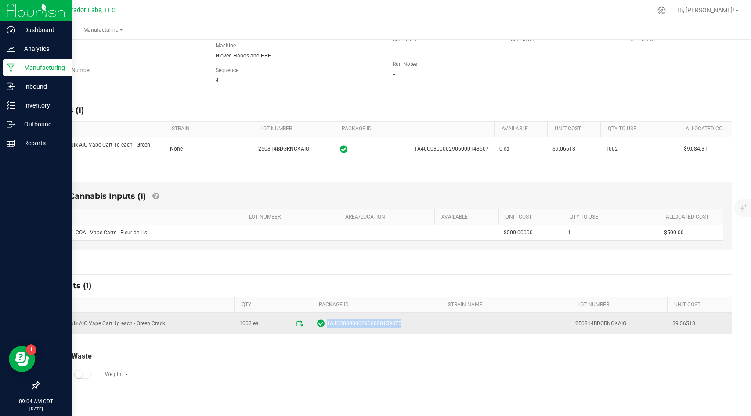
drag, startPoint x: 403, startPoint y: 324, endPoint x: 371, endPoint y: 316, distance: 32.2
click at [371, 317] on td "1A40C0300002906000159875" at bounding box center [376, 323] width 129 height 21
copy span "1A40C0300002906000159875"
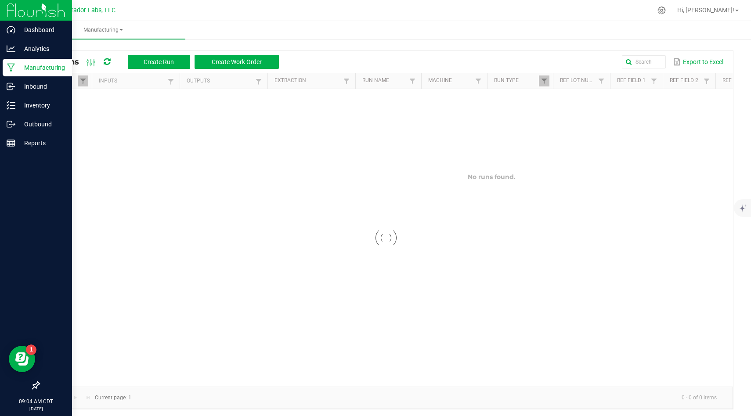
scroll to position [2, 0]
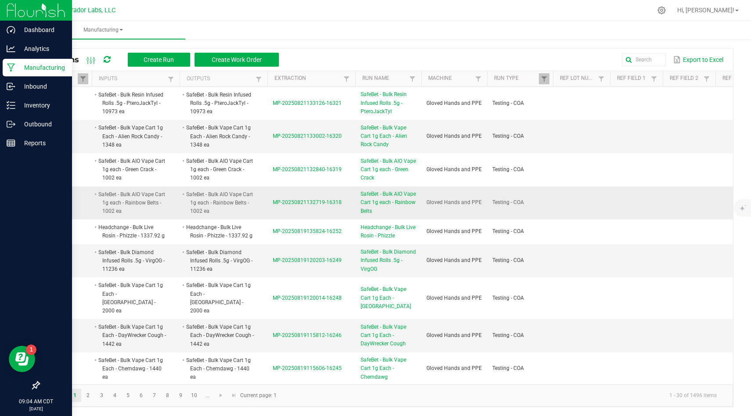
click at [281, 201] on span "MP-20250821132719-16318" at bounding box center [307, 202] width 69 height 6
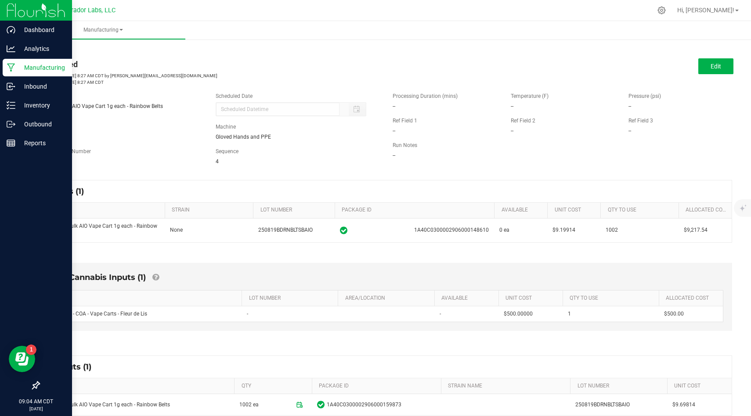
scroll to position [81, 0]
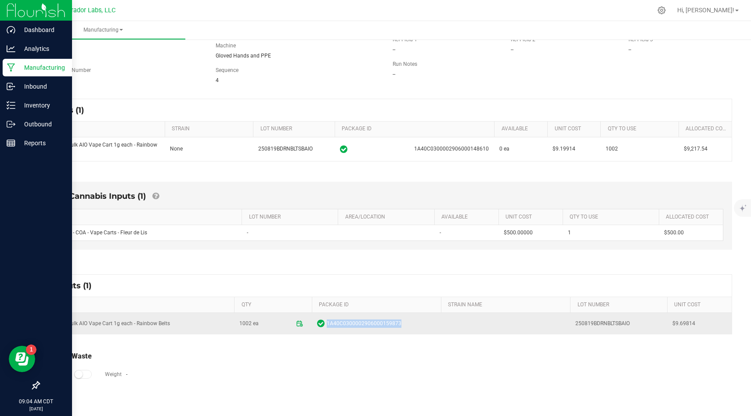
drag, startPoint x: 399, startPoint y: 328, endPoint x: 331, endPoint y: 316, distance: 69.1
click at [331, 316] on td "1A40C0300002906000159873" at bounding box center [376, 323] width 129 height 21
copy span "1A40C0300002906000159873"
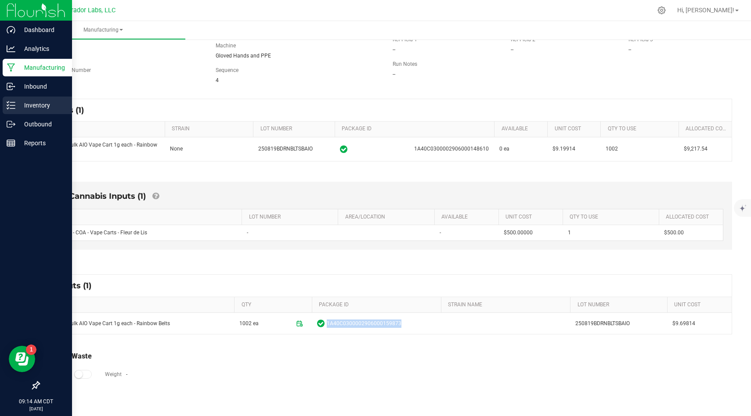
click at [29, 110] on p "Inventory" at bounding box center [41, 105] width 53 height 11
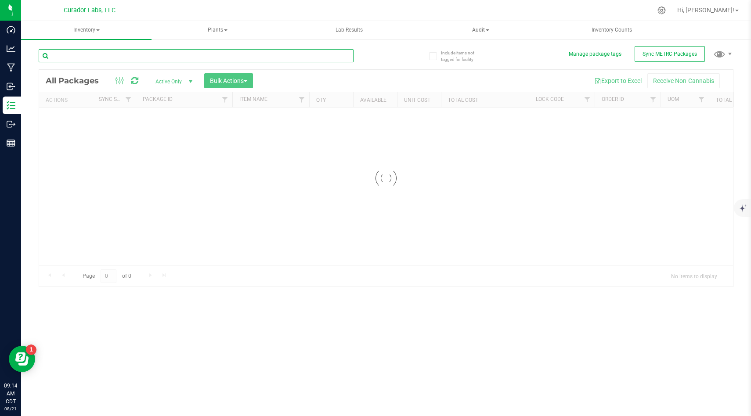
click at [270, 60] on input "text" at bounding box center [196, 55] width 315 height 13
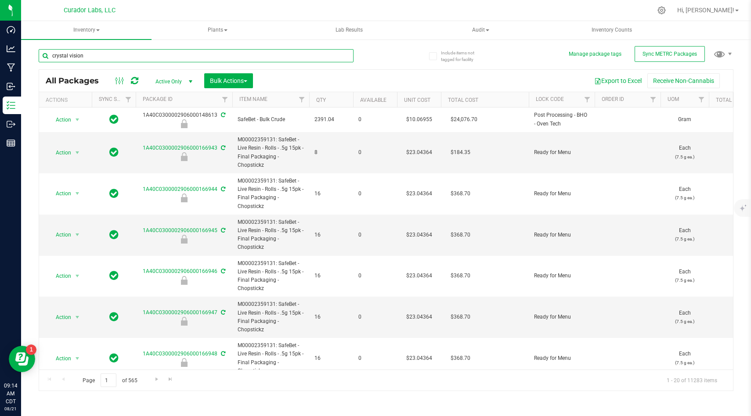
type input "crystal vision"
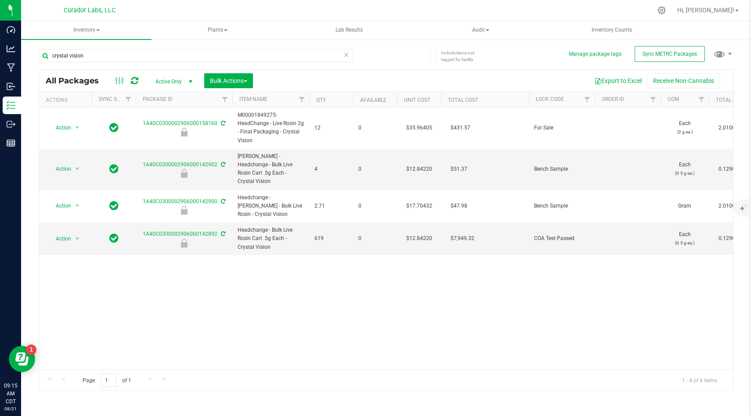
click at [319, 332] on div "Action Action Edit attributes Global inventory Locate package Package audit log…" at bounding box center [386, 239] width 694 height 262
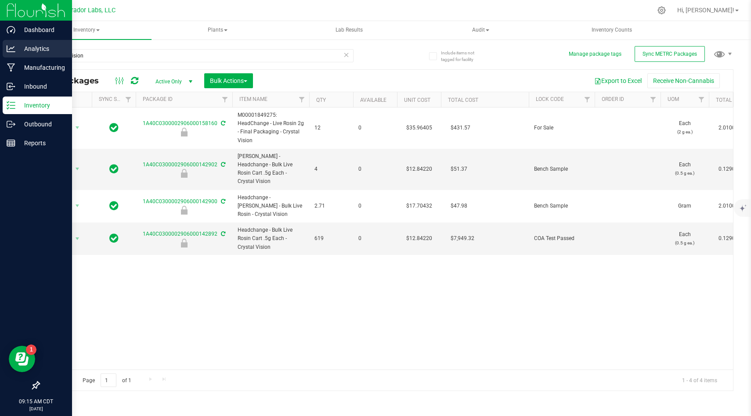
click at [21, 55] on div "Analytics" at bounding box center [37, 49] width 69 height 18
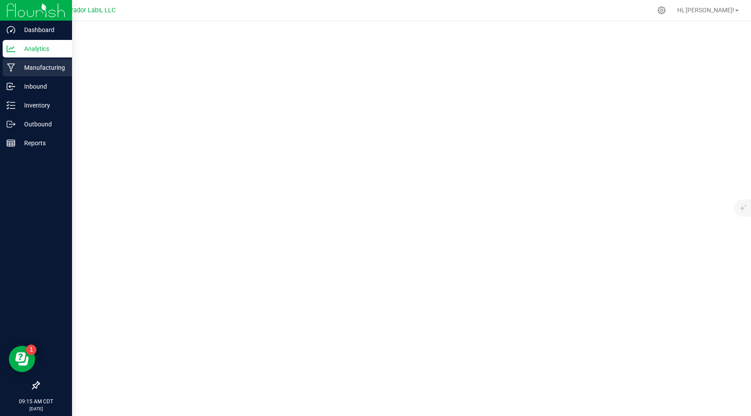
click at [21, 68] on p "Manufacturing" at bounding box center [41, 67] width 53 height 11
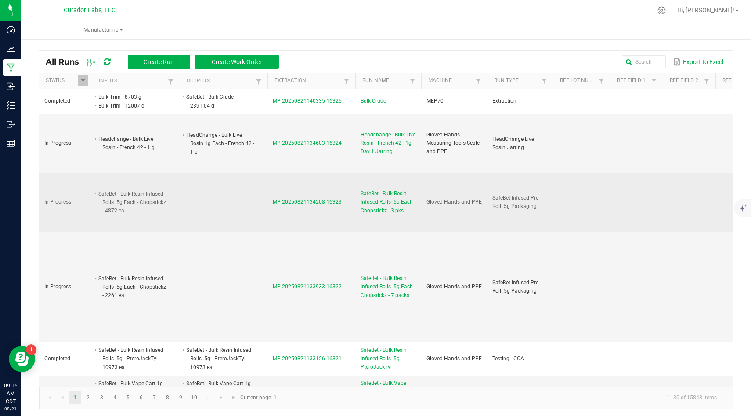
click at [195, 212] on td "-" at bounding box center [224, 202] width 88 height 59
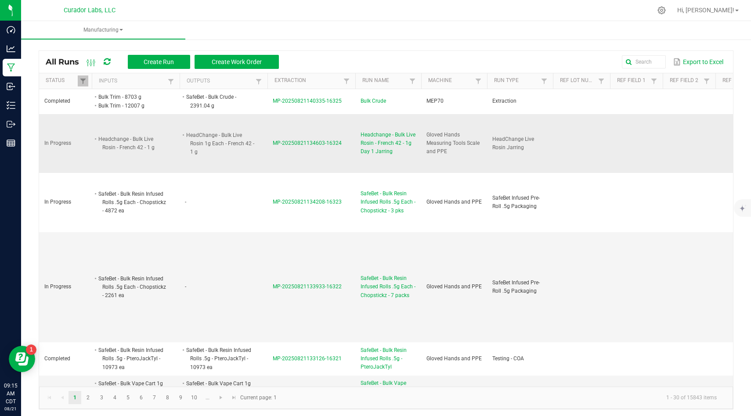
click at [237, 148] on li "HeadChange - Bulk Live Rosin 1g Each - French 42 - 1 g" at bounding box center [219, 144] width 69 height 26
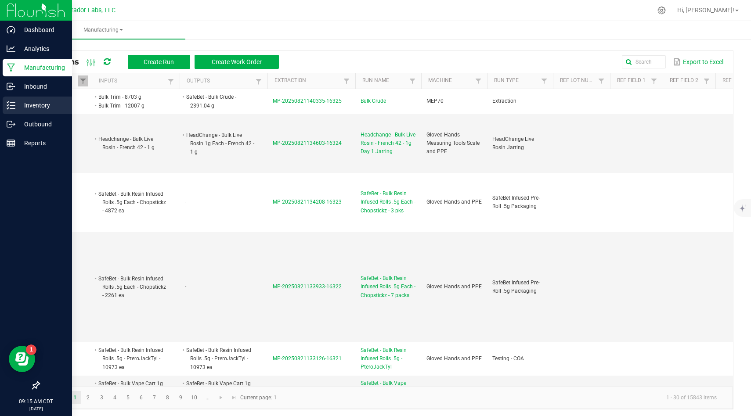
click at [20, 110] on p "Inventory" at bounding box center [41, 105] width 53 height 11
